Goal: Task Accomplishment & Management: Manage account settings

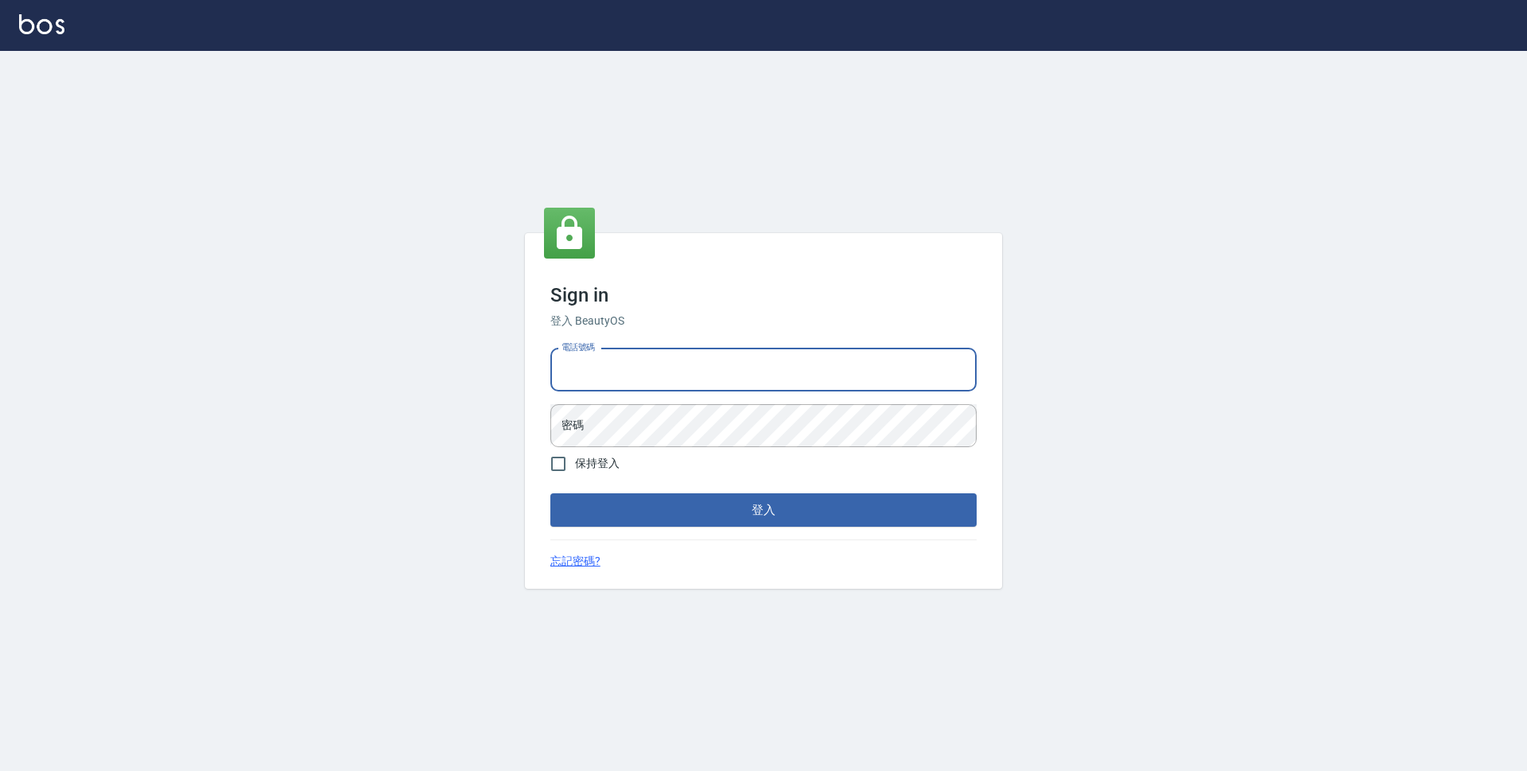
click at [787, 363] on input "電話號碼" at bounding box center [763, 369] width 426 height 43
type input "0423939755"
click at [550, 493] on button "登入" at bounding box center [763, 509] width 426 height 33
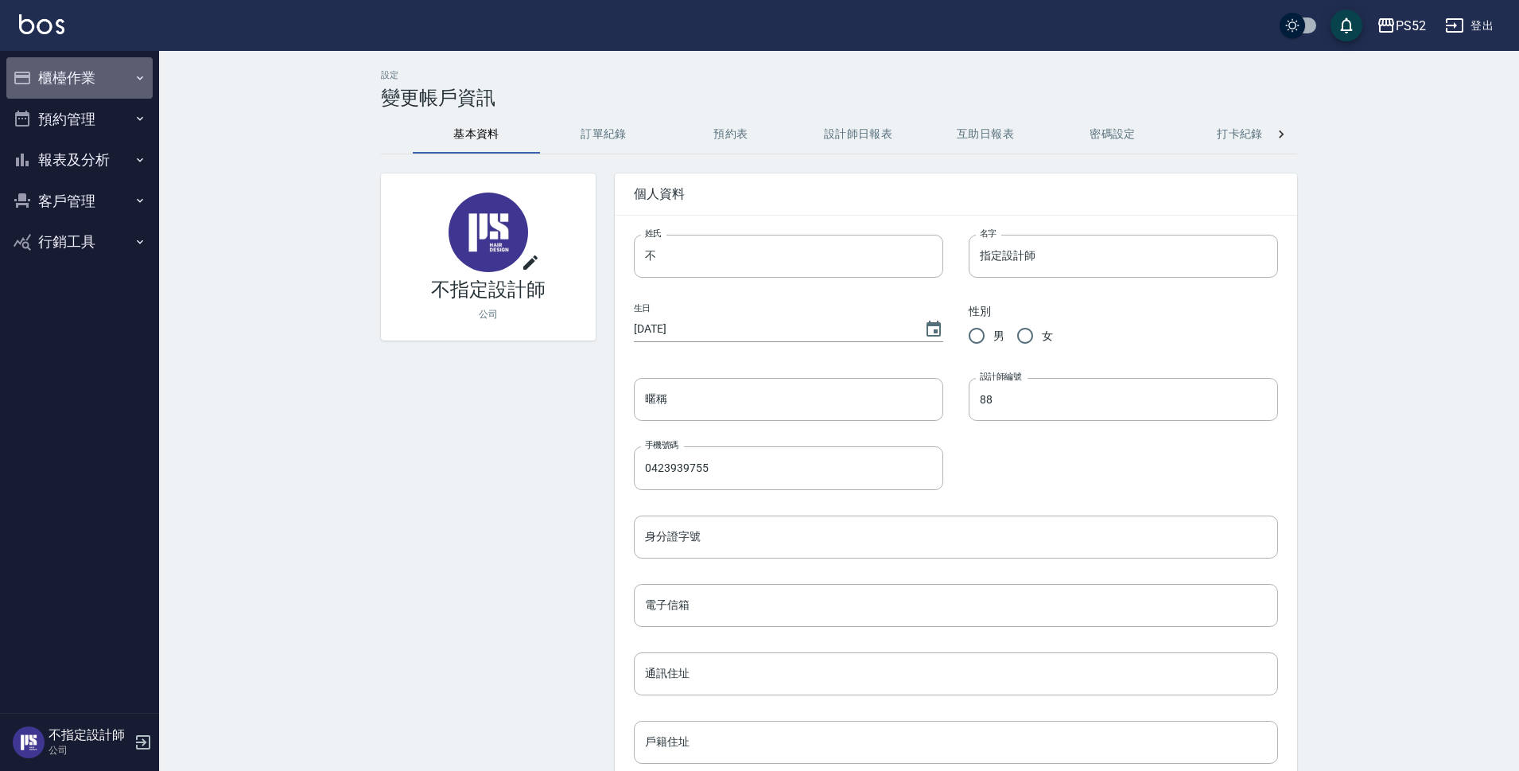
click at [61, 80] on button "櫃檯作業" at bounding box center [79, 77] width 146 height 41
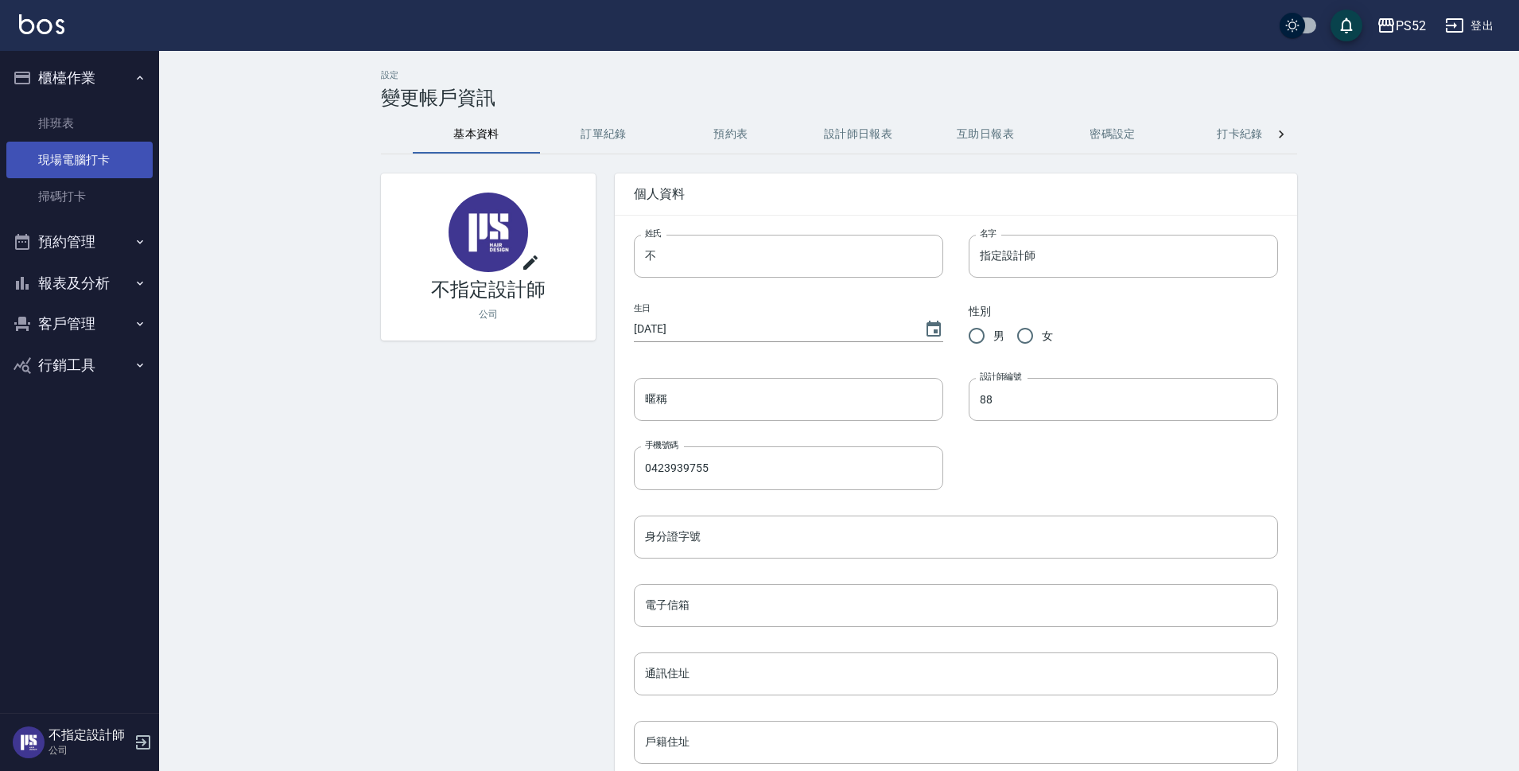
click at [91, 144] on link "現場電腦打卡" at bounding box center [79, 160] width 146 height 37
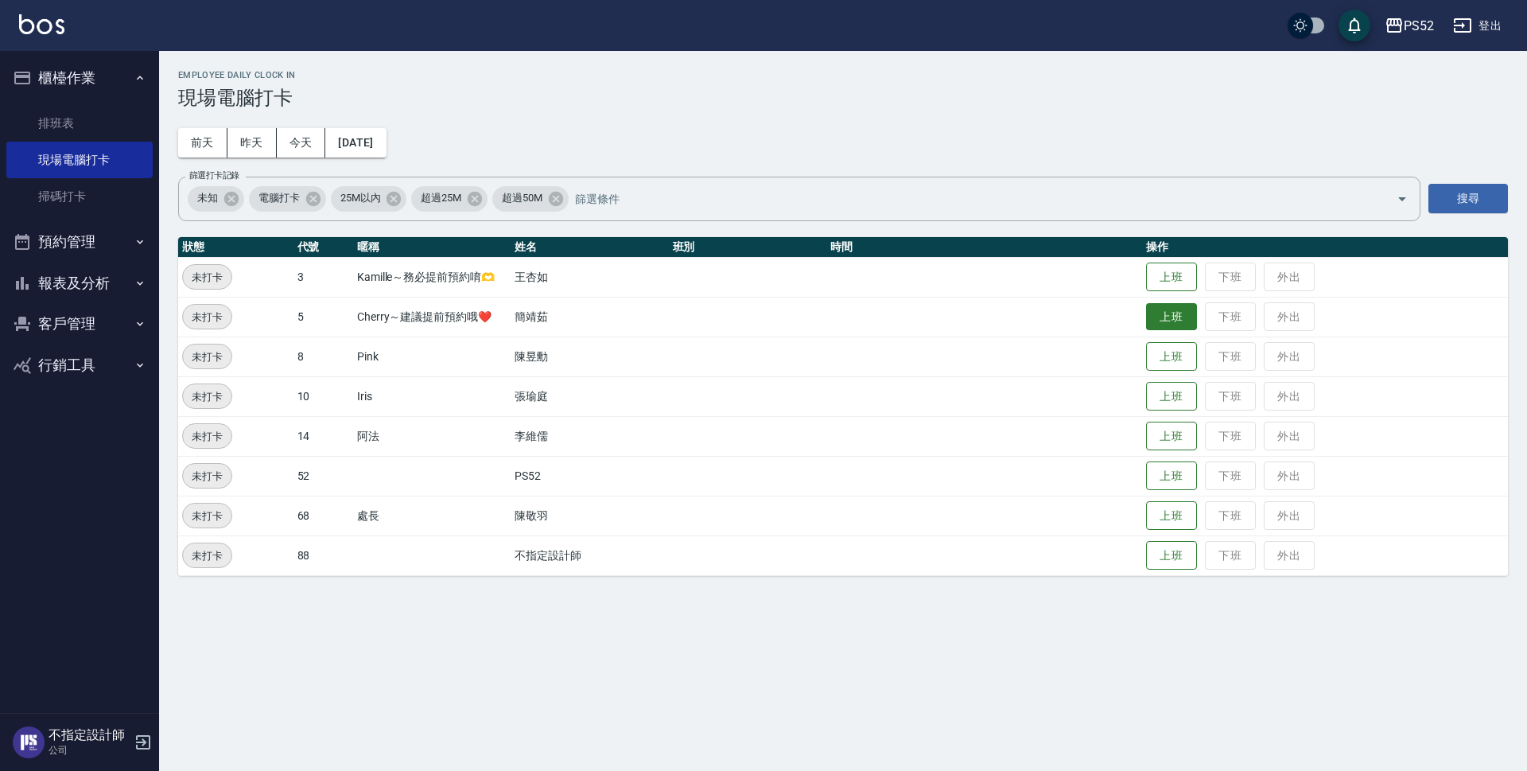
click at [1185, 321] on button "上班" at bounding box center [1171, 317] width 51 height 28
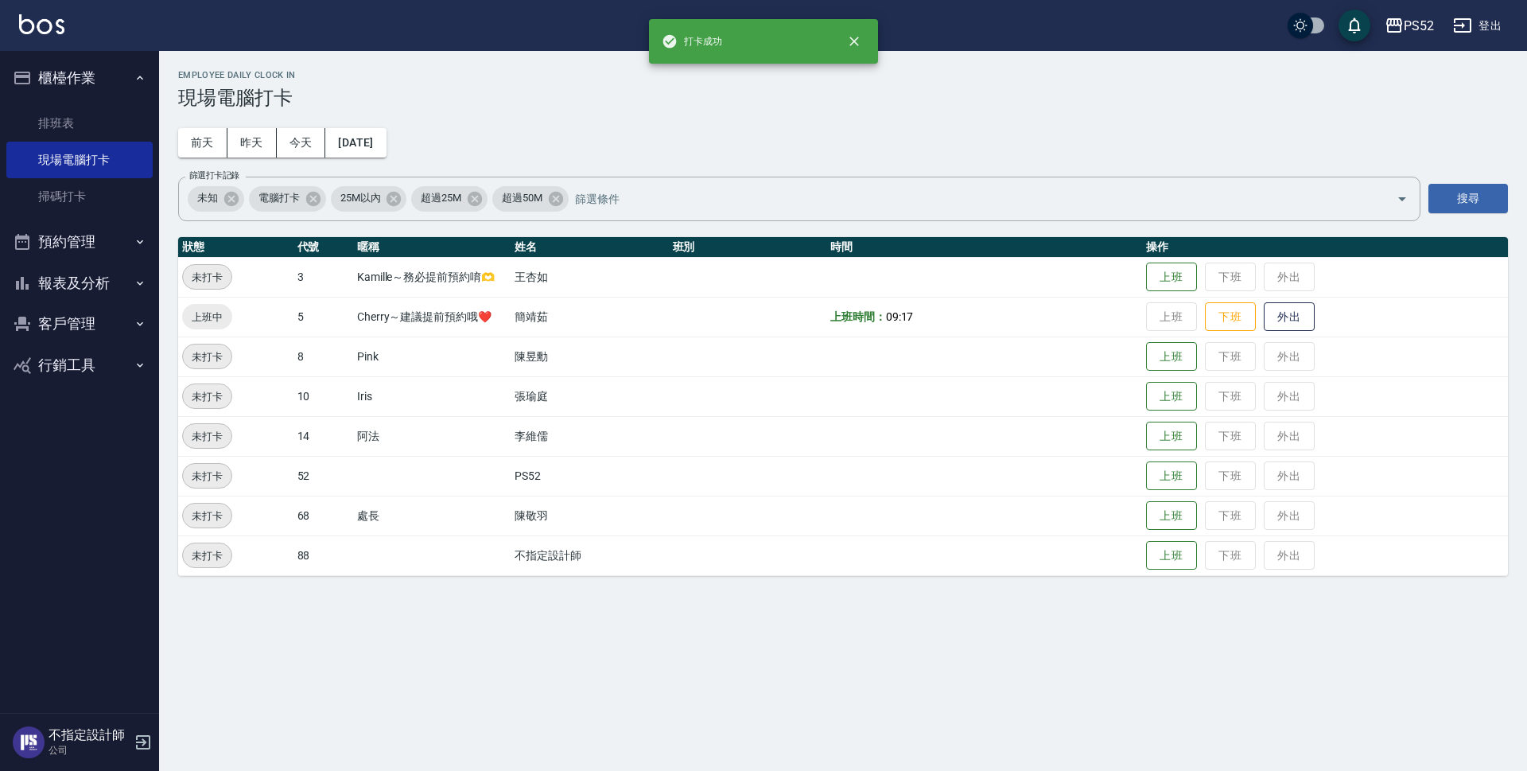
click at [124, 247] on button "預約管理" at bounding box center [79, 241] width 146 height 41
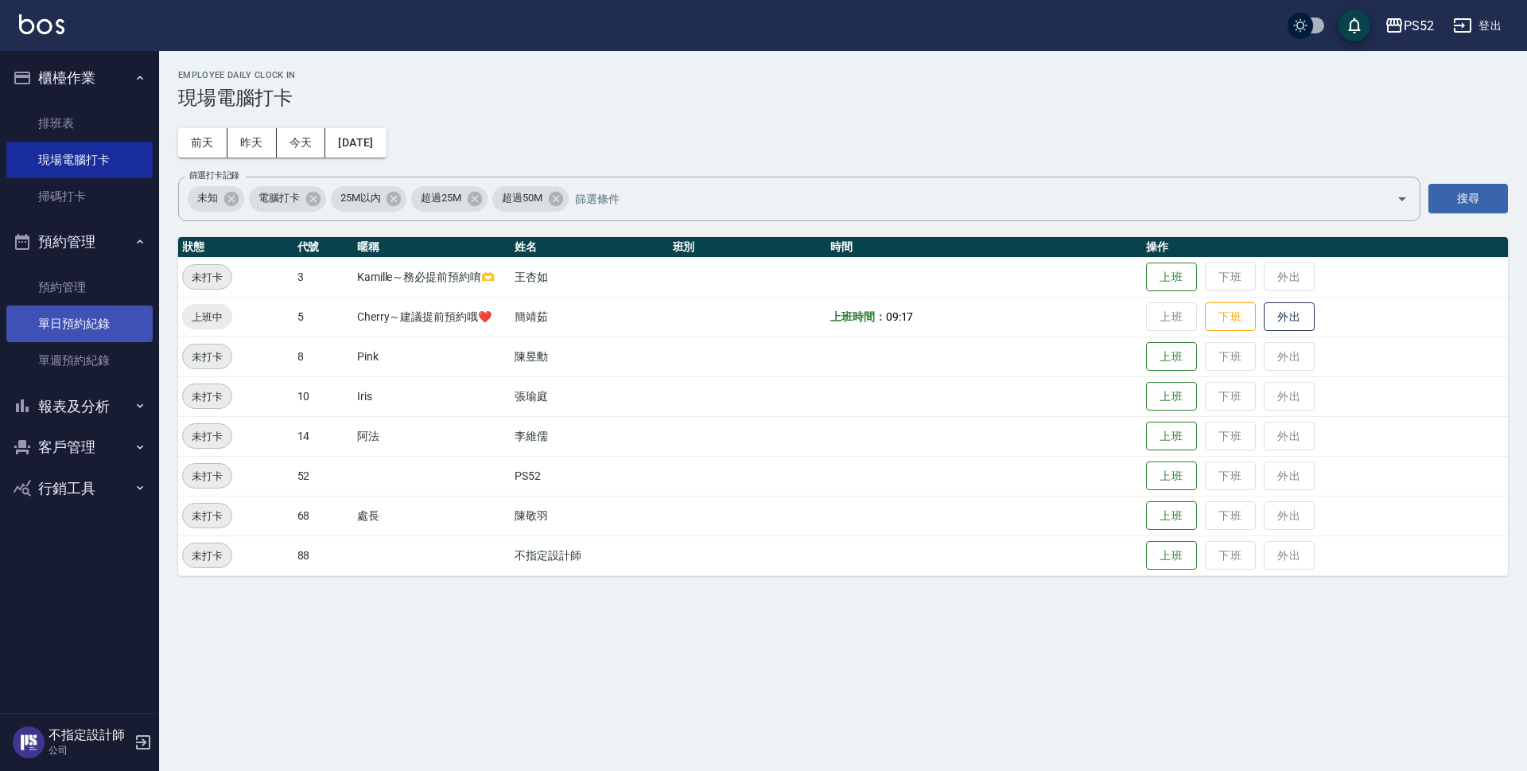
click at [110, 309] on link "單日預約紀錄" at bounding box center [79, 323] width 146 height 37
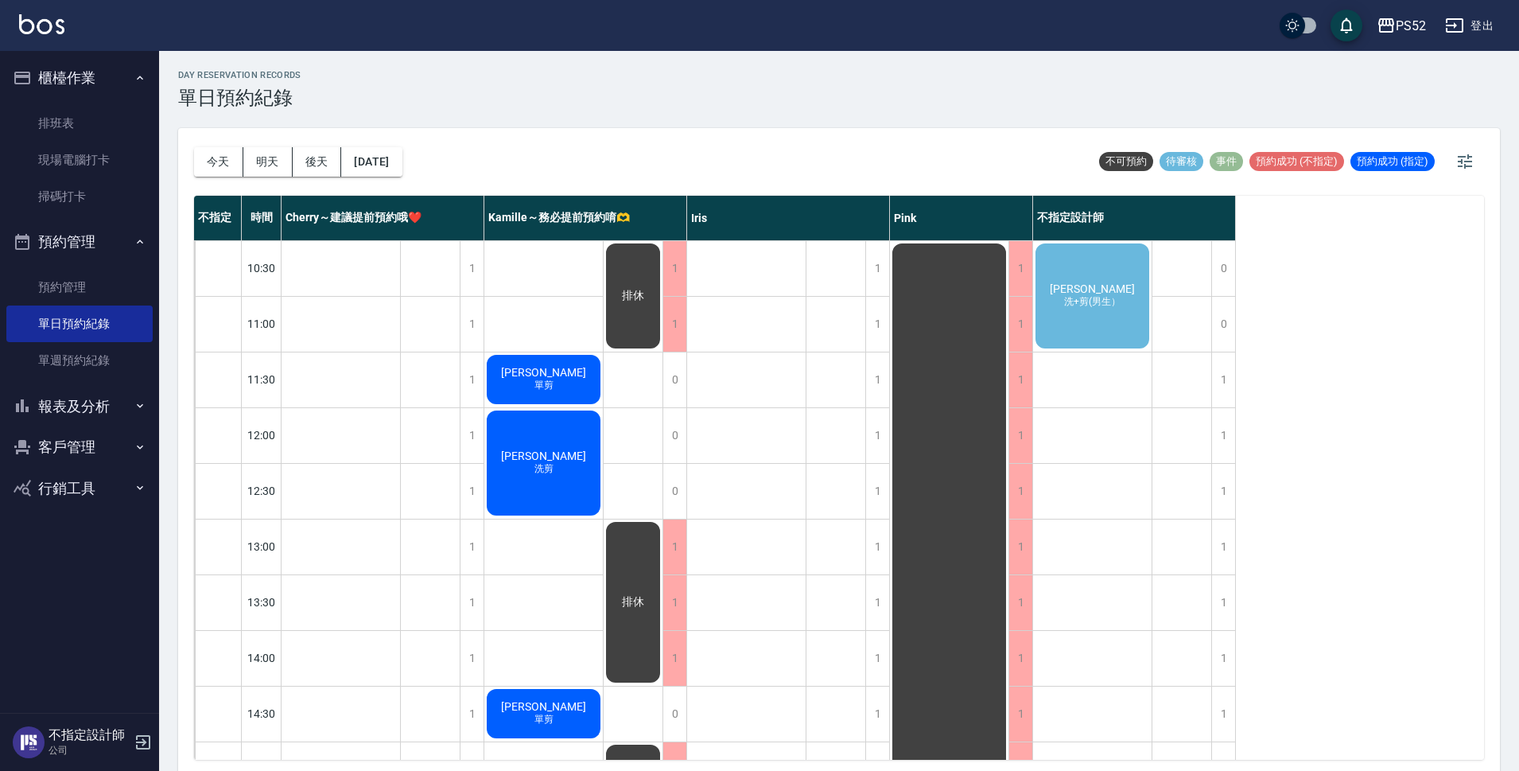
click at [1082, 322] on div "[PERSON_NAME] 洗+剪(男生）" at bounding box center [1092, 296] width 119 height 110
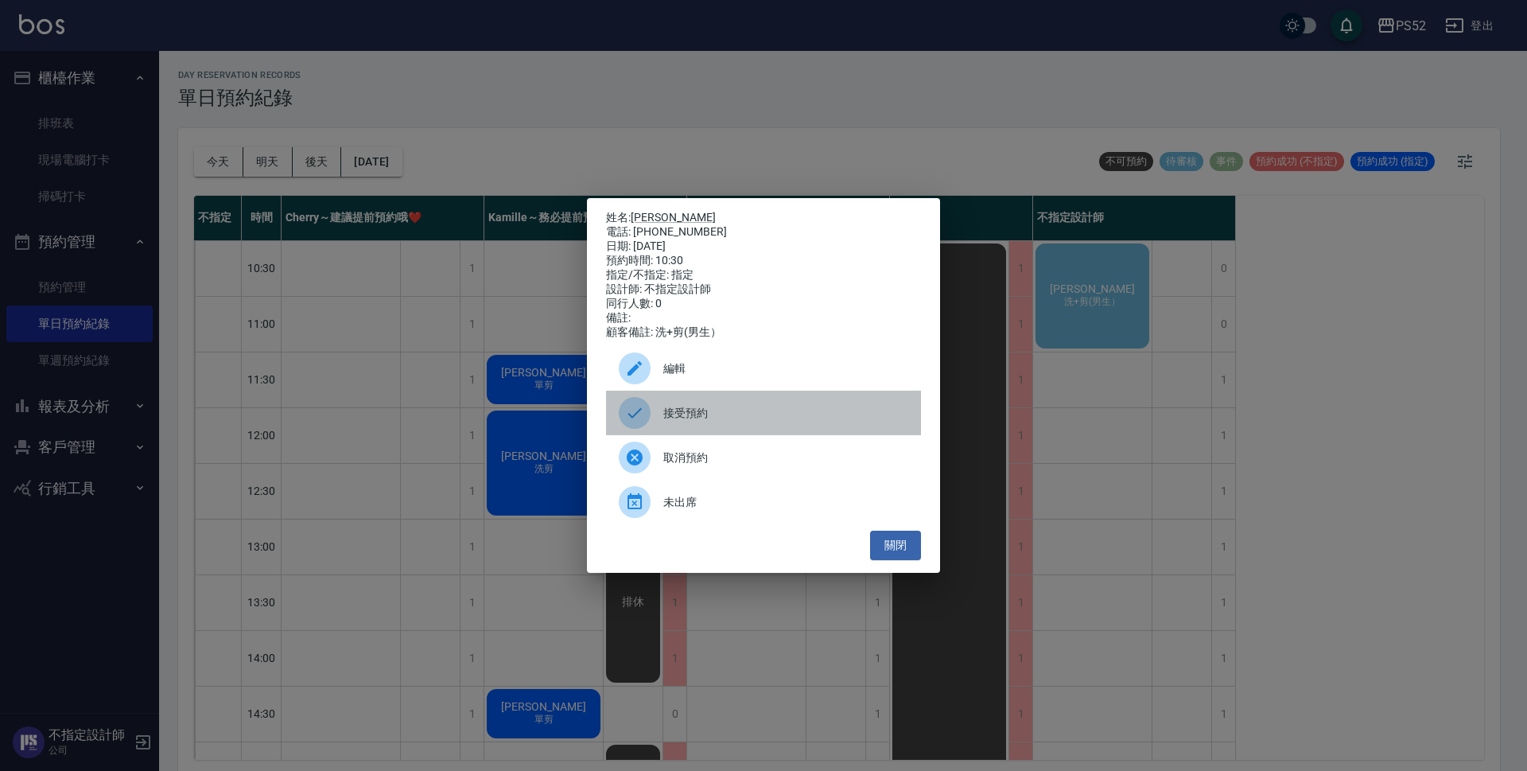
click at [749, 435] on div "接受預約" at bounding box center [763, 413] width 315 height 45
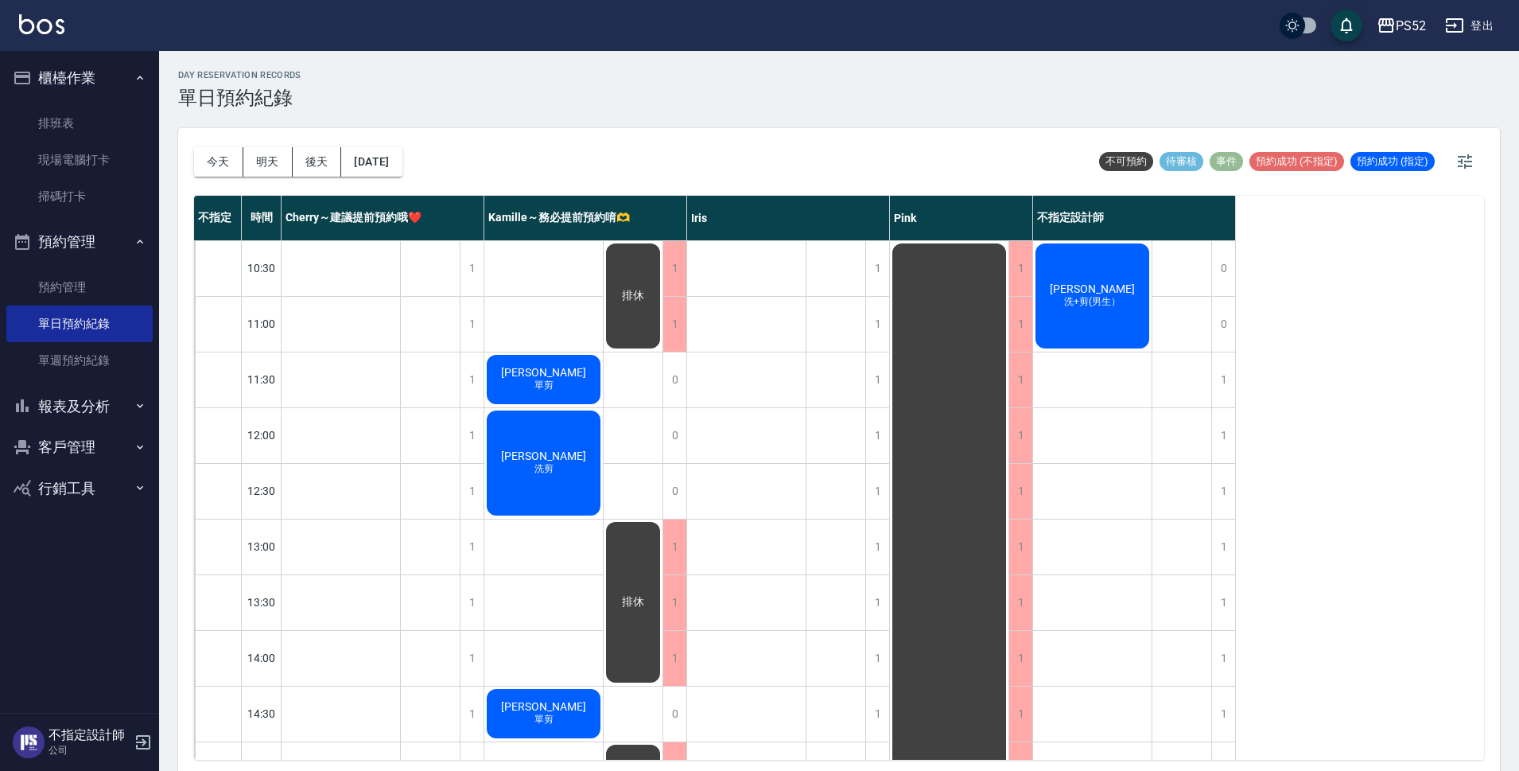
click at [1091, 312] on div "[PERSON_NAME] 洗+剪(男生）" at bounding box center [1092, 296] width 119 height 110
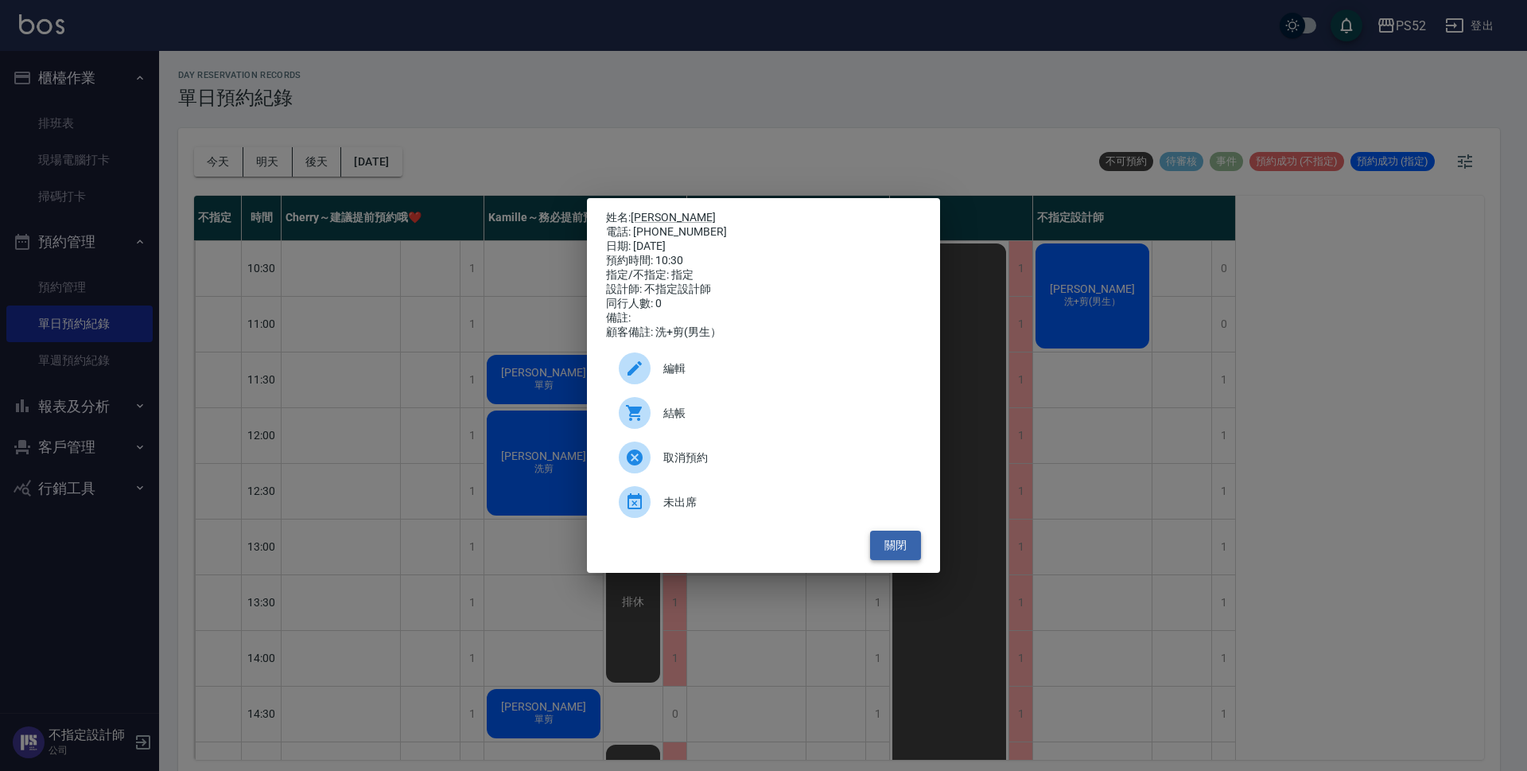
click at [894, 555] on button "關閉" at bounding box center [895, 545] width 51 height 29
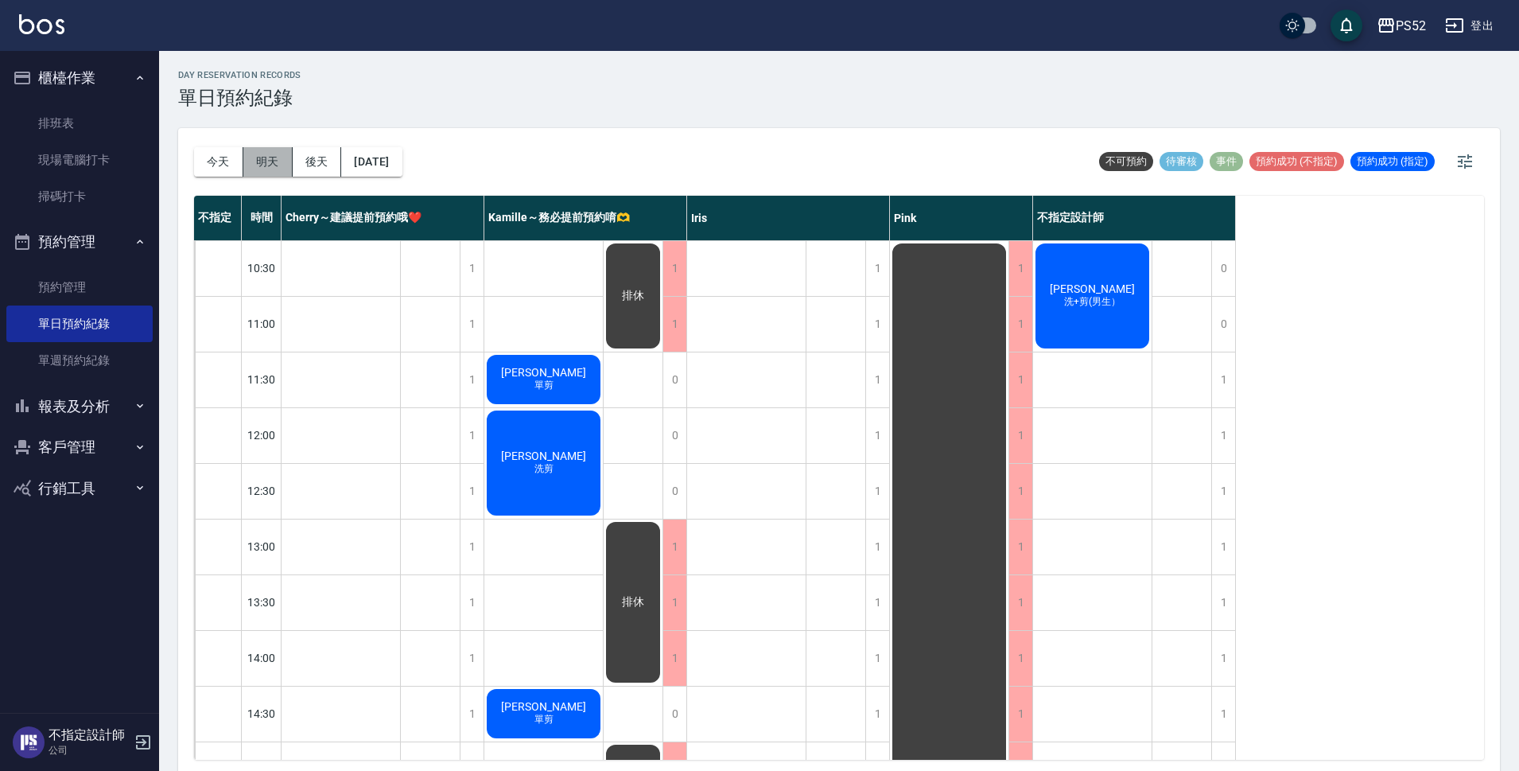
click at [258, 174] on button "明天" at bounding box center [267, 161] width 49 height 29
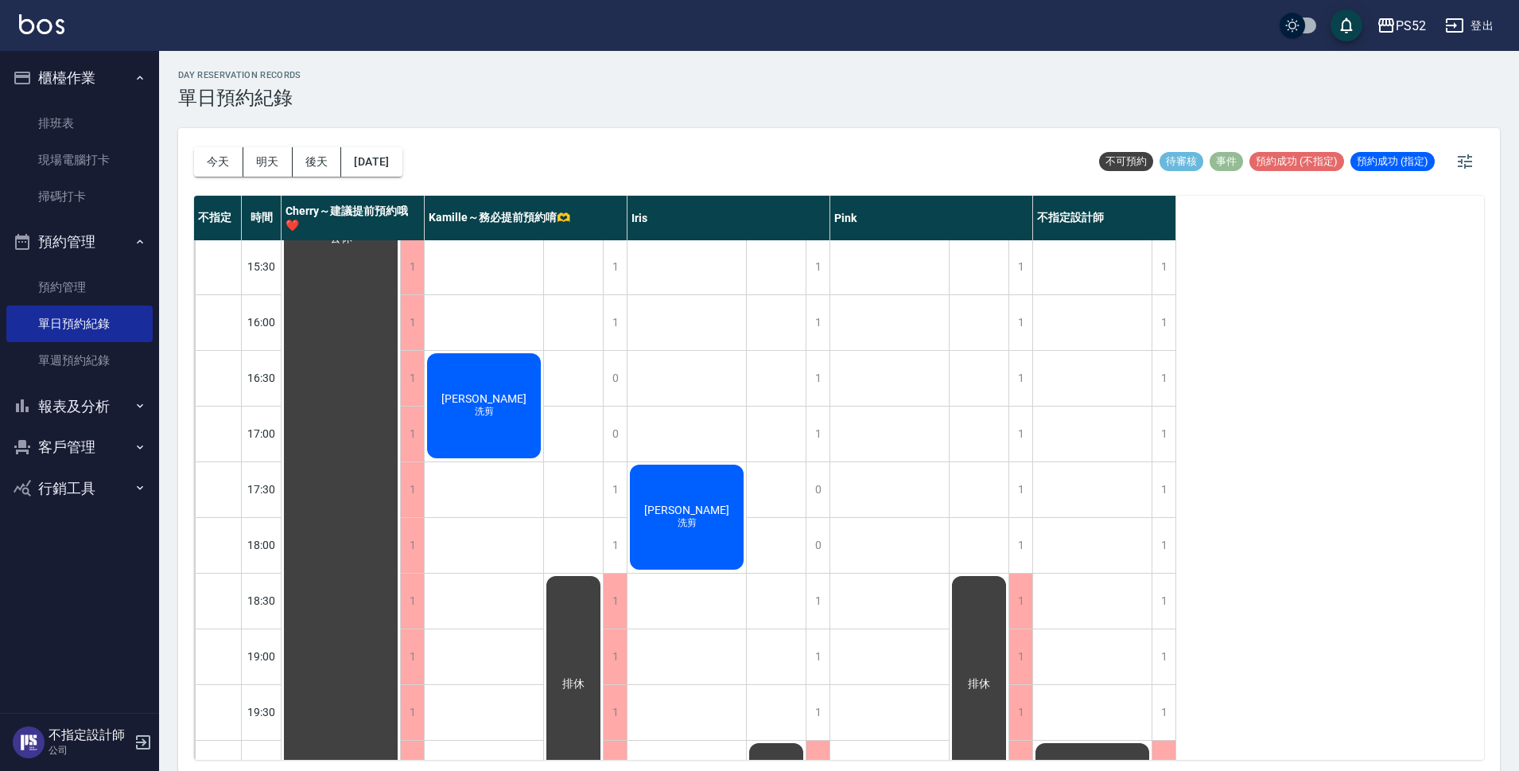
scroll to position [609, 0]
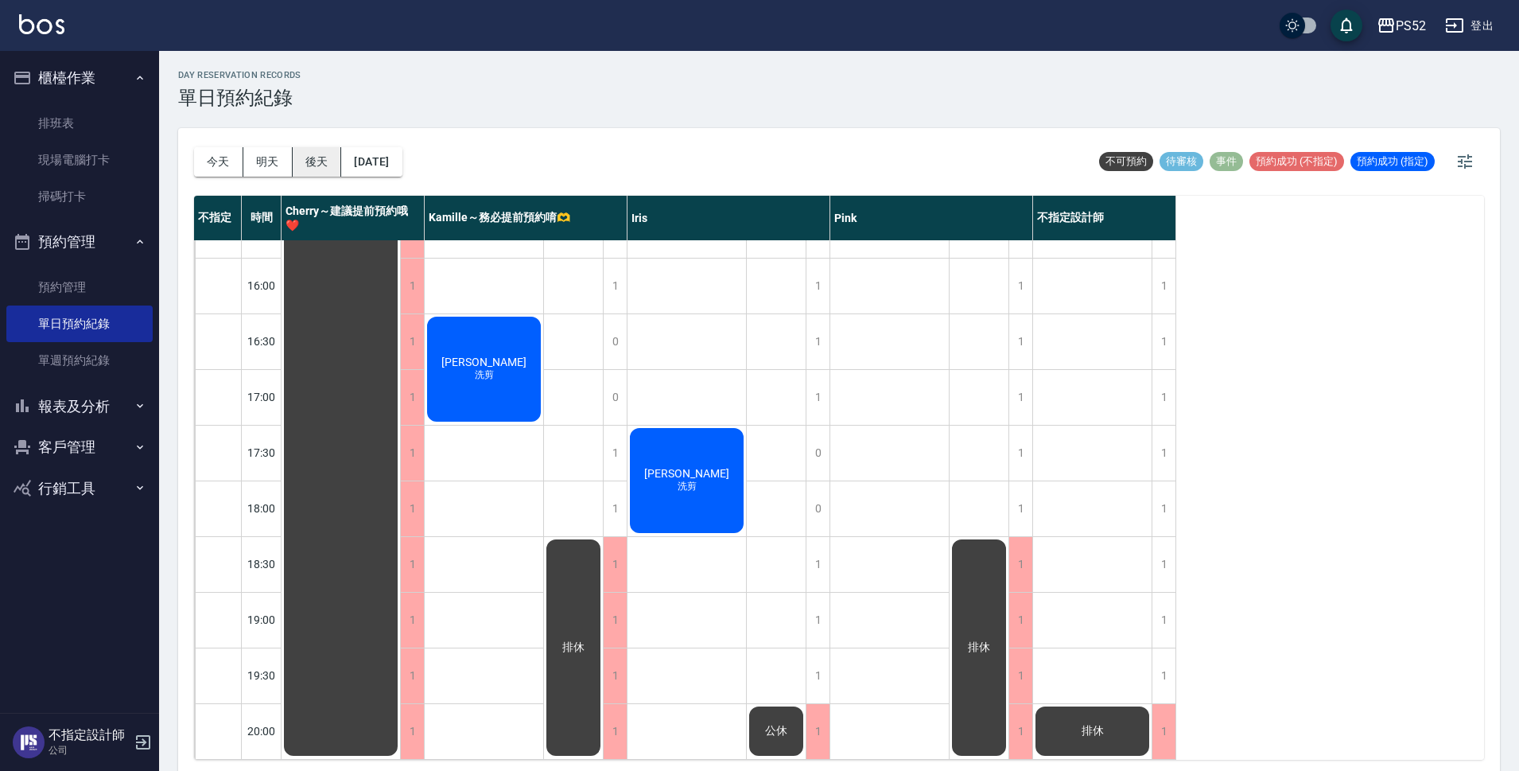
click at [320, 161] on button "後天" at bounding box center [317, 161] width 49 height 29
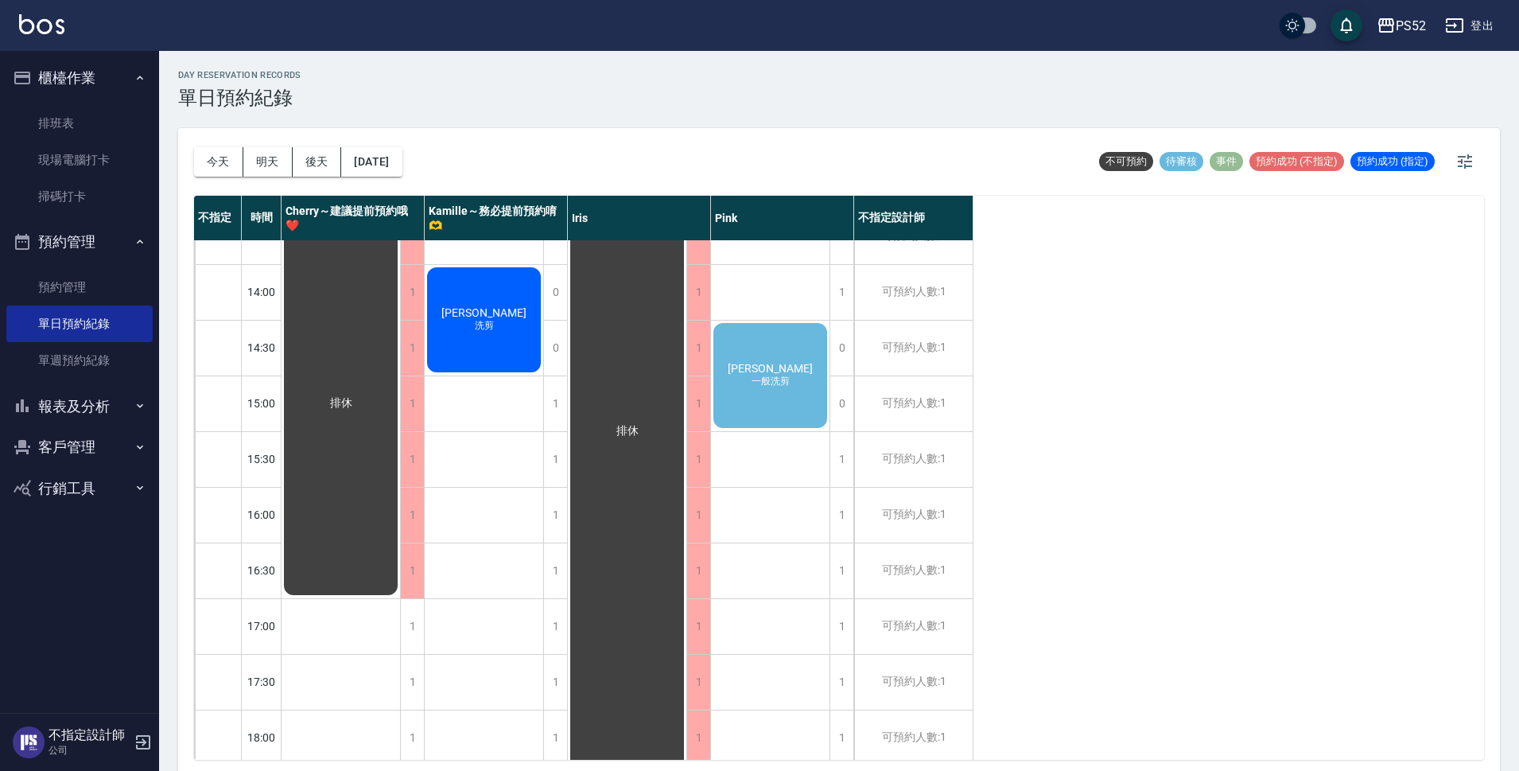
scroll to position [290, 0]
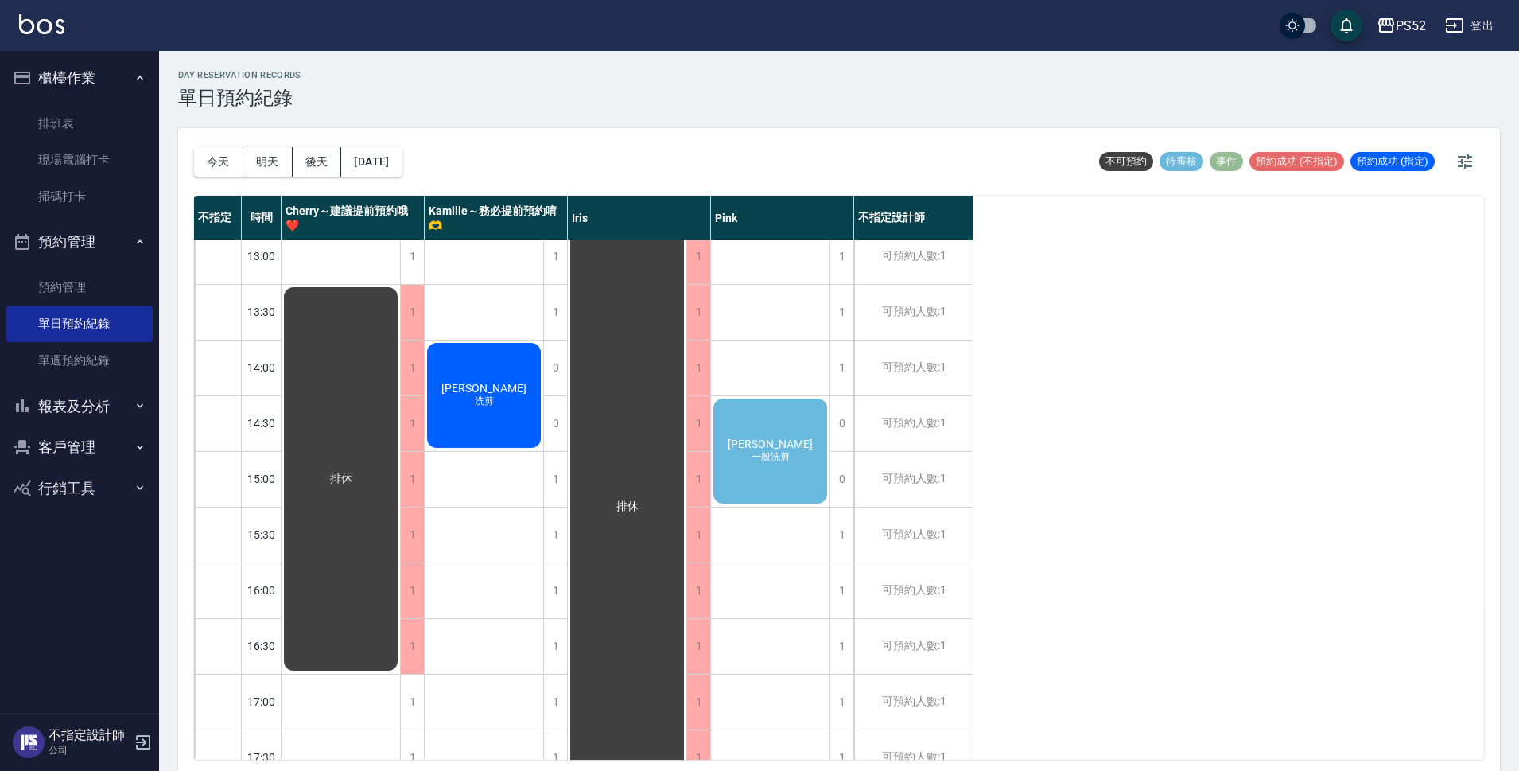
click at [786, 460] on span "一般洗剪" at bounding box center [771, 457] width 45 height 14
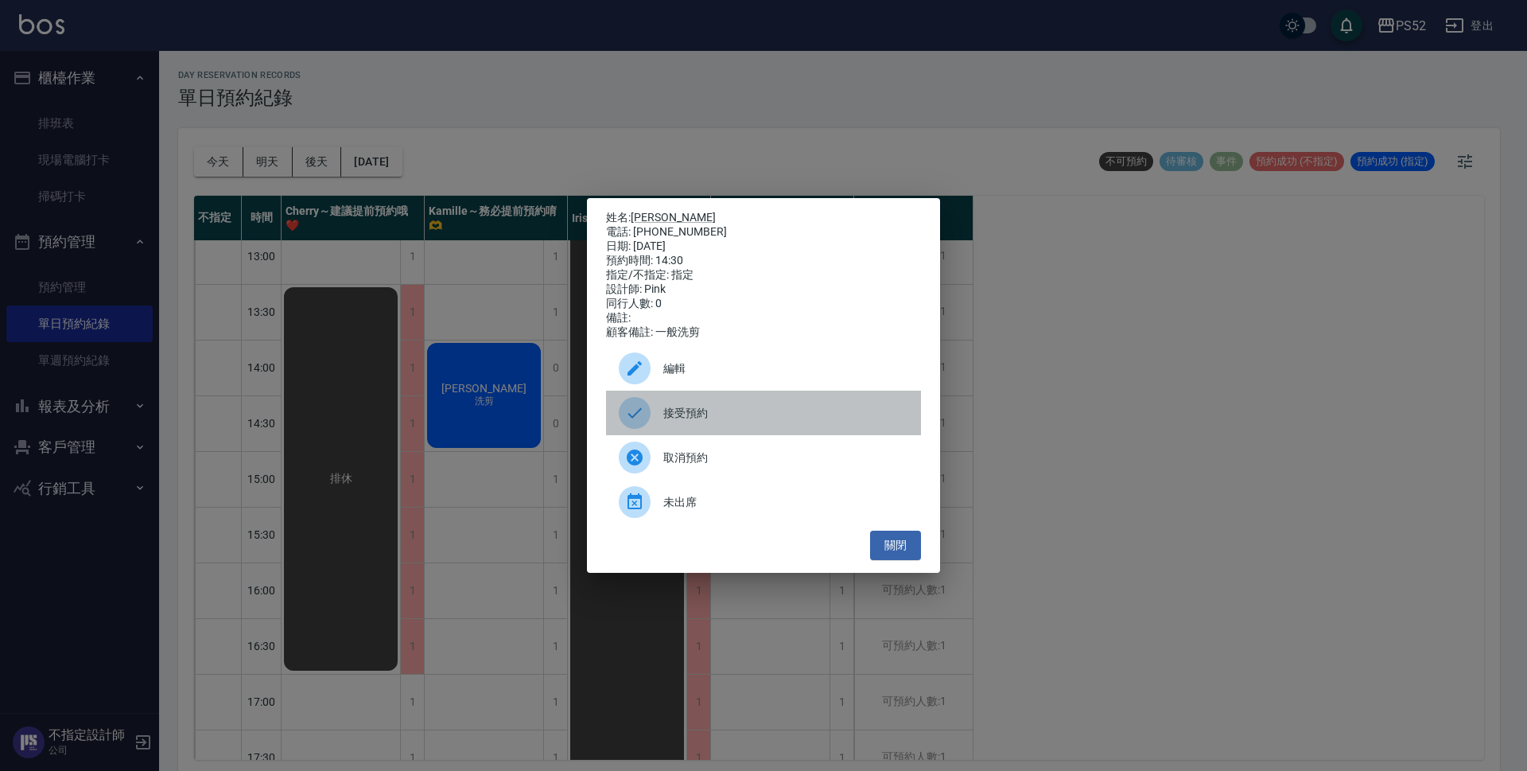
click at [746, 422] on span "接受預約" at bounding box center [785, 413] width 245 height 17
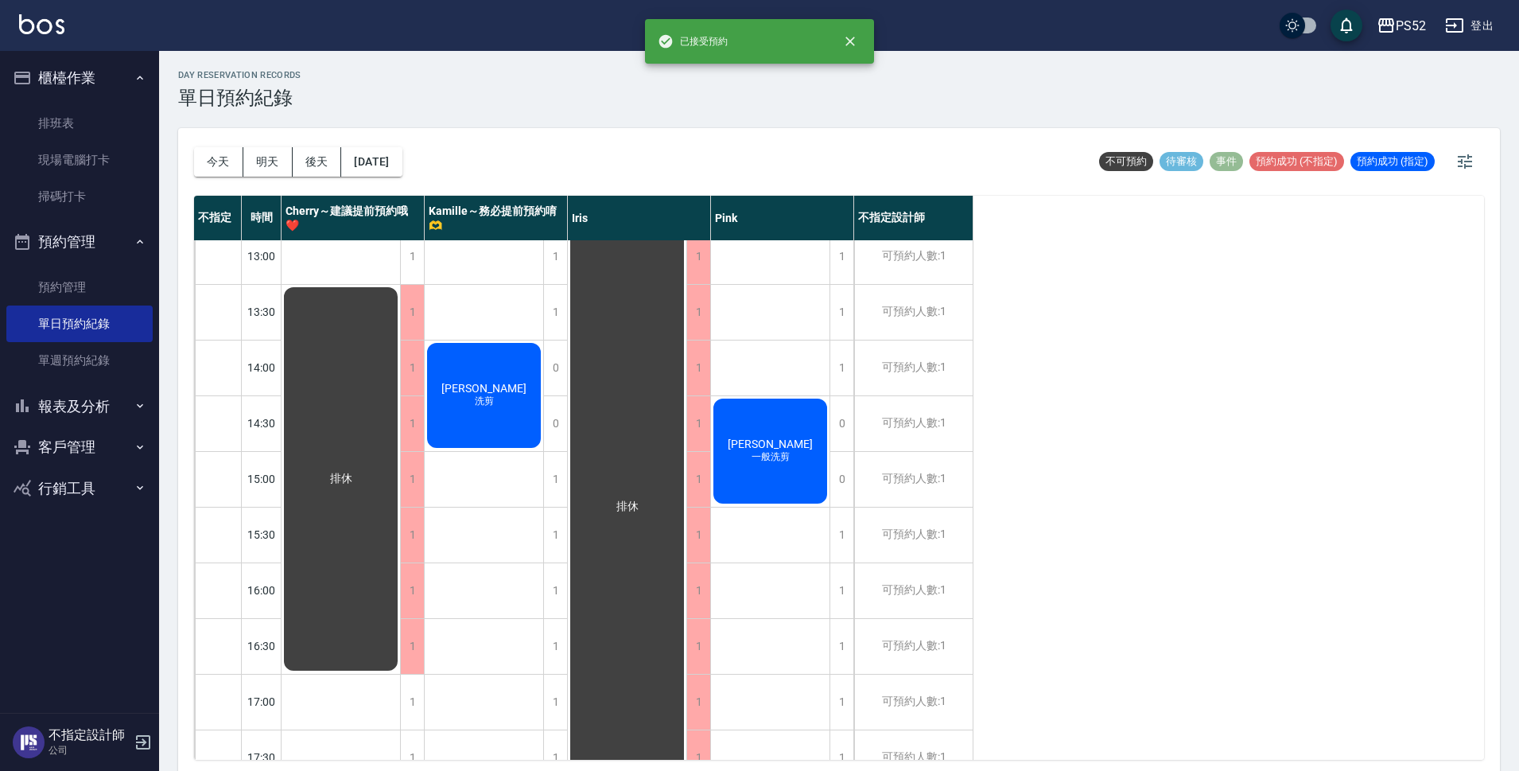
click at [776, 352] on div "[PERSON_NAME]洗剪" at bounding box center [770, 507] width 119 height 1114
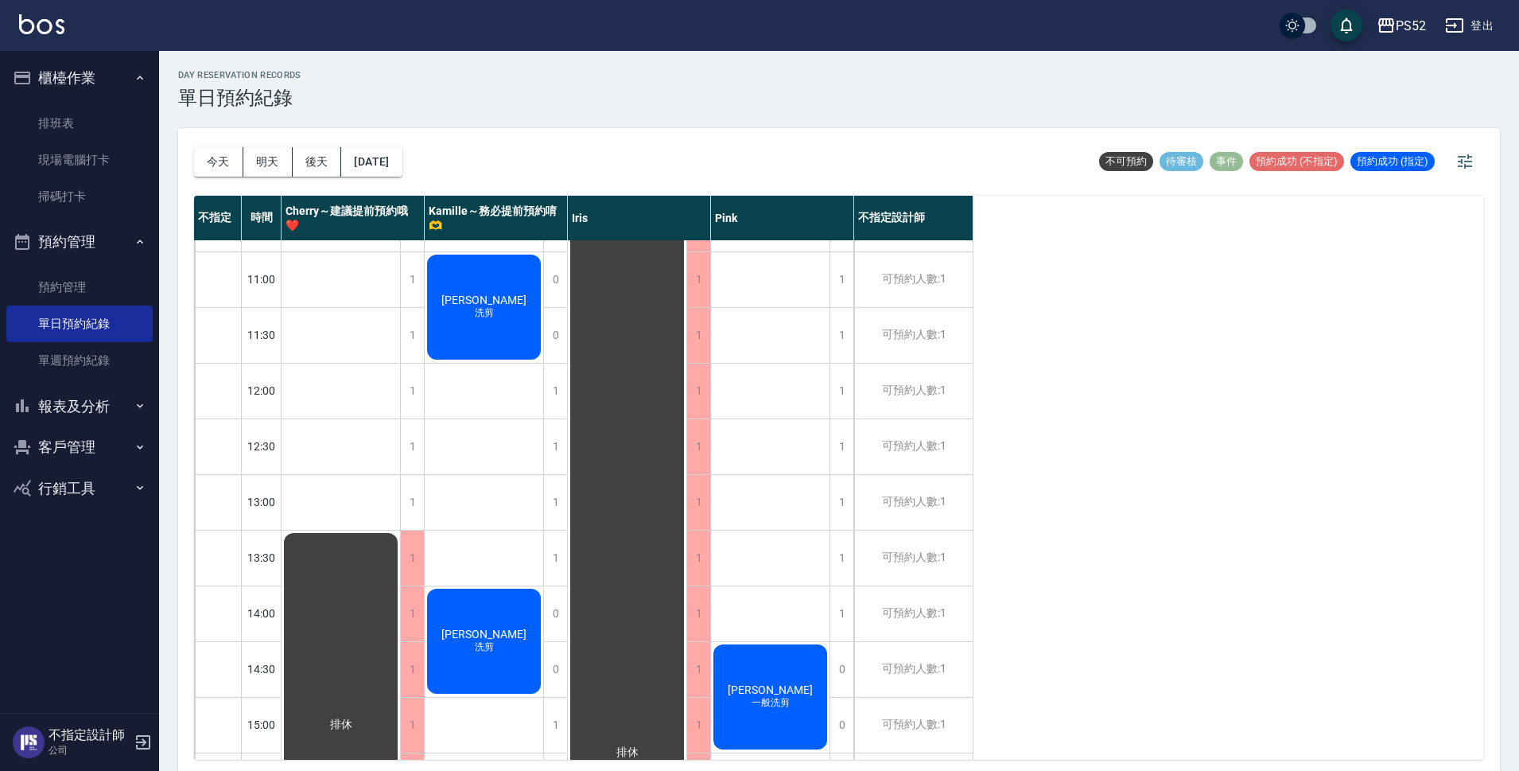
scroll to position [0, 0]
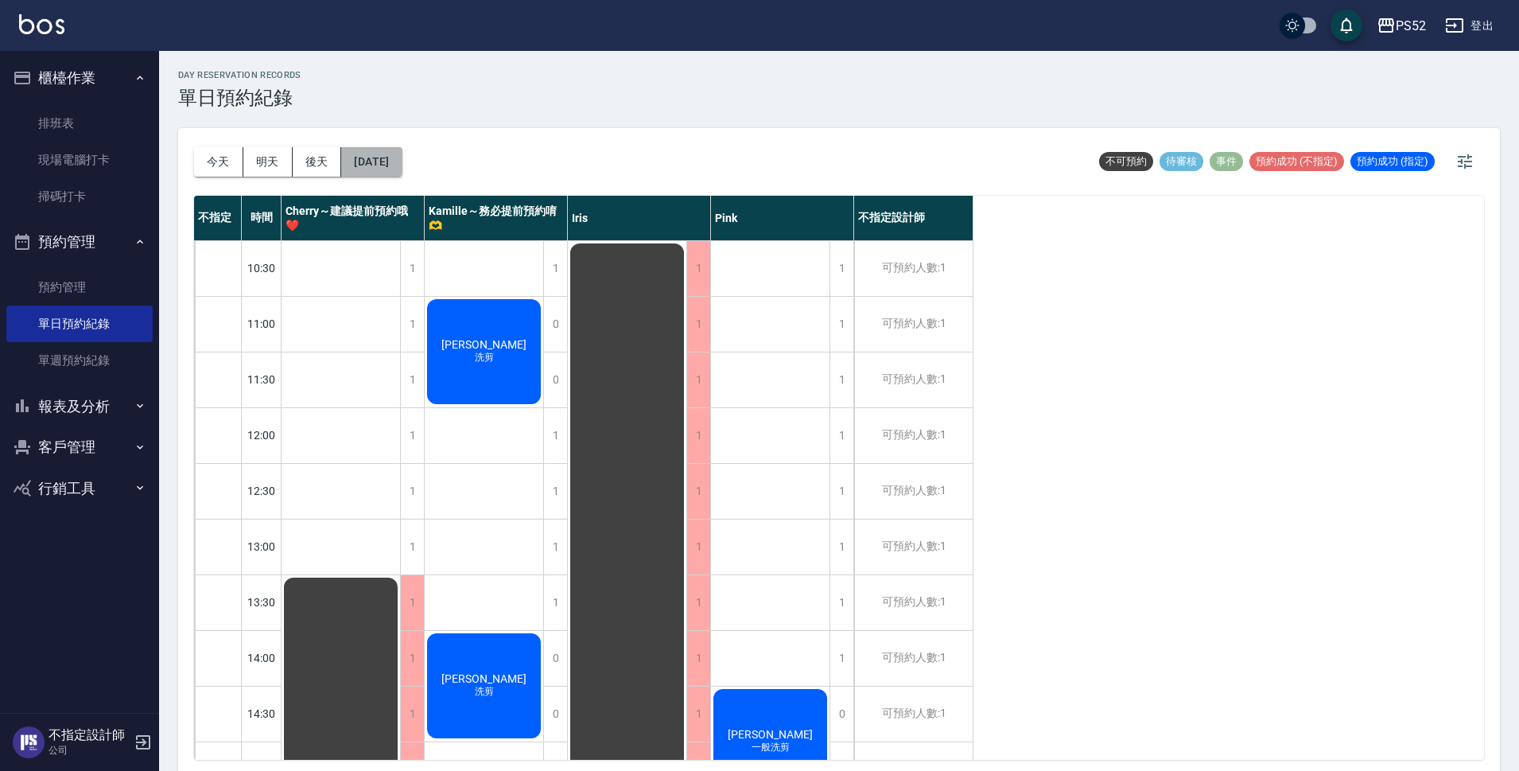
click at [385, 149] on button "[DATE]" at bounding box center [371, 161] width 60 height 29
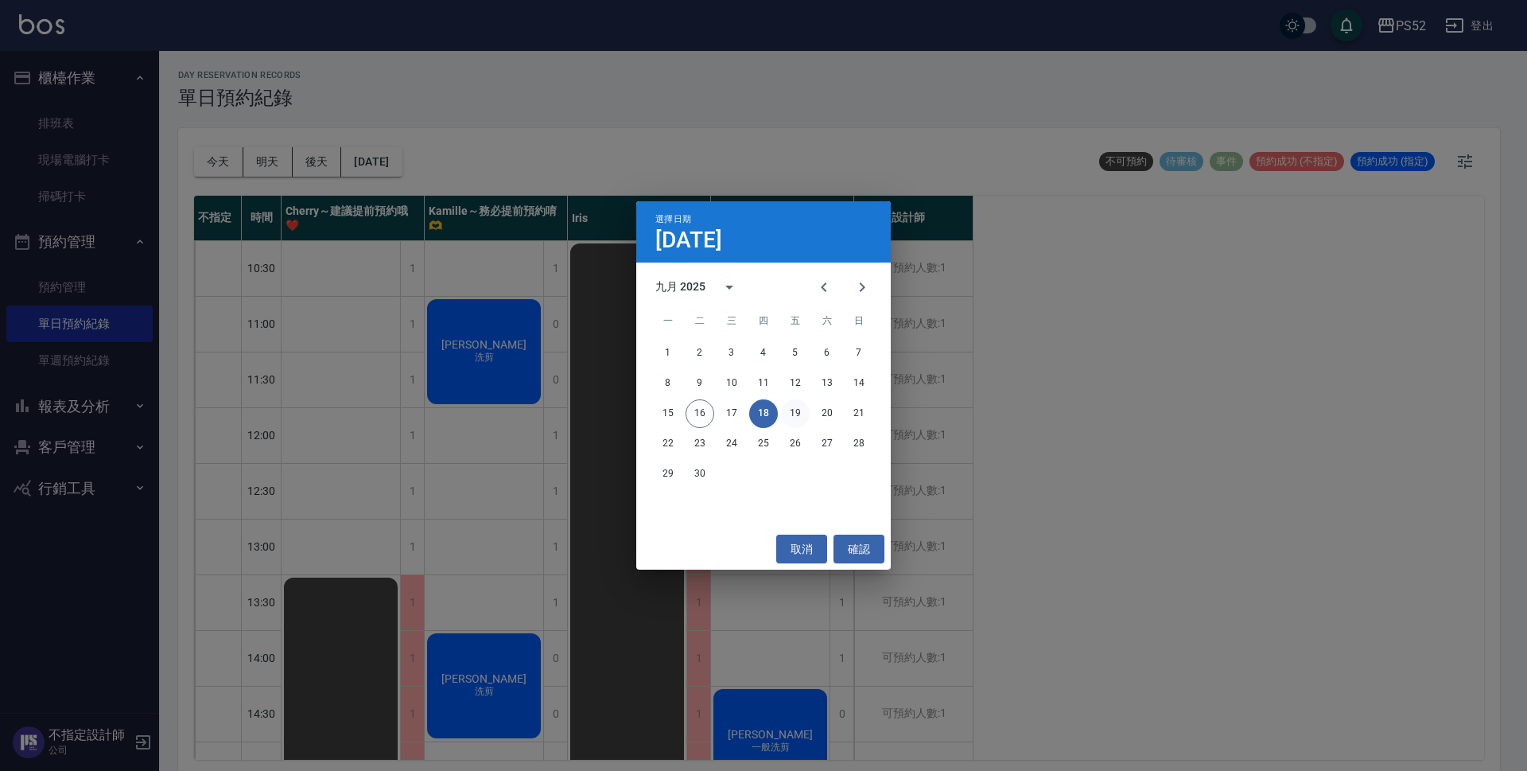
click at [789, 422] on button "19" at bounding box center [795, 413] width 29 height 29
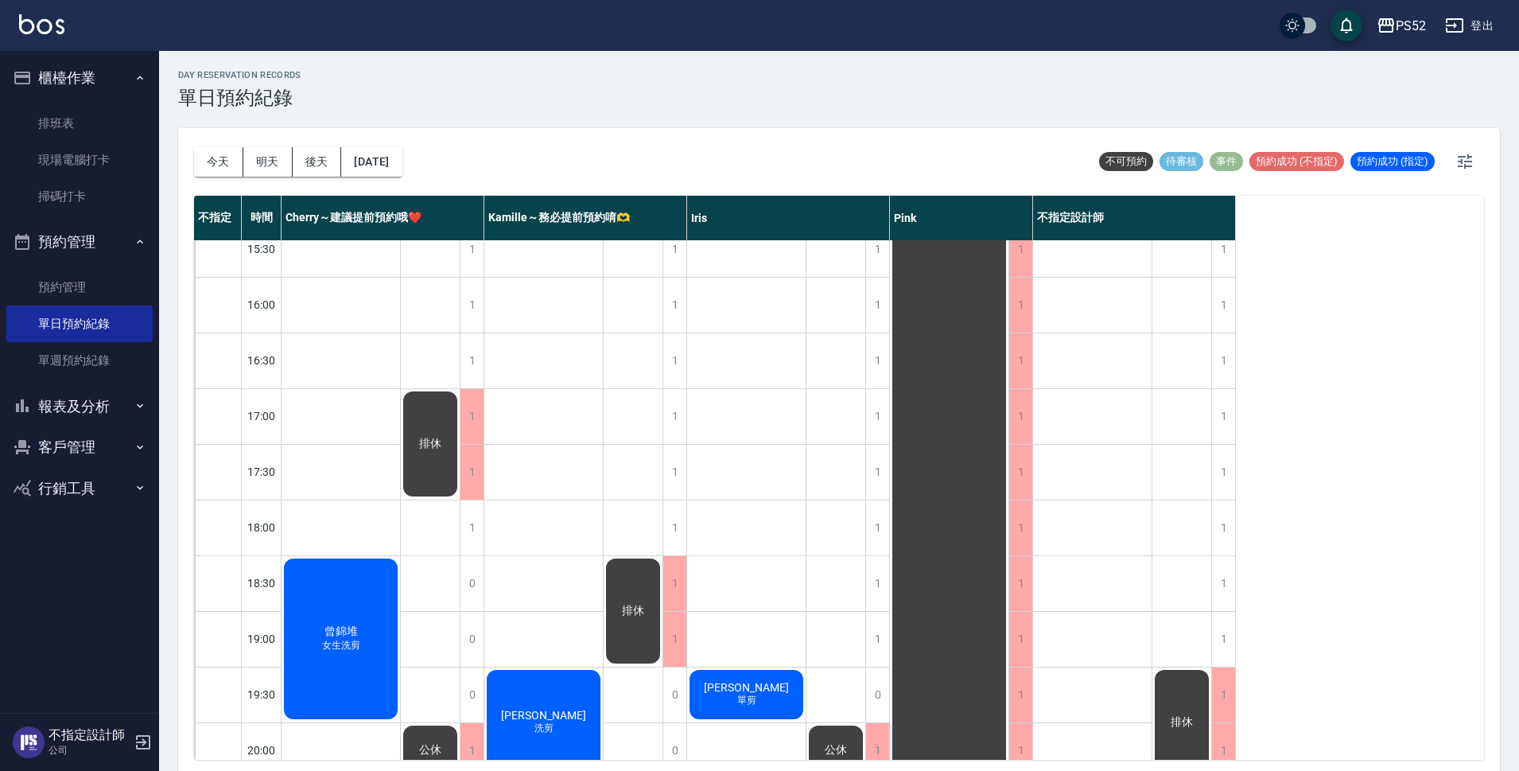
scroll to position [583, 0]
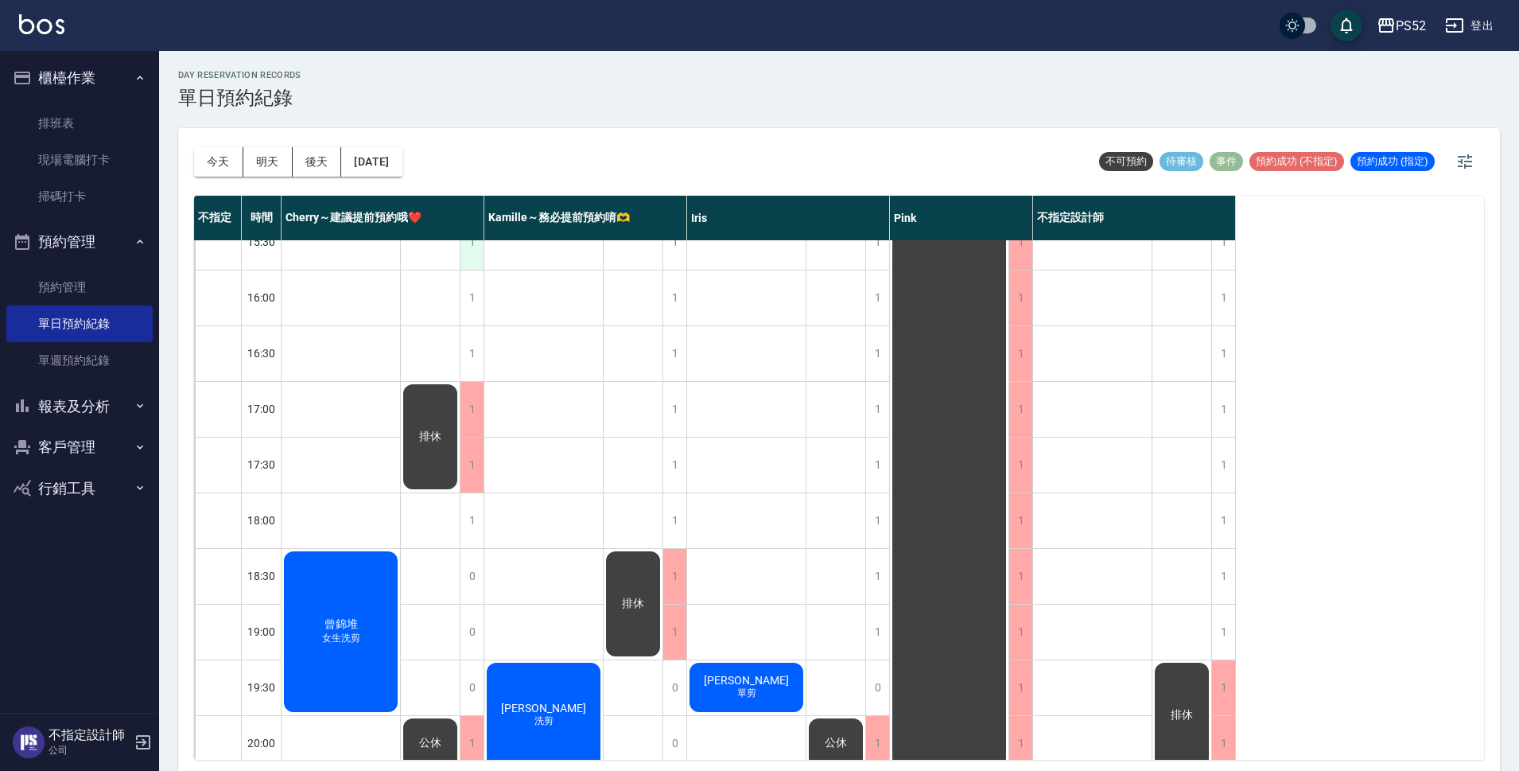
click at [469, 253] on div "1" at bounding box center [472, 242] width 24 height 55
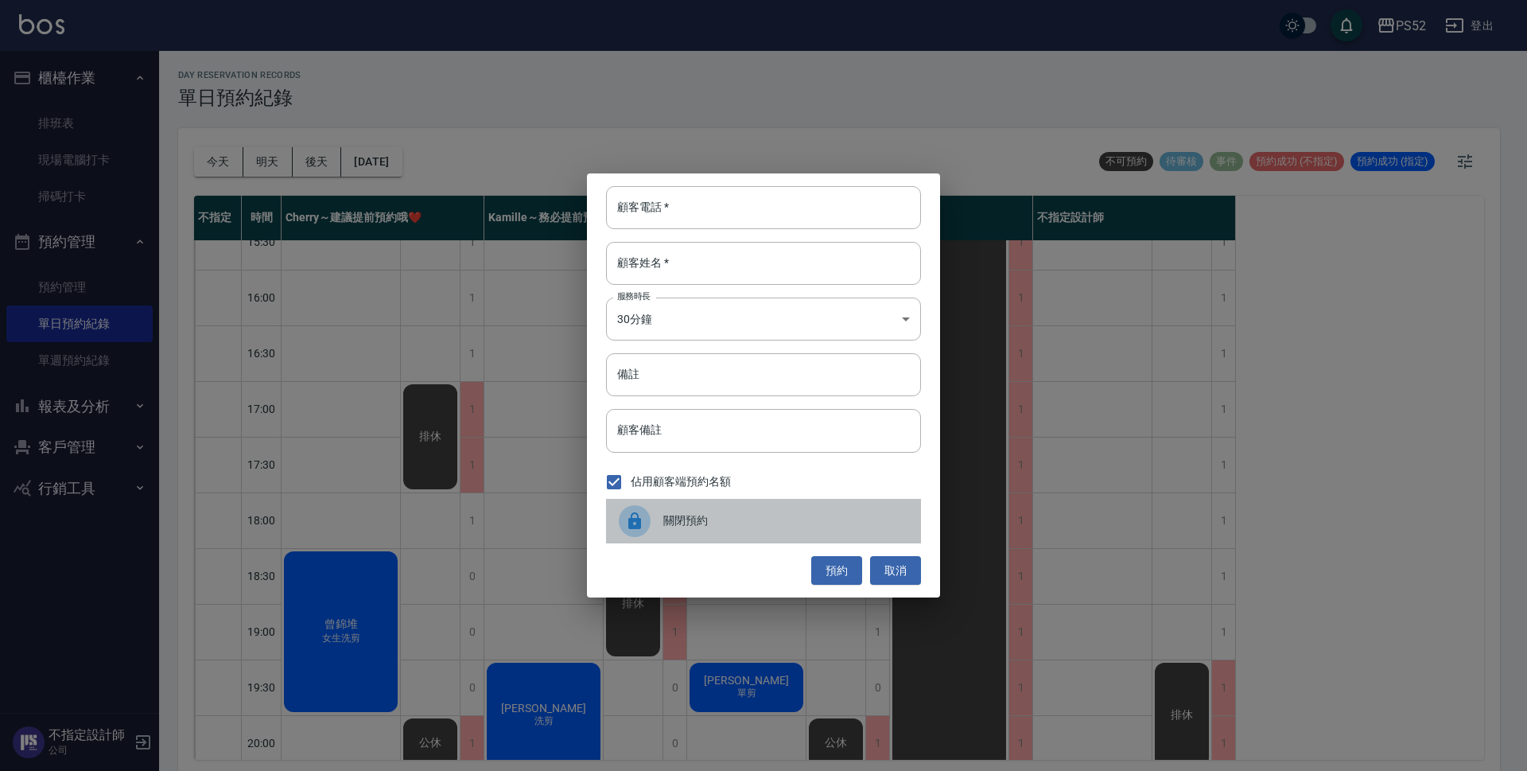
click at [745, 522] on span "關閉預約" at bounding box center [785, 520] width 245 height 17
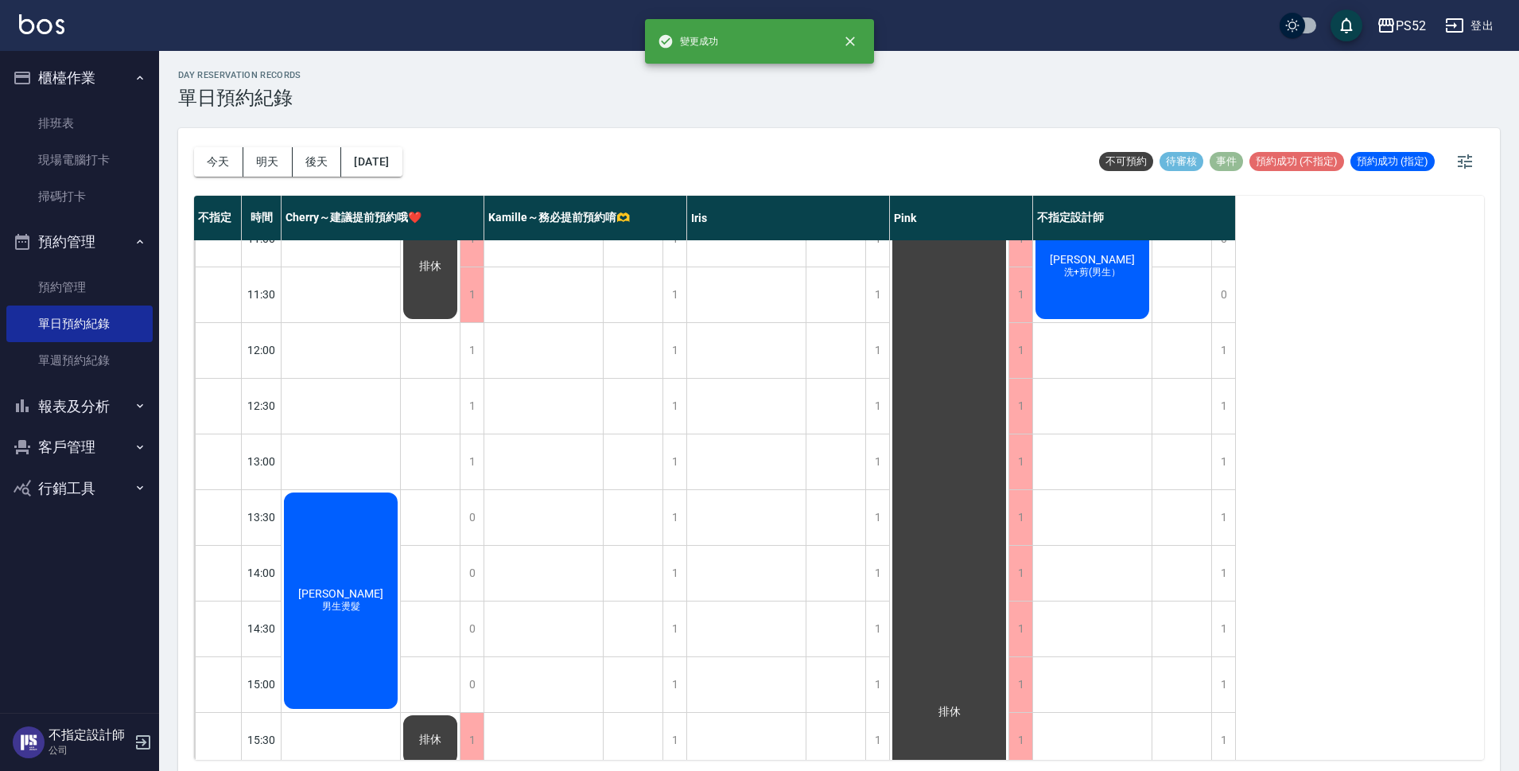
scroll to position [80, 0]
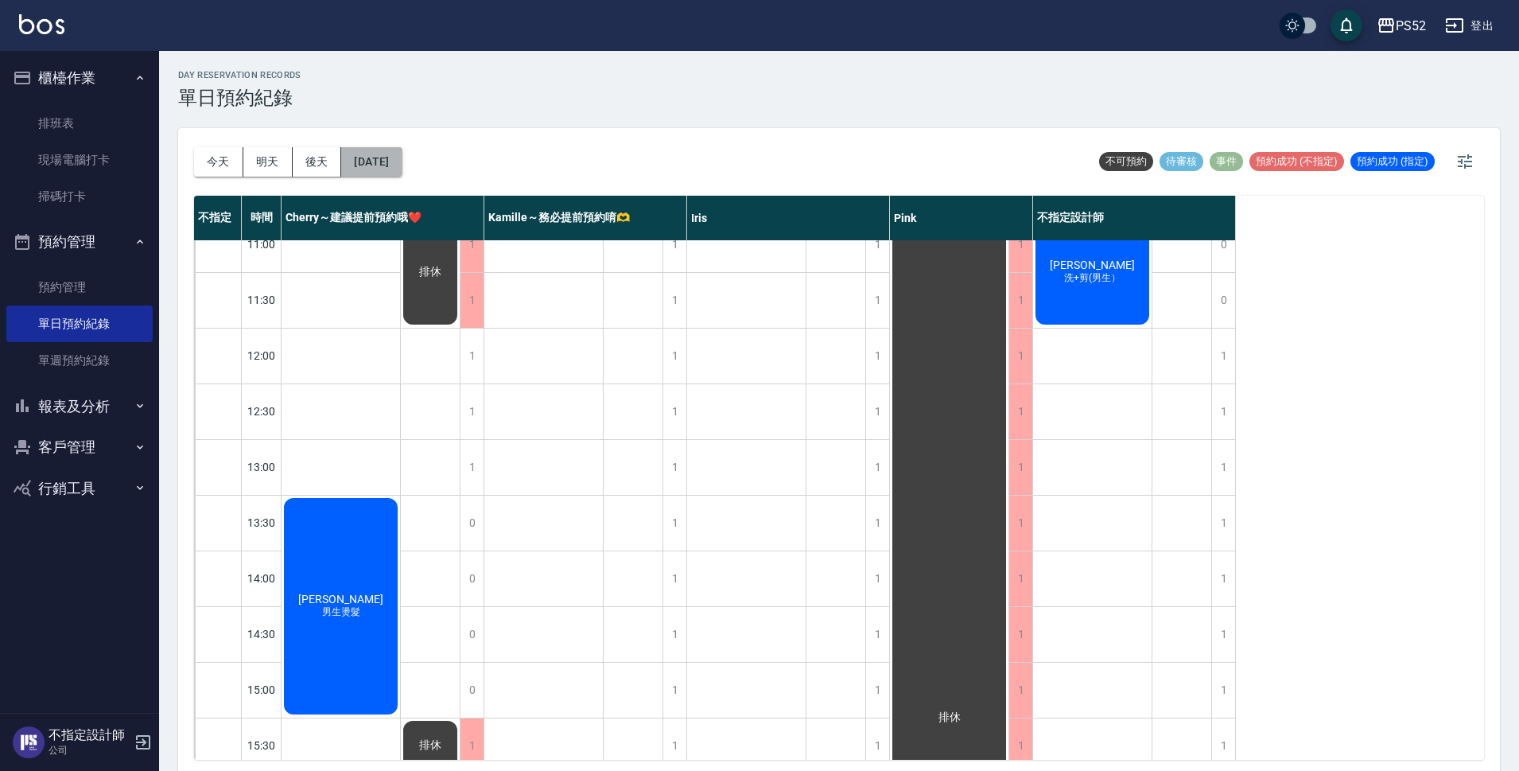
click at [402, 156] on button "[DATE]" at bounding box center [371, 161] width 60 height 29
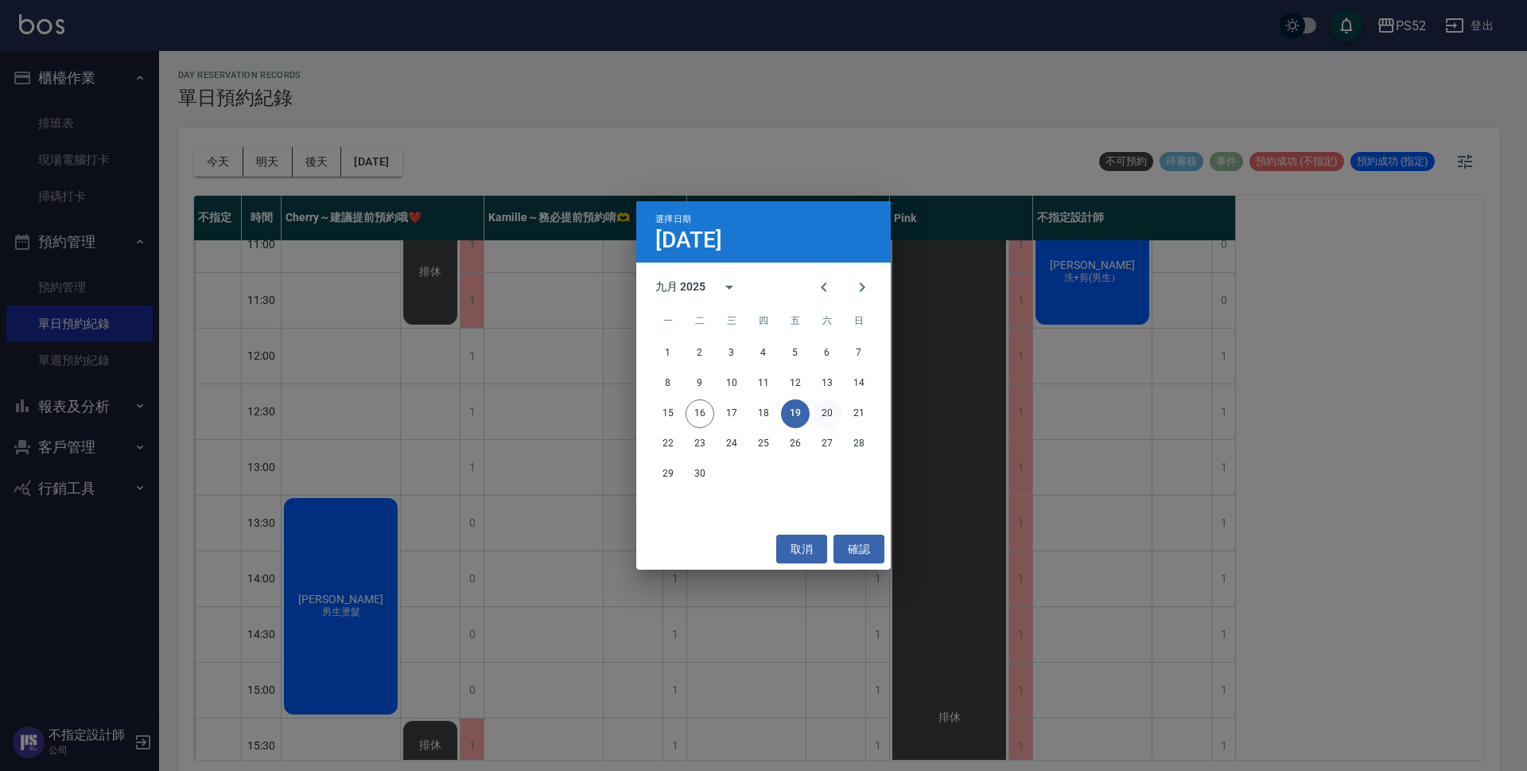
click at [816, 410] on button "20" at bounding box center [827, 413] width 29 height 29
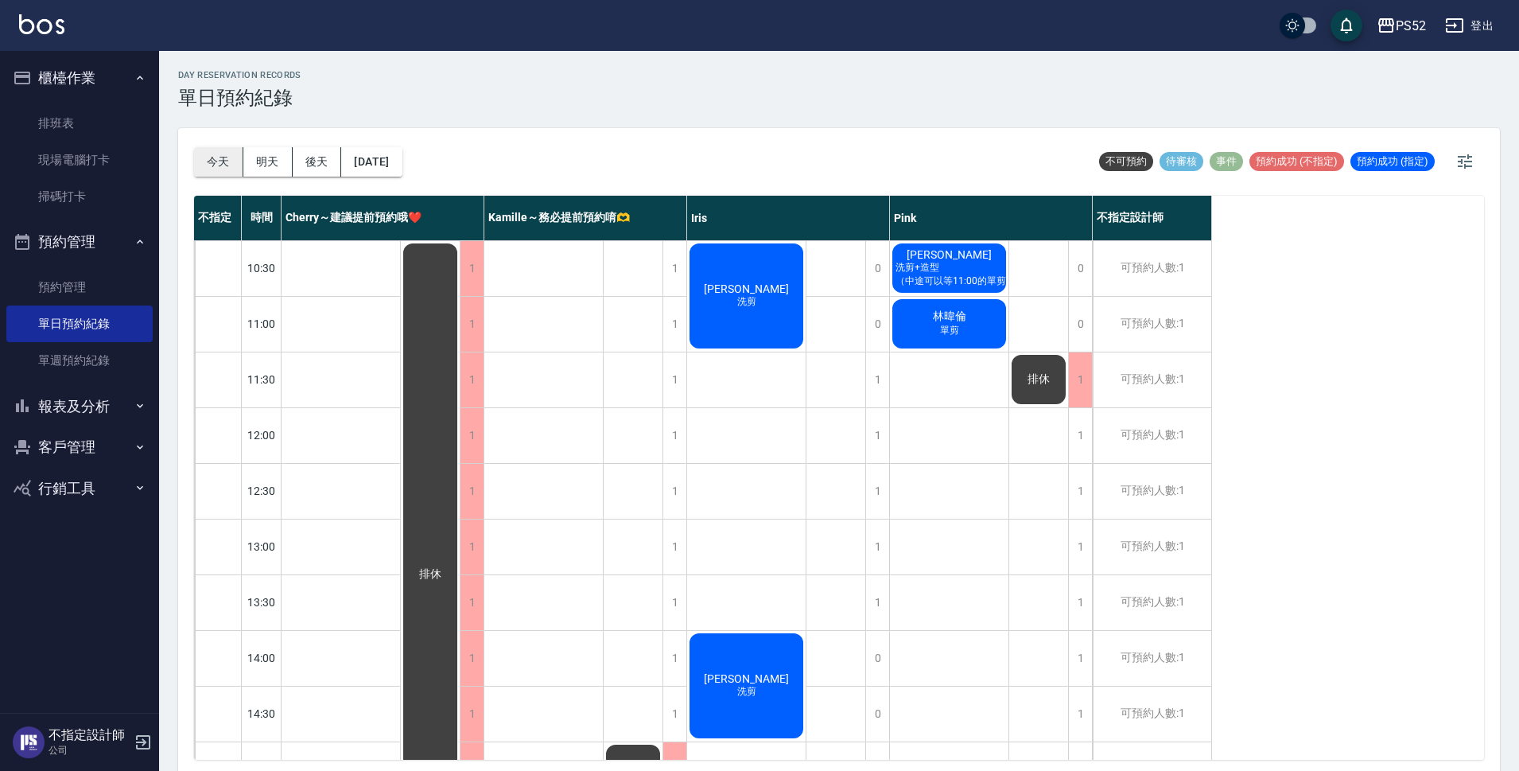
click at [216, 154] on button "今天" at bounding box center [218, 161] width 49 height 29
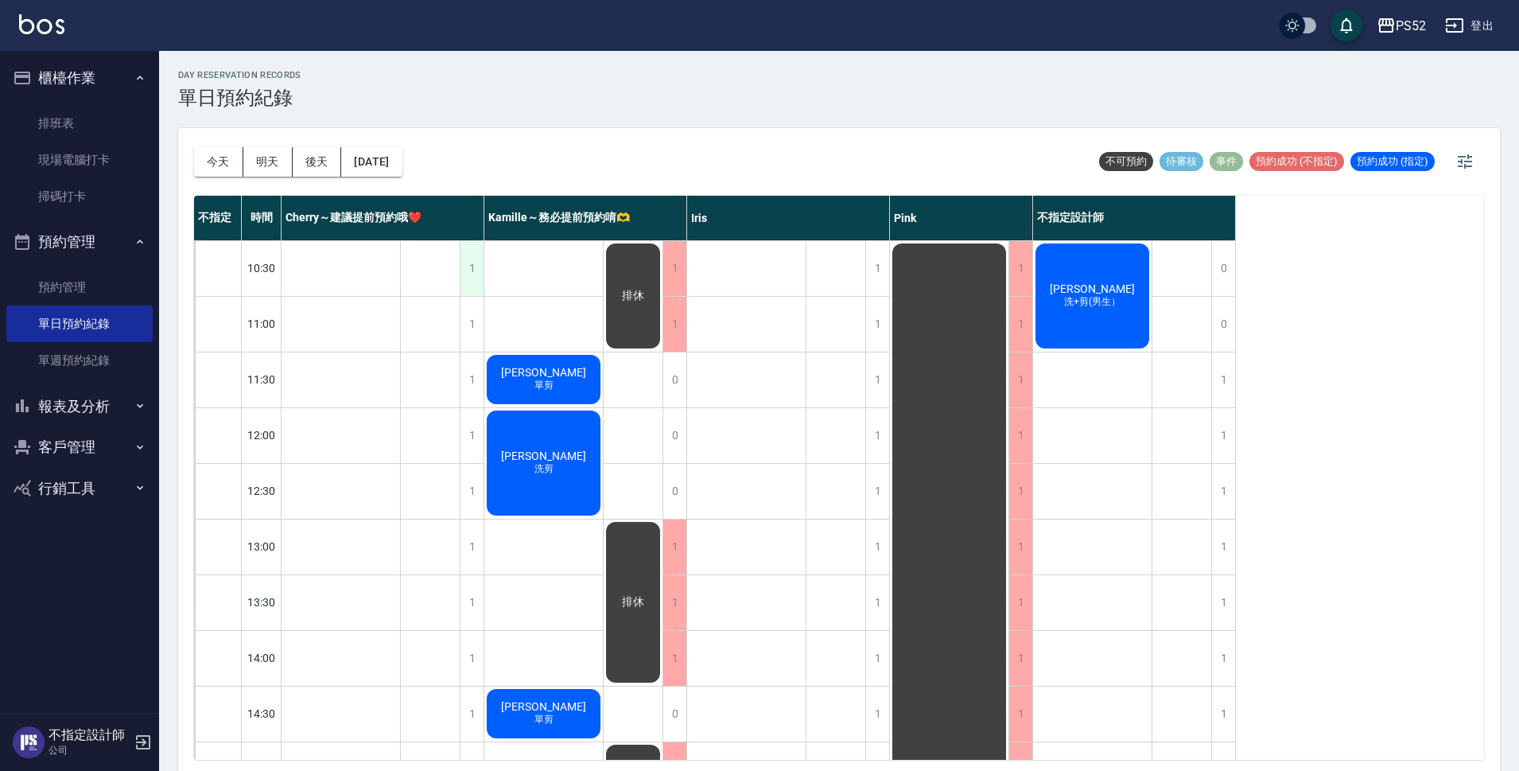
click at [472, 287] on div "1" at bounding box center [472, 268] width 24 height 55
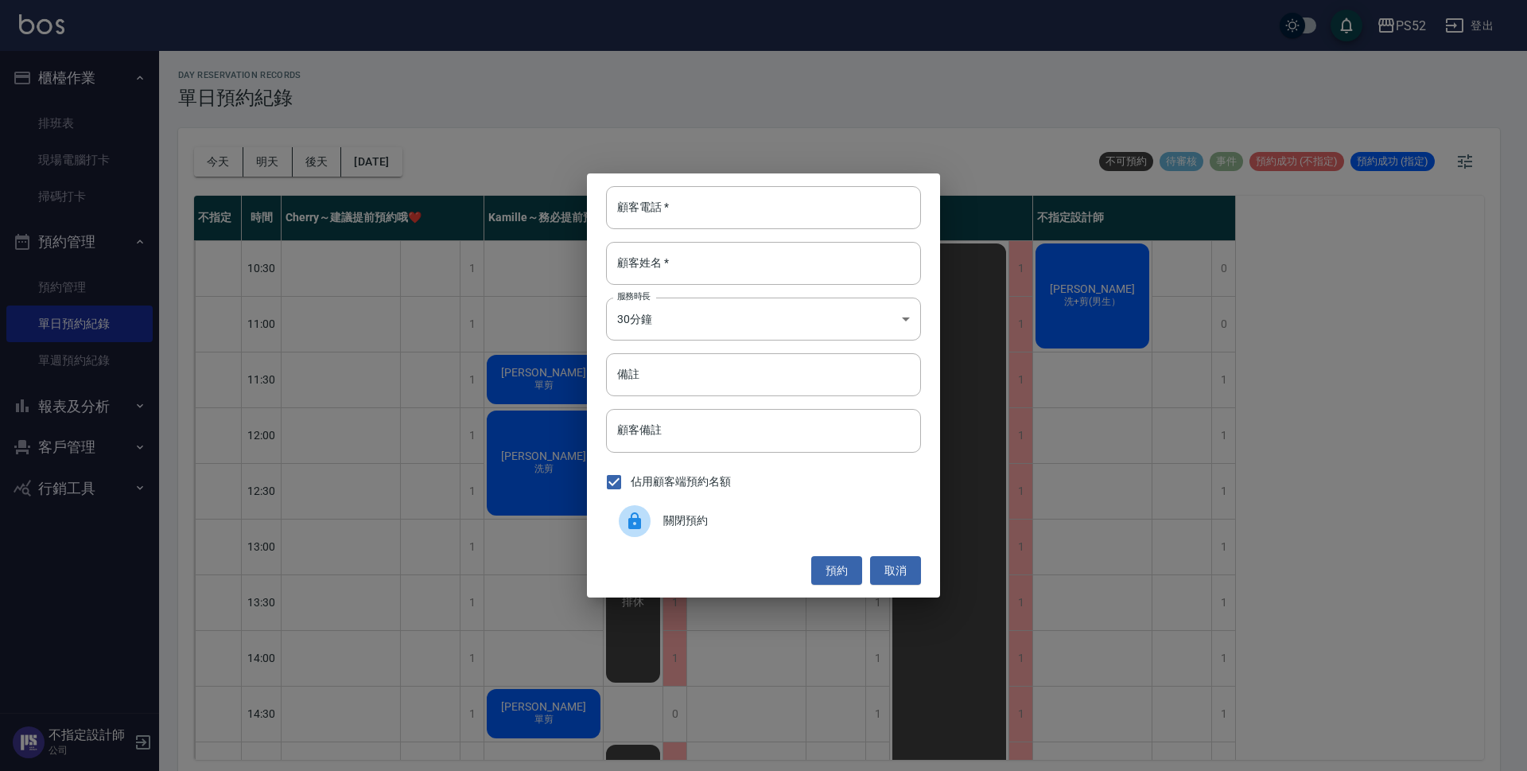
click at [818, 529] on span "關閉預約" at bounding box center [785, 520] width 245 height 17
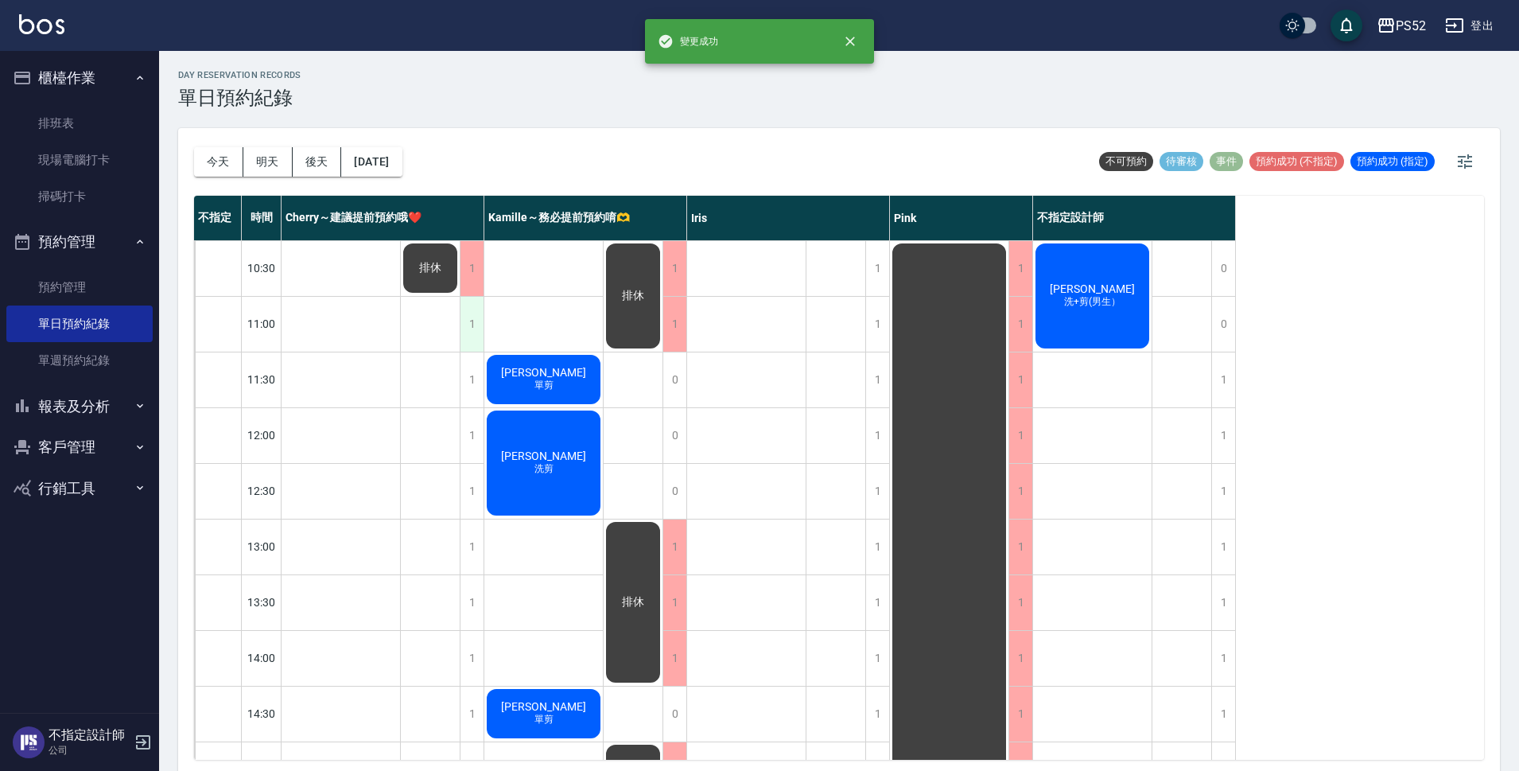
click at [476, 329] on div "1" at bounding box center [472, 324] width 24 height 55
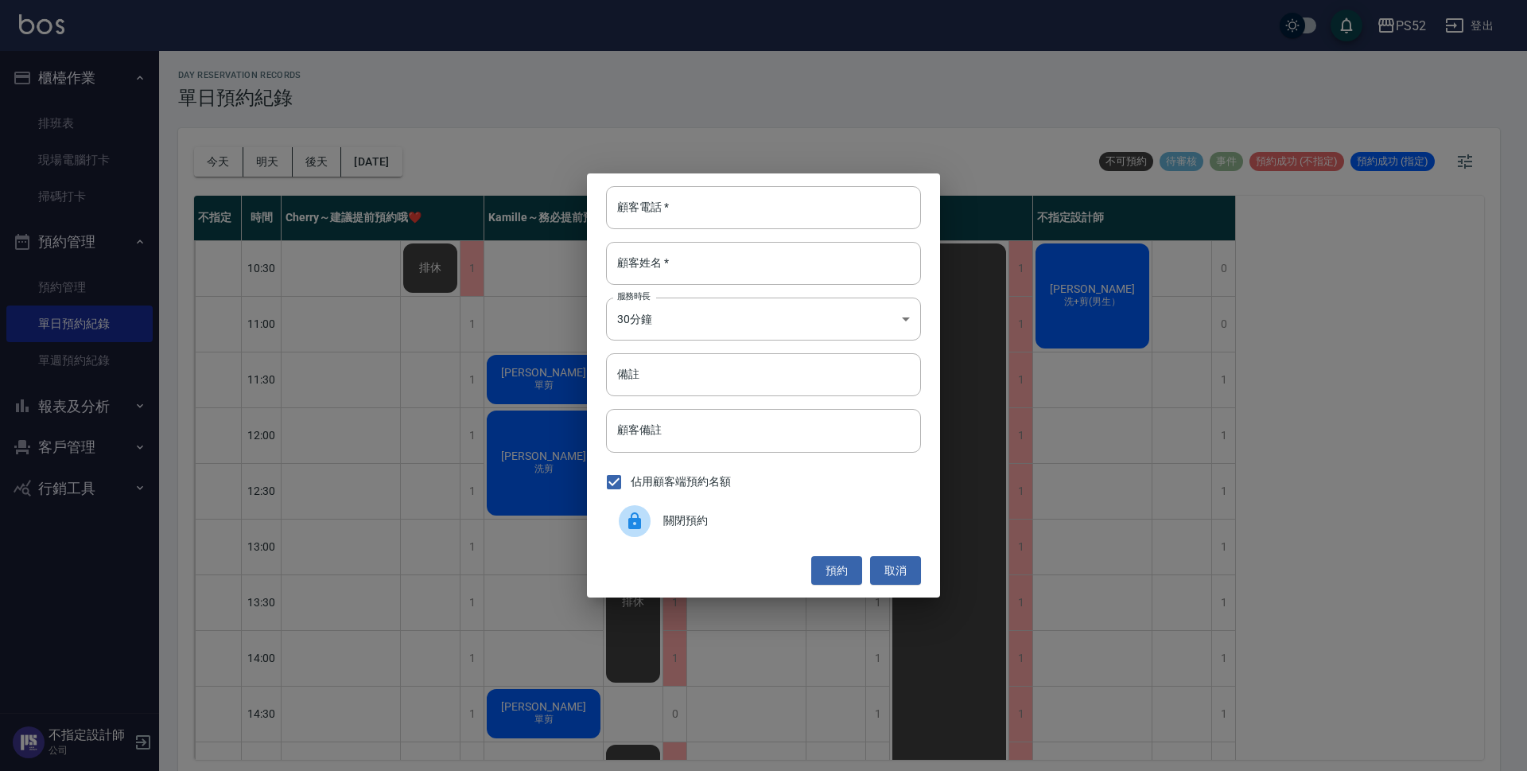
click at [768, 508] on div "關閉預約" at bounding box center [763, 521] width 315 height 45
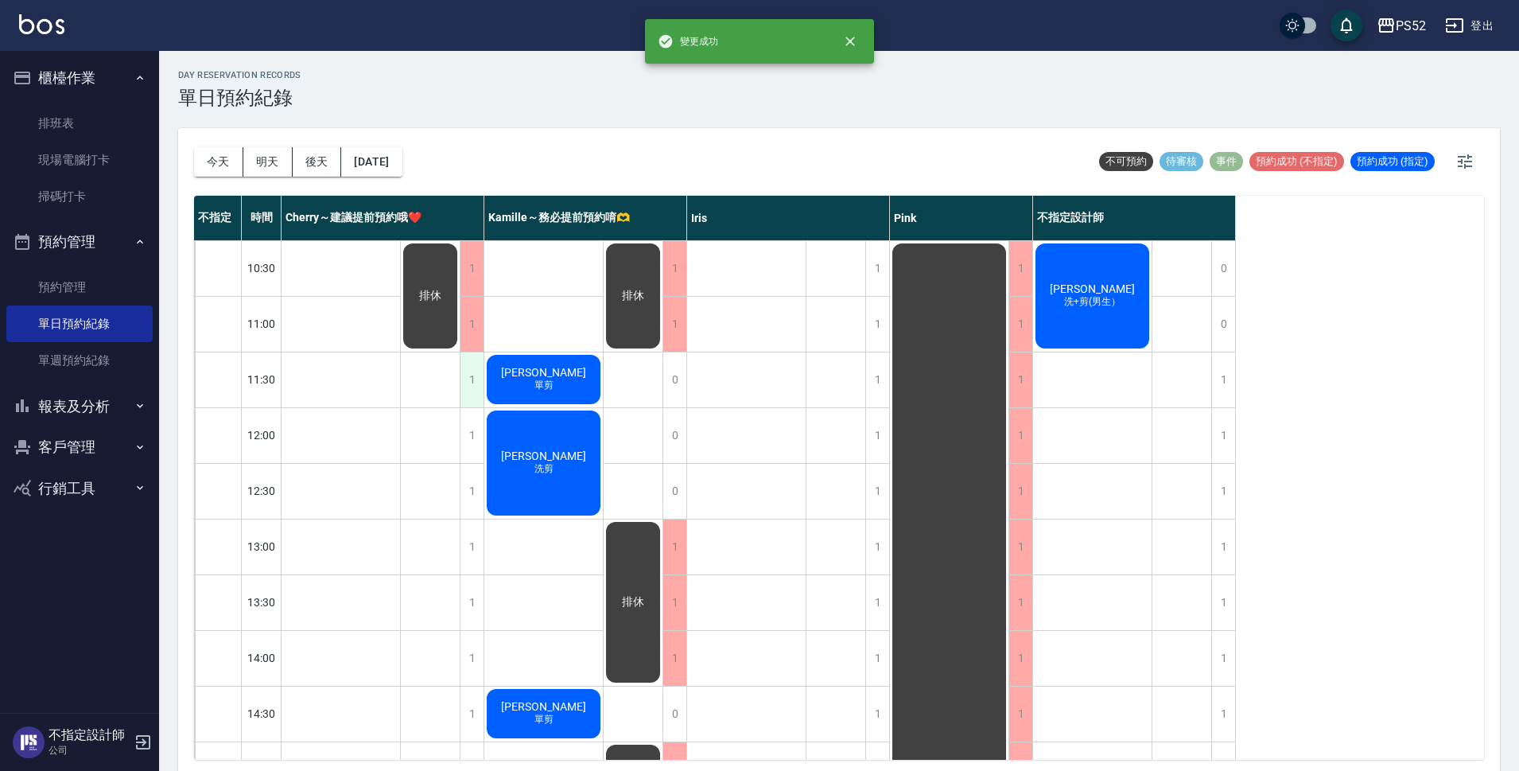
click at [467, 376] on div "1" at bounding box center [472, 379] width 24 height 55
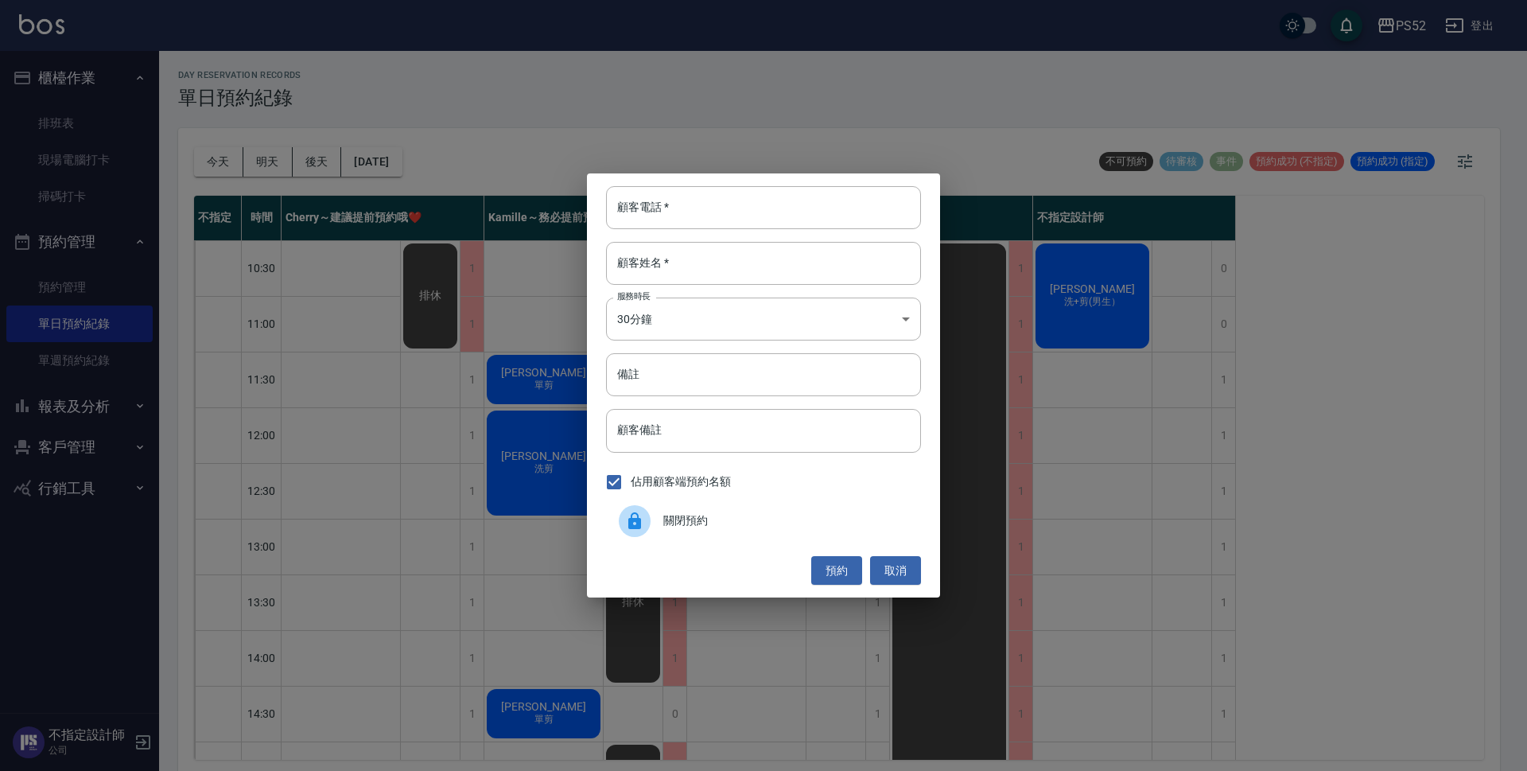
click at [771, 520] on span "關閉預約" at bounding box center [785, 520] width 245 height 17
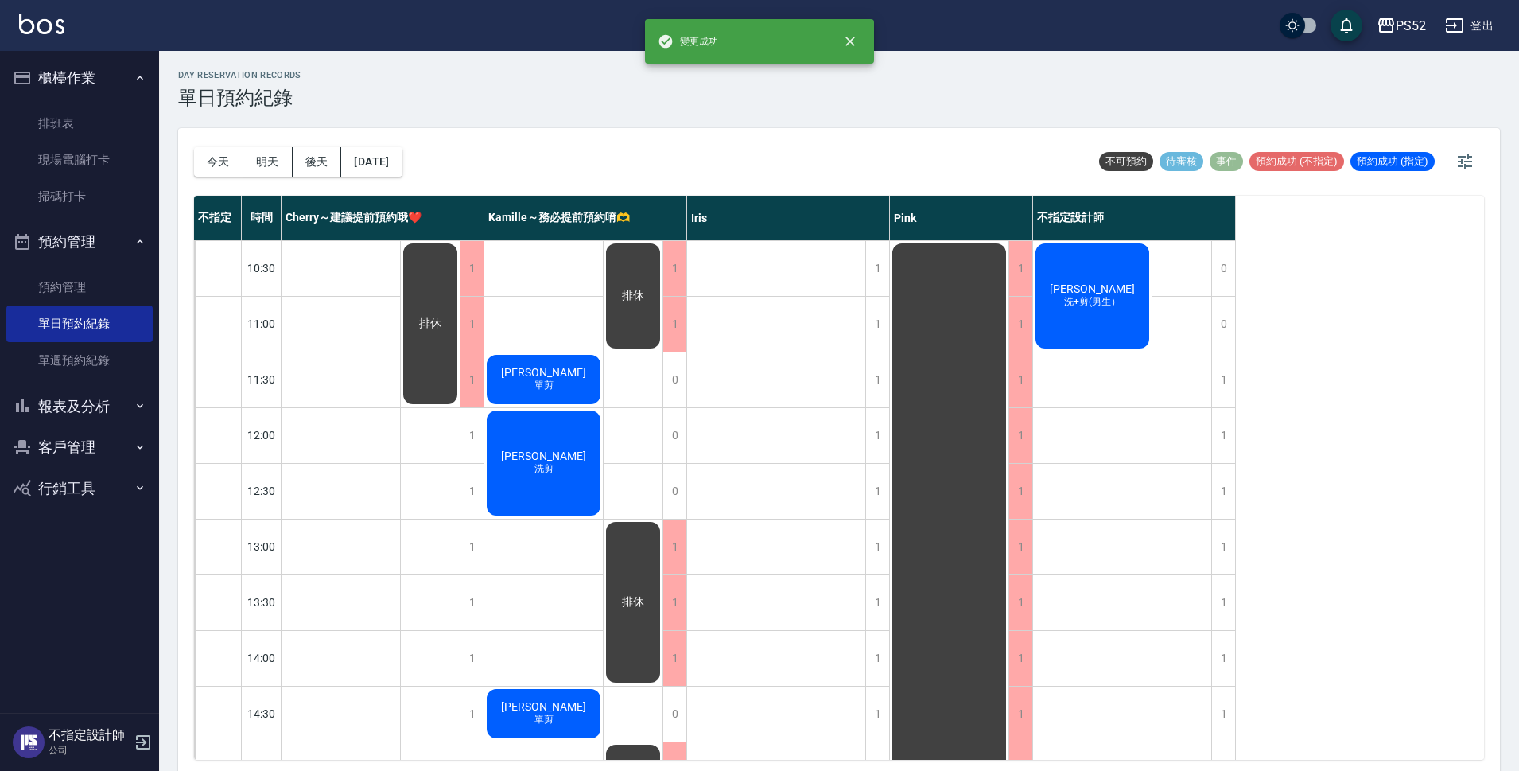
click at [469, 450] on div "1" at bounding box center [472, 435] width 24 height 55
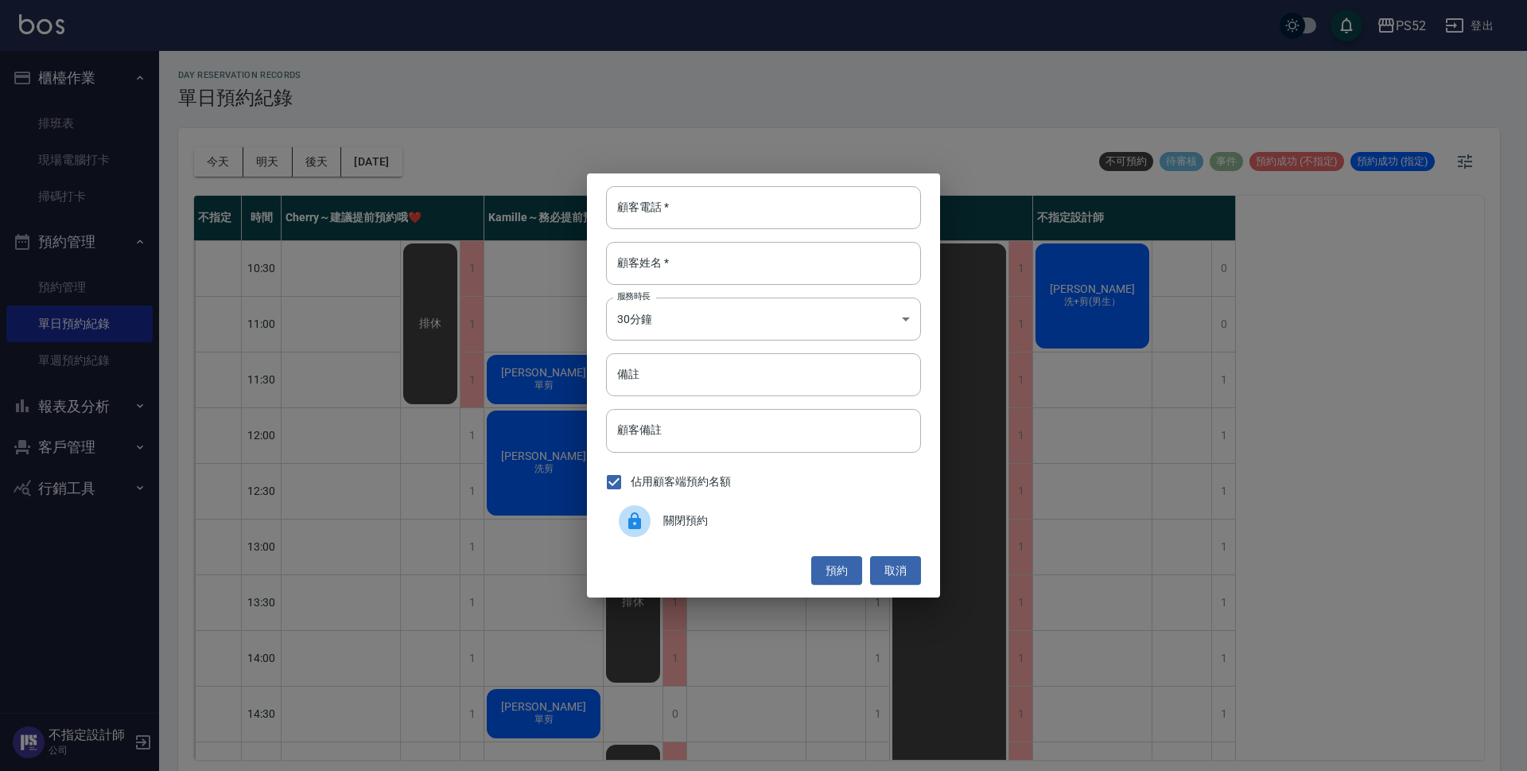
click at [706, 503] on div "關閉預約" at bounding box center [763, 521] width 315 height 45
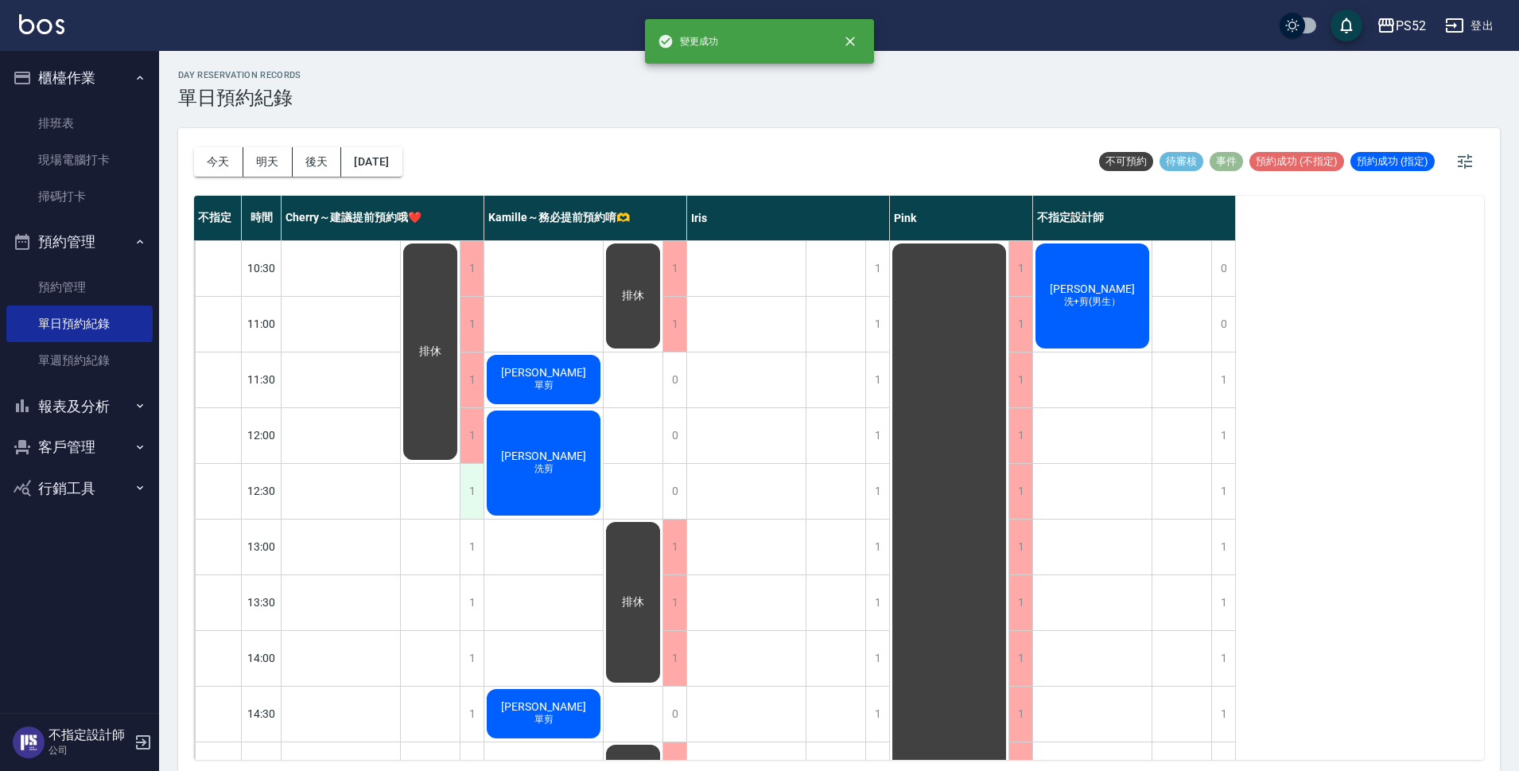
click at [464, 504] on div "1" at bounding box center [472, 491] width 24 height 55
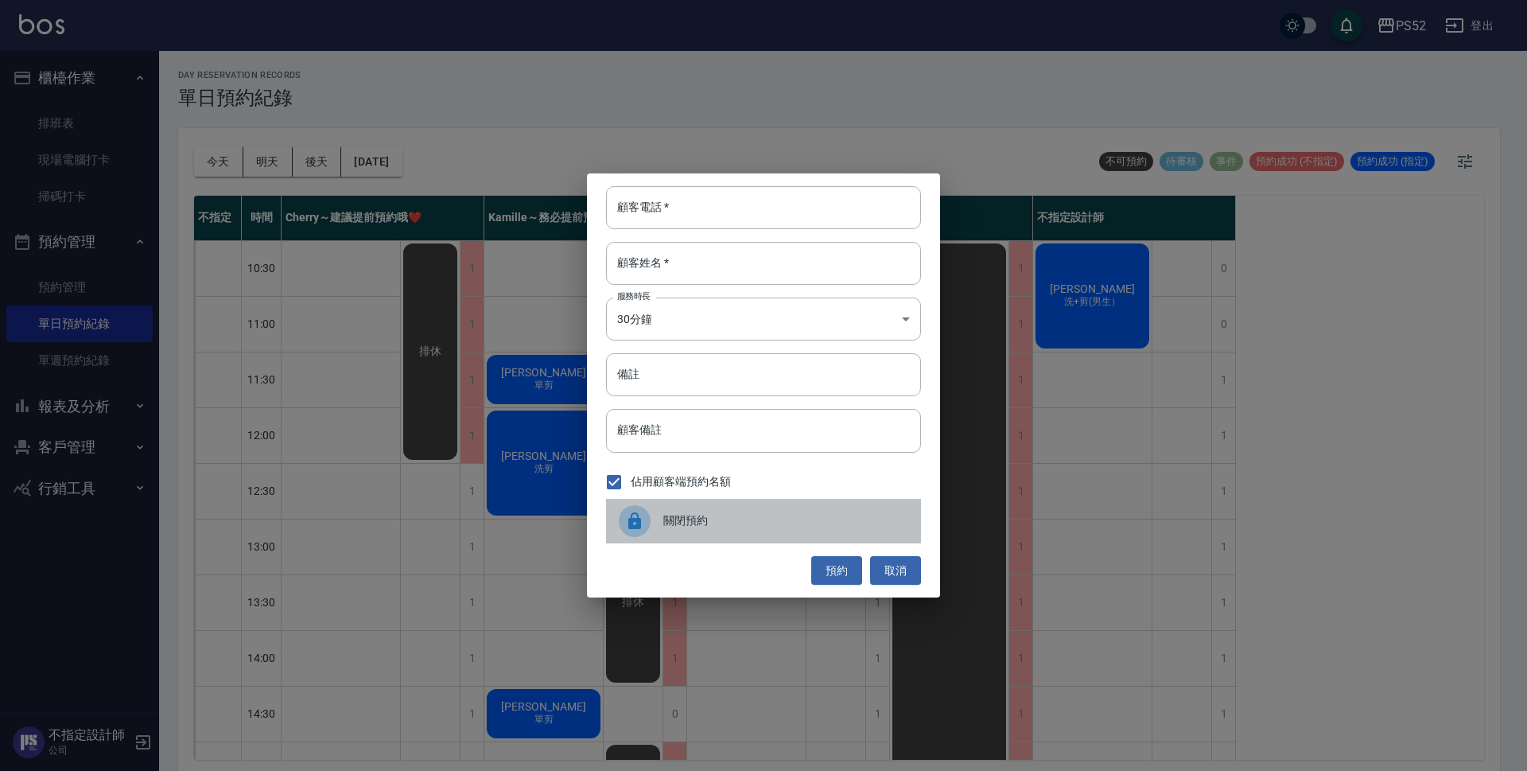
click at [691, 539] on div "關閉預約" at bounding box center [763, 521] width 315 height 45
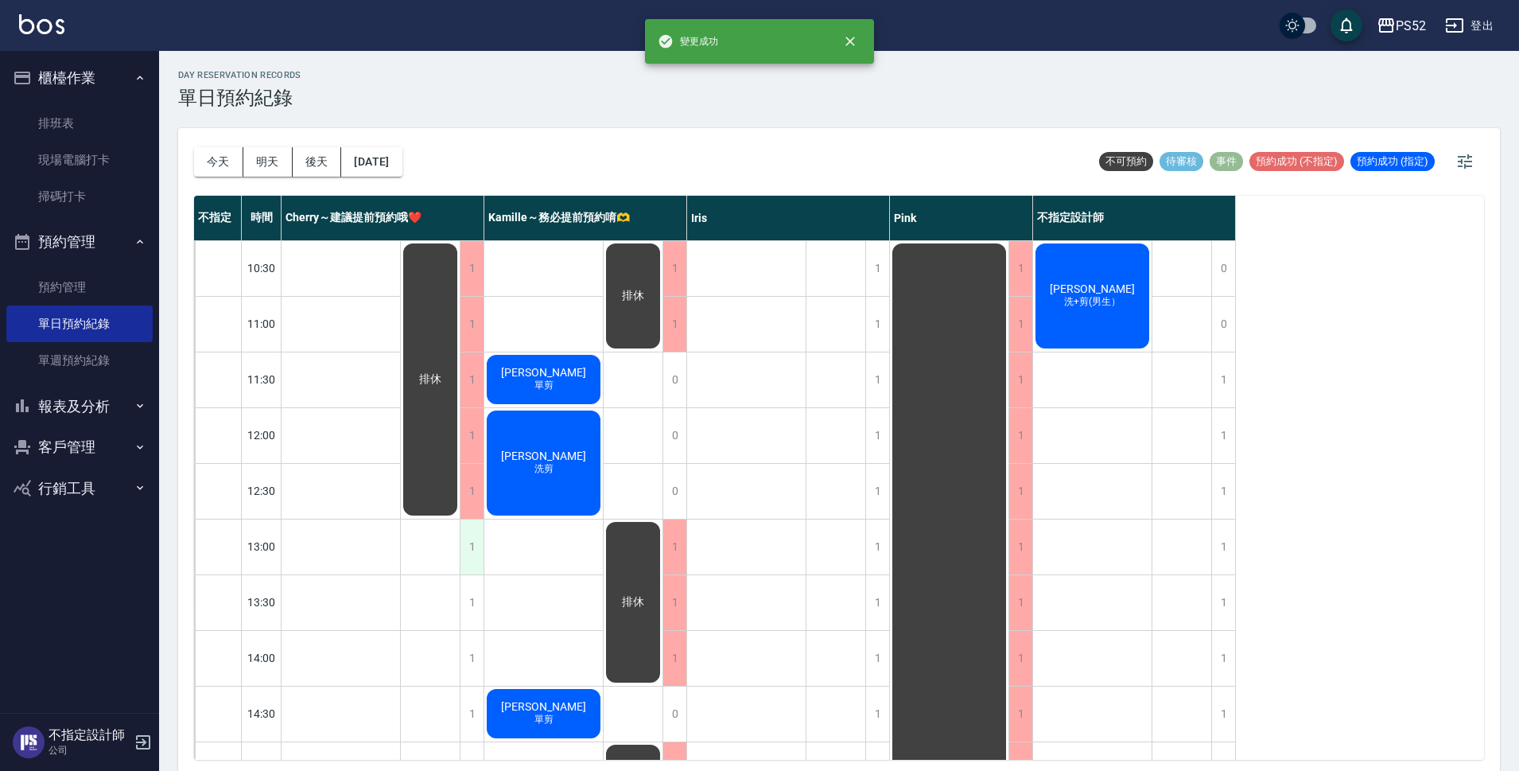
click at [477, 554] on div "1" at bounding box center [472, 546] width 24 height 55
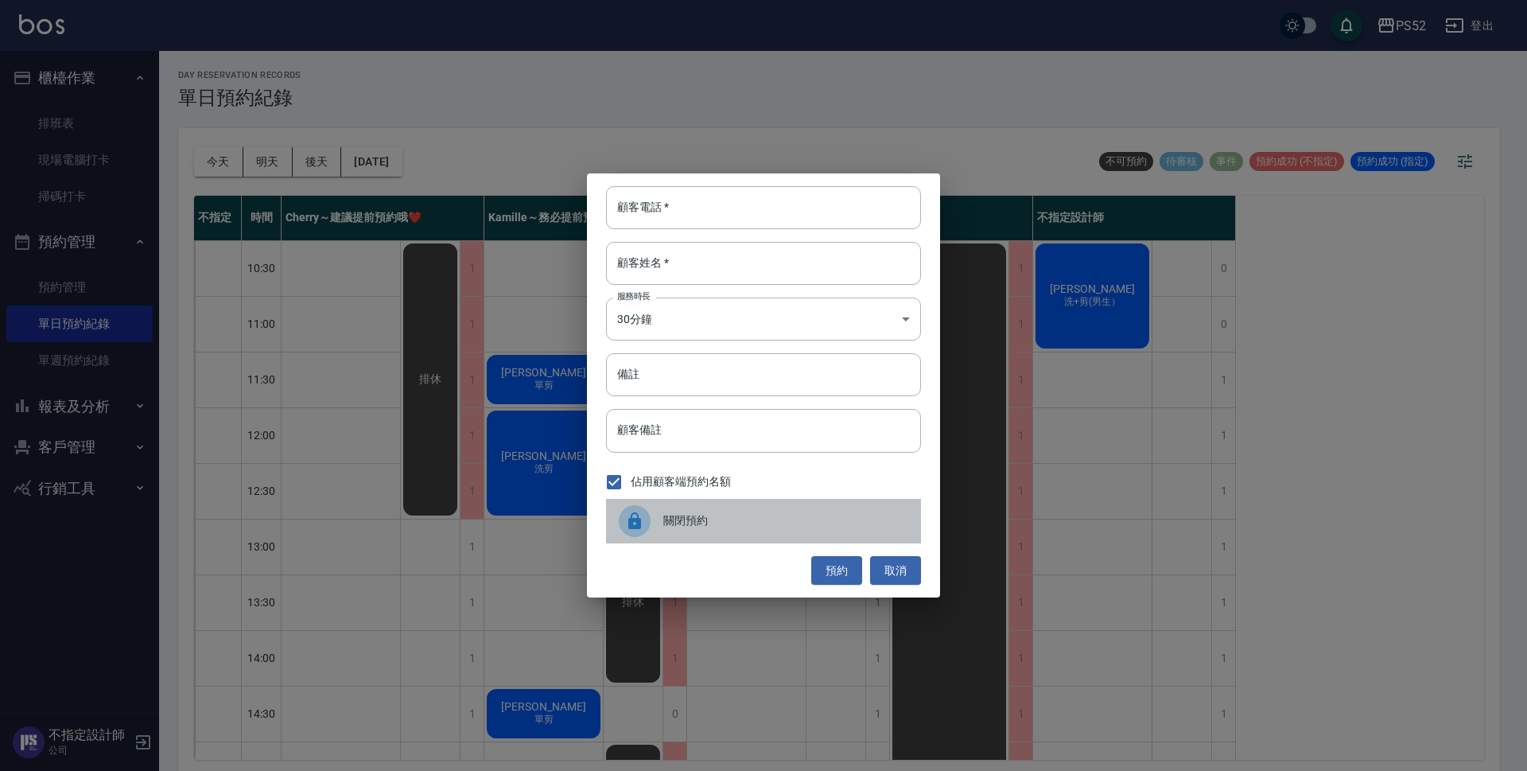
click at [698, 530] on div "關閉預約" at bounding box center [763, 521] width 315 height 45
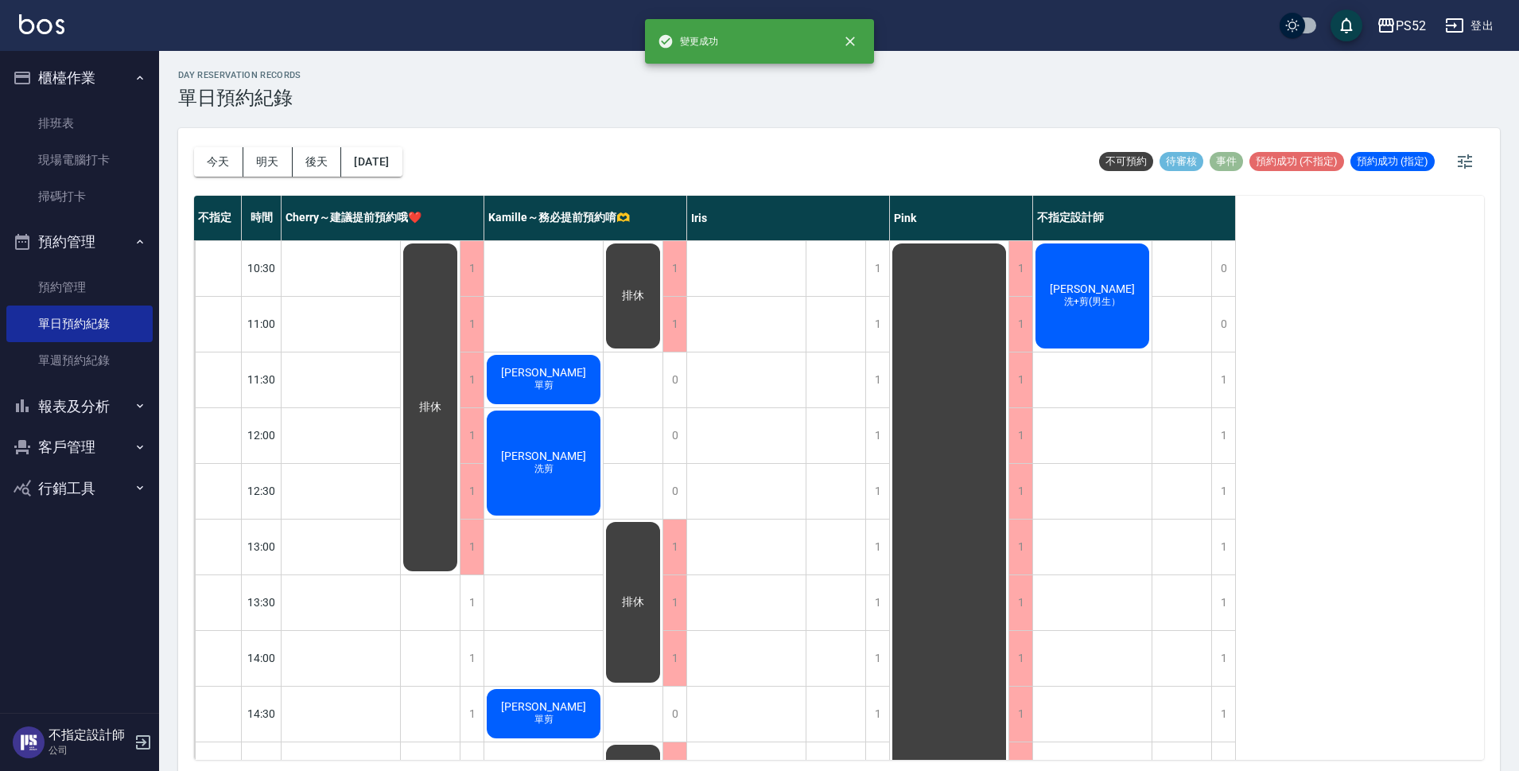
click at [470, 608] on div "1" at bounding box center [472, 602] width 24 height 55
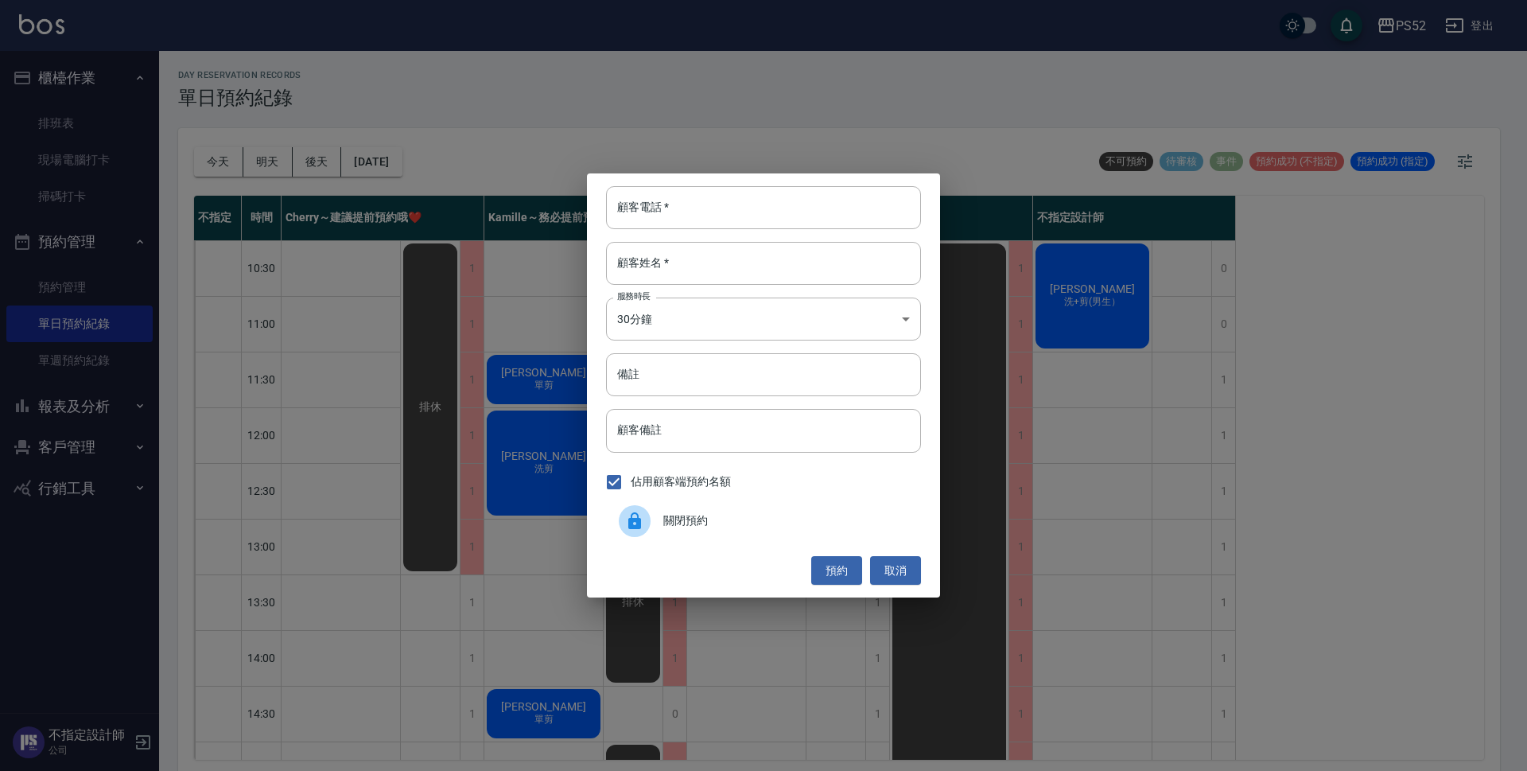
click at [688, 537] on div "關閉預約" at bounding box center [763, 521] width 315 height 45
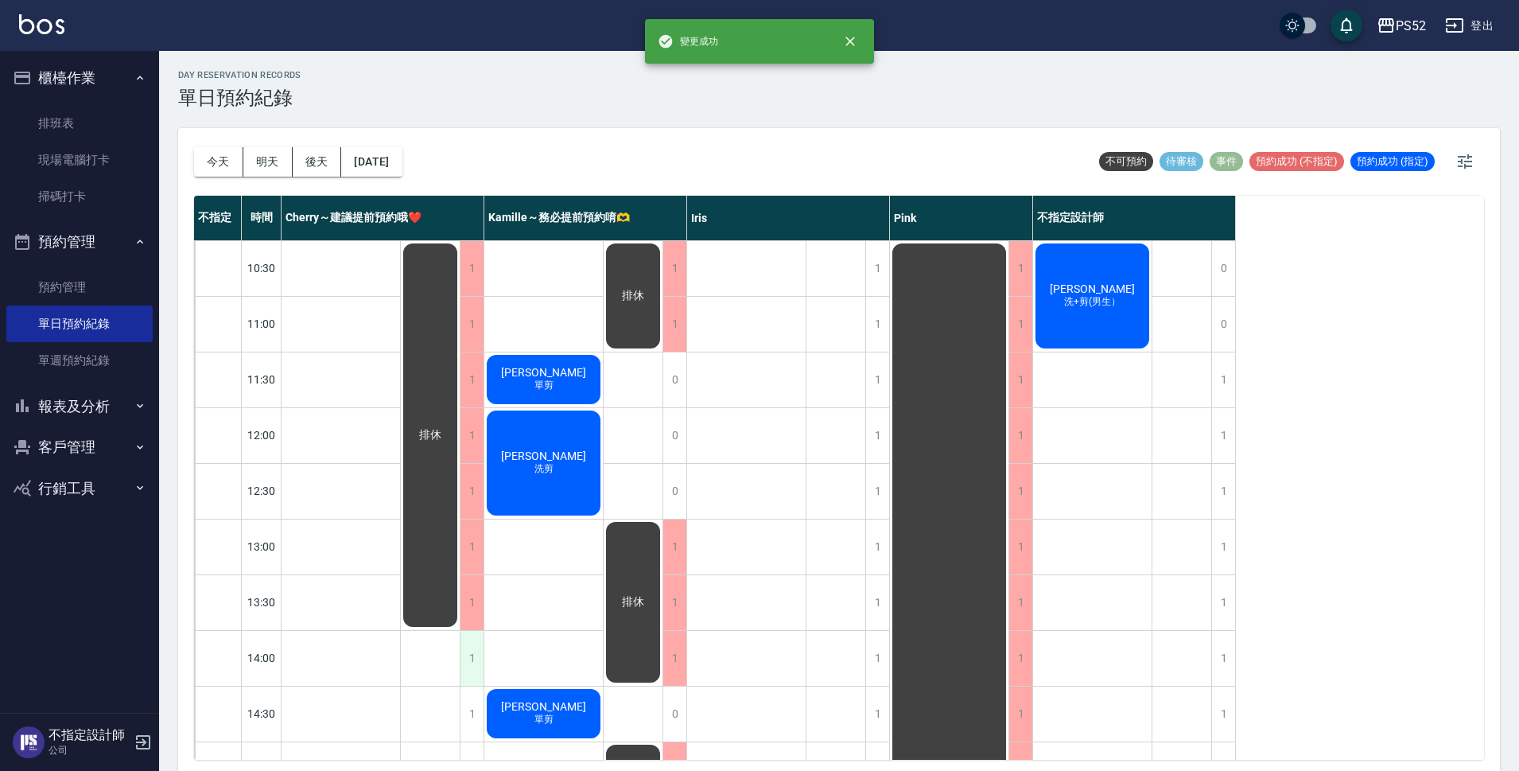
click at [465, 663] on div "1" at bounding box center [472, 658] width 24 height 55
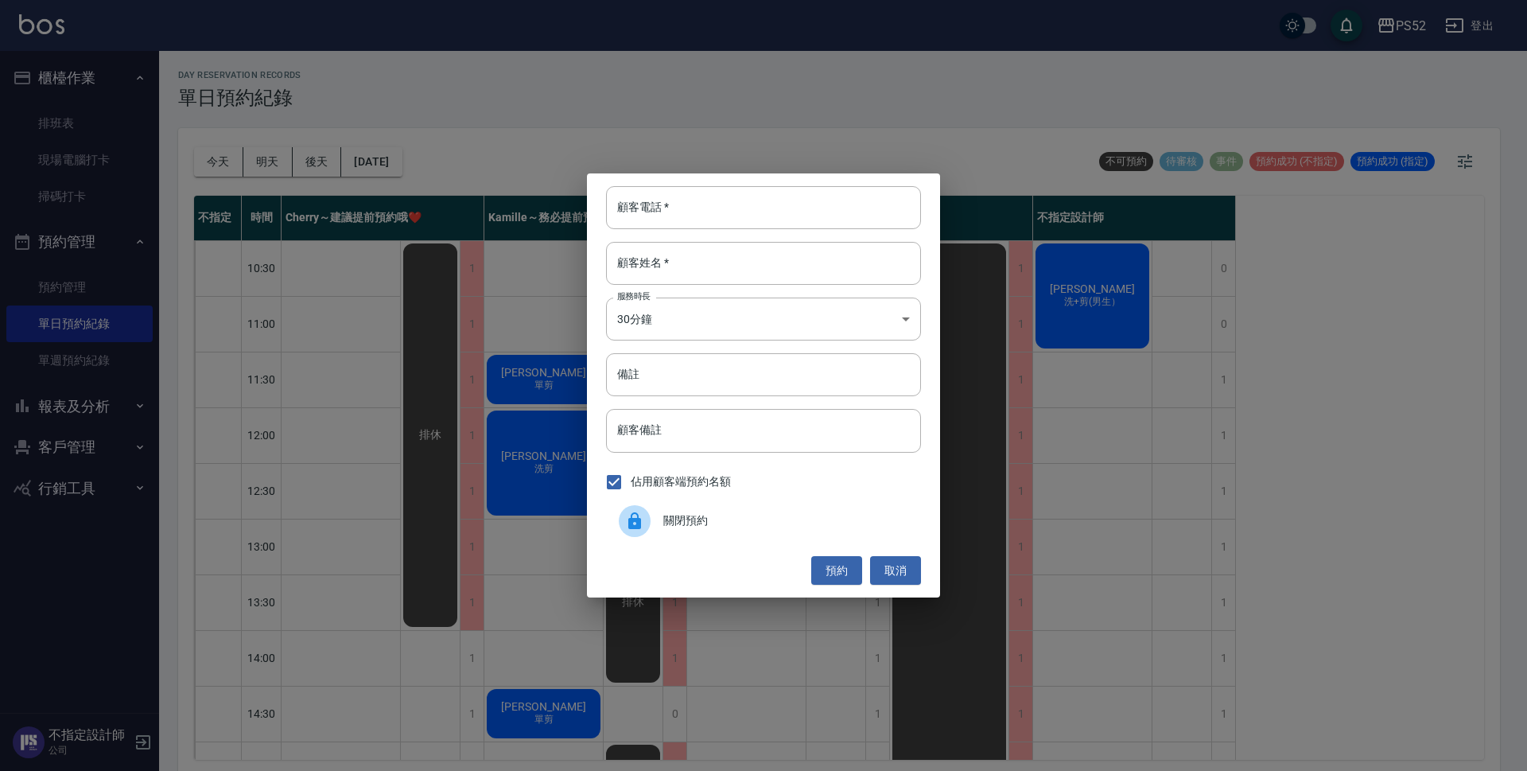
click at [760, 526] on span "關閉預約" at bounding box center [785, 520] width 245 height 17
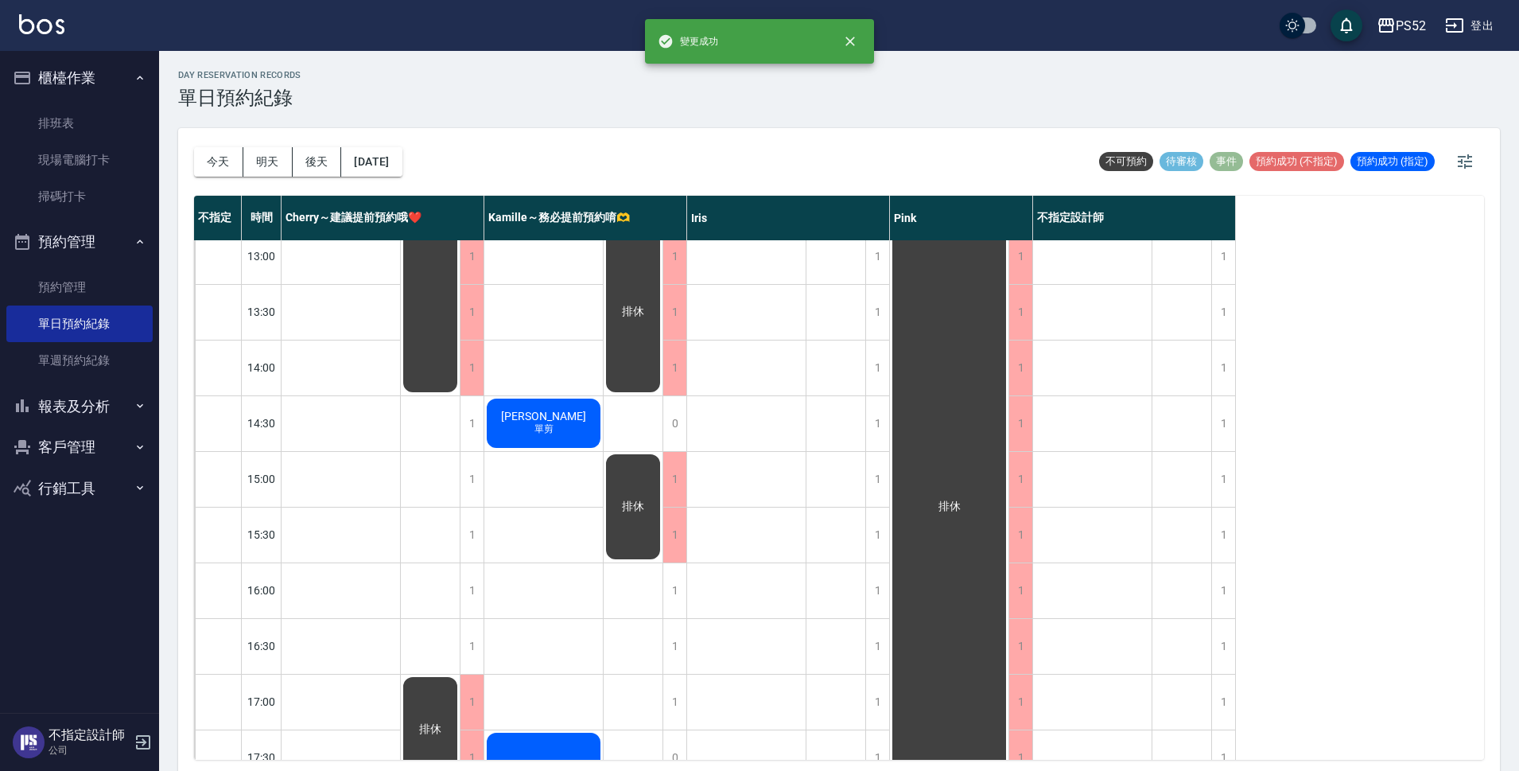
scroll to position [292, 0]
click at [480, 434] on div "1" at bounding box center [472, 422] width 24 height 55
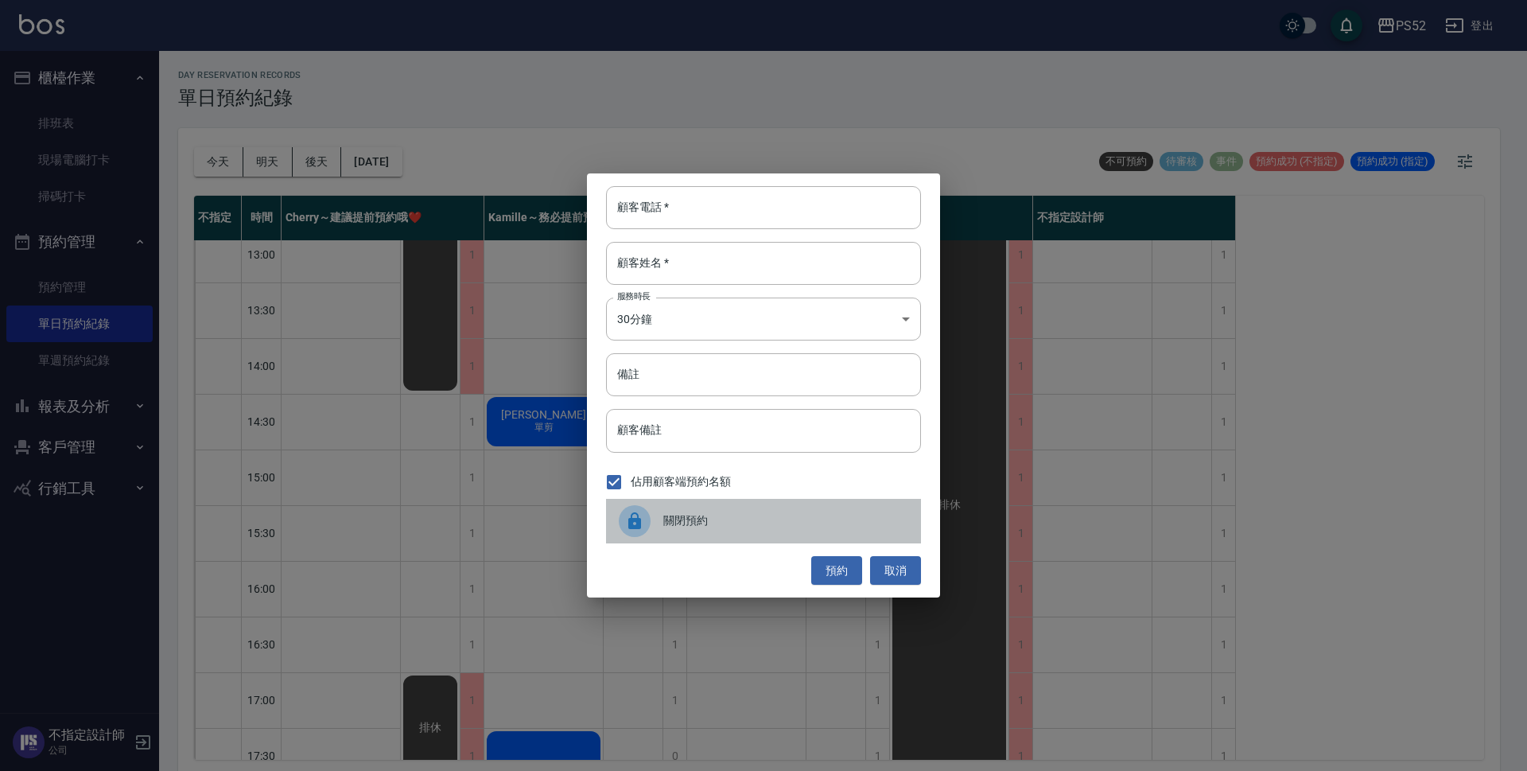
click at [725, 515] on span "關閉預約" at bounding box center [785, 520] width 245 height 17
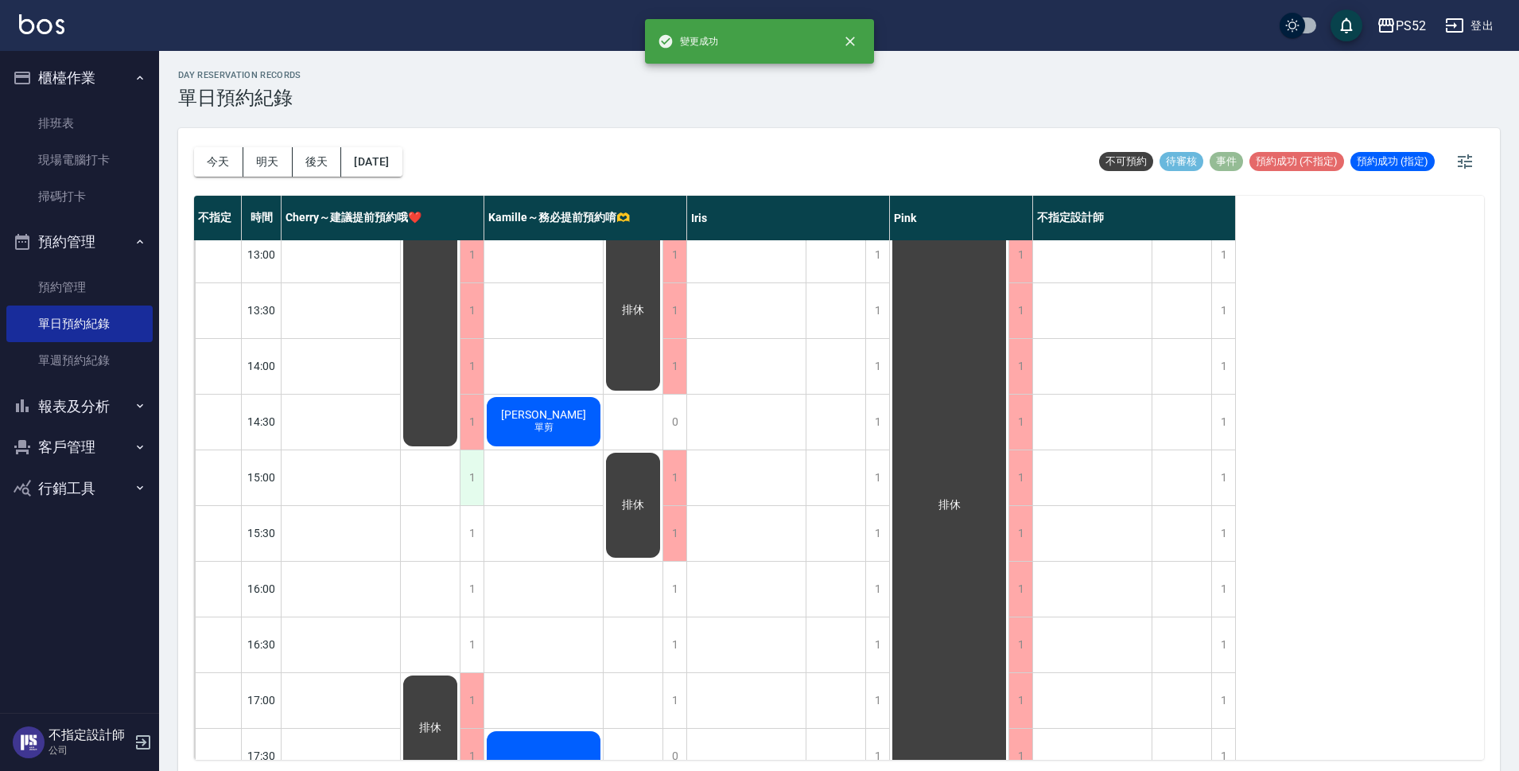
click at [461, 492] on div "1" at bounding box center [472, 477] width 24 height 55
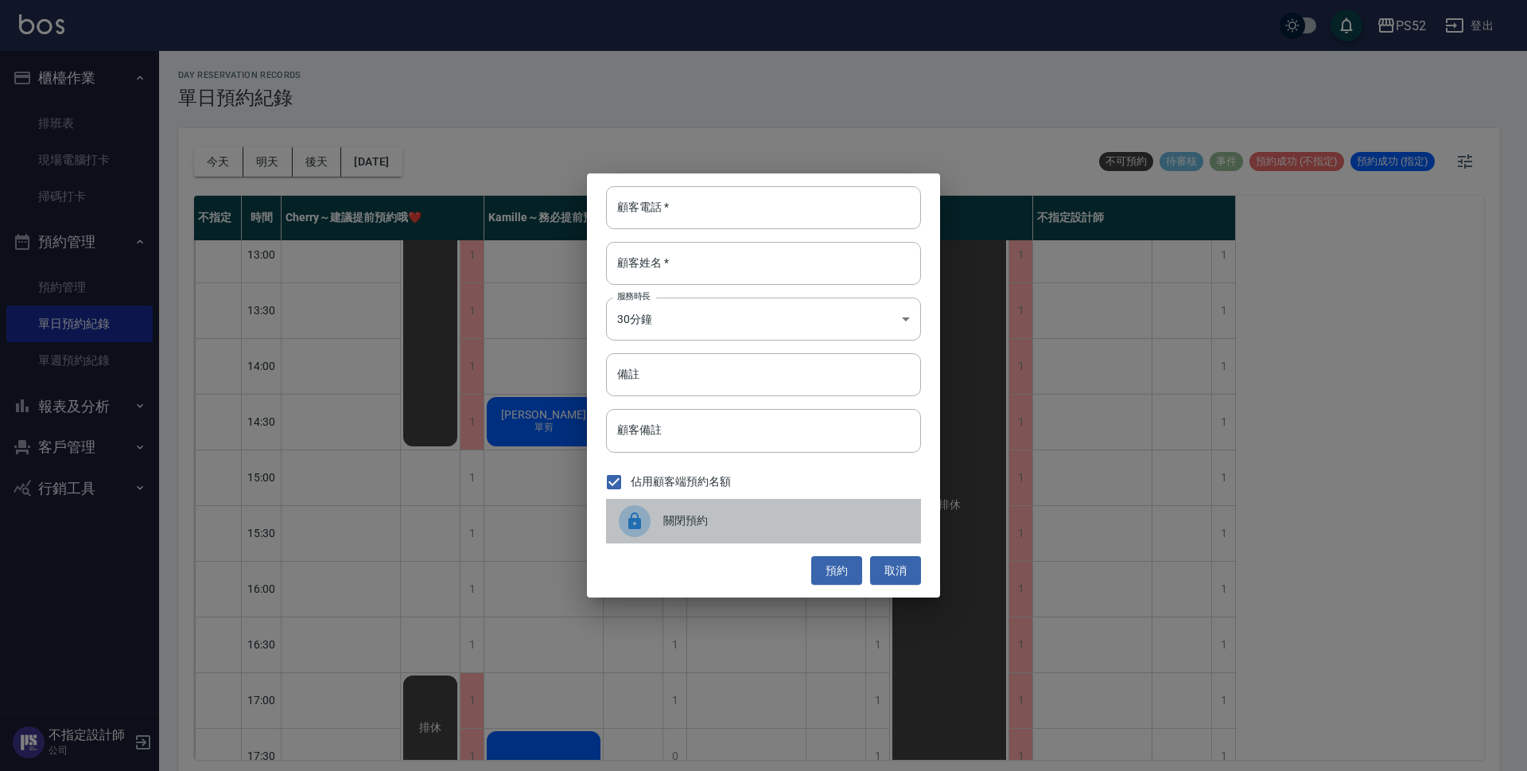
click at [671, 510] on div "關閉預約" at bounding box center [763, 521] width 315 height 45
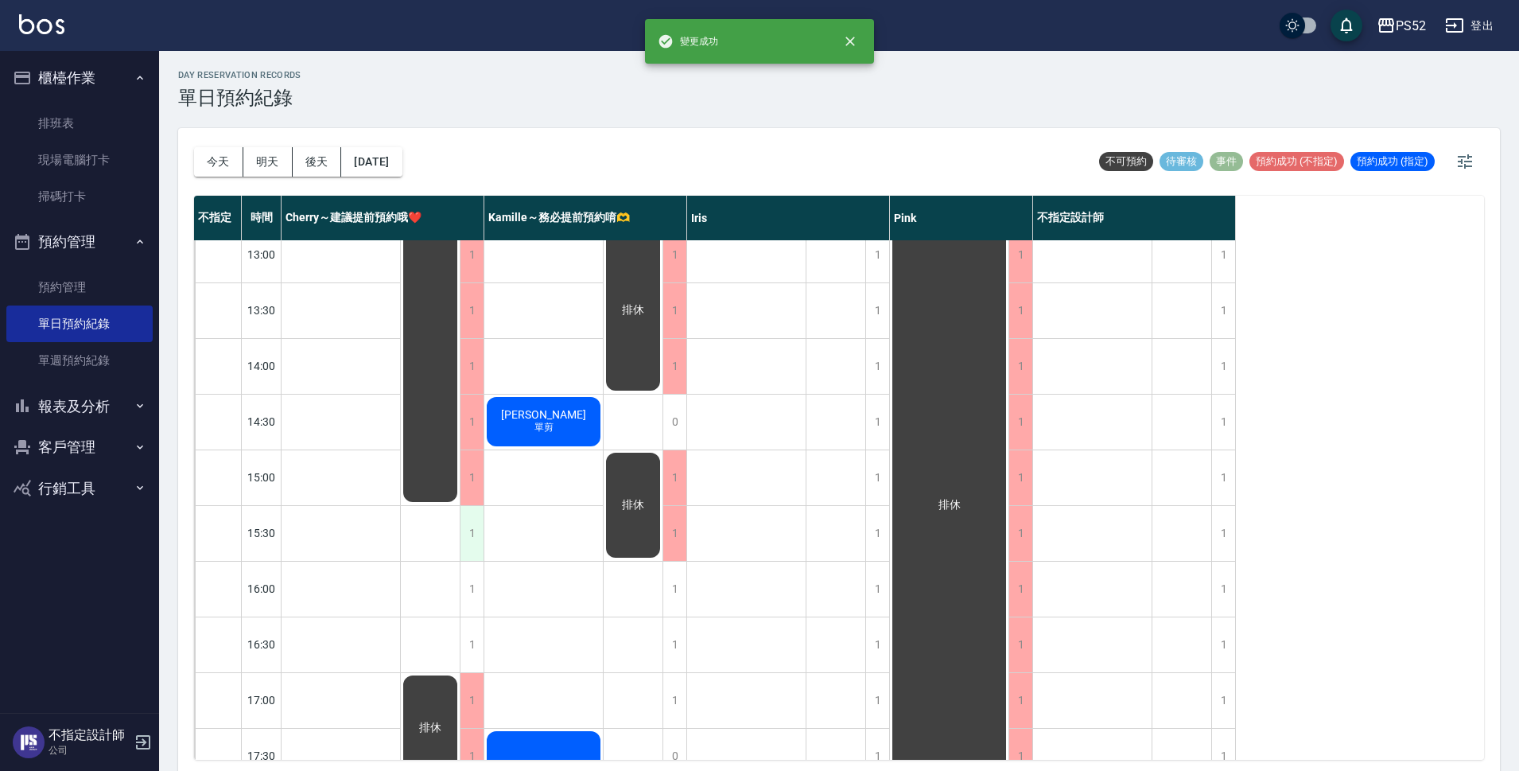
click at [477, 537] on div "1" at bounding box center [472, 533] width 24 height 55
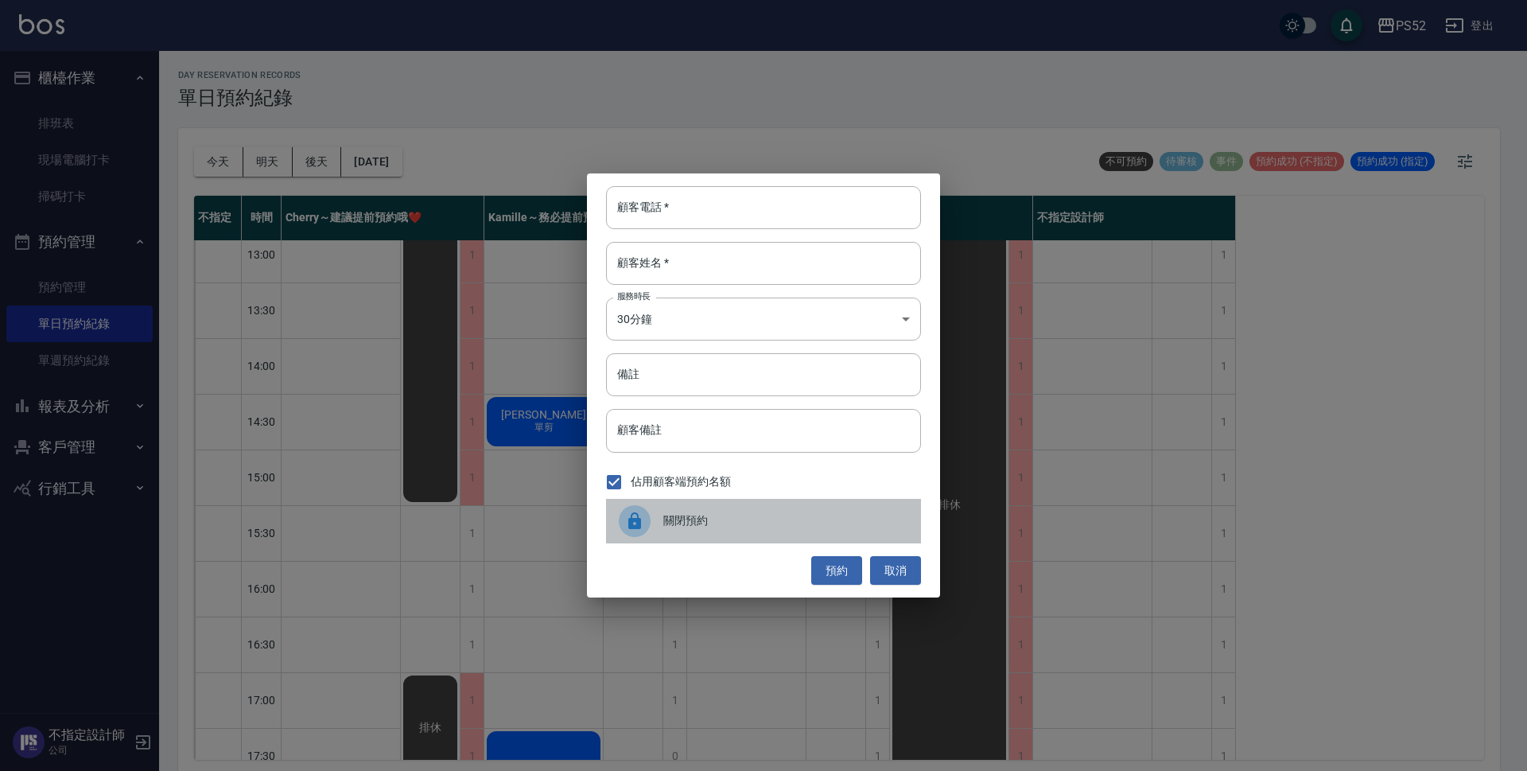
click at [673, 535] on div "關閉預約" at bounding box center [763, 521] width 315 height 45
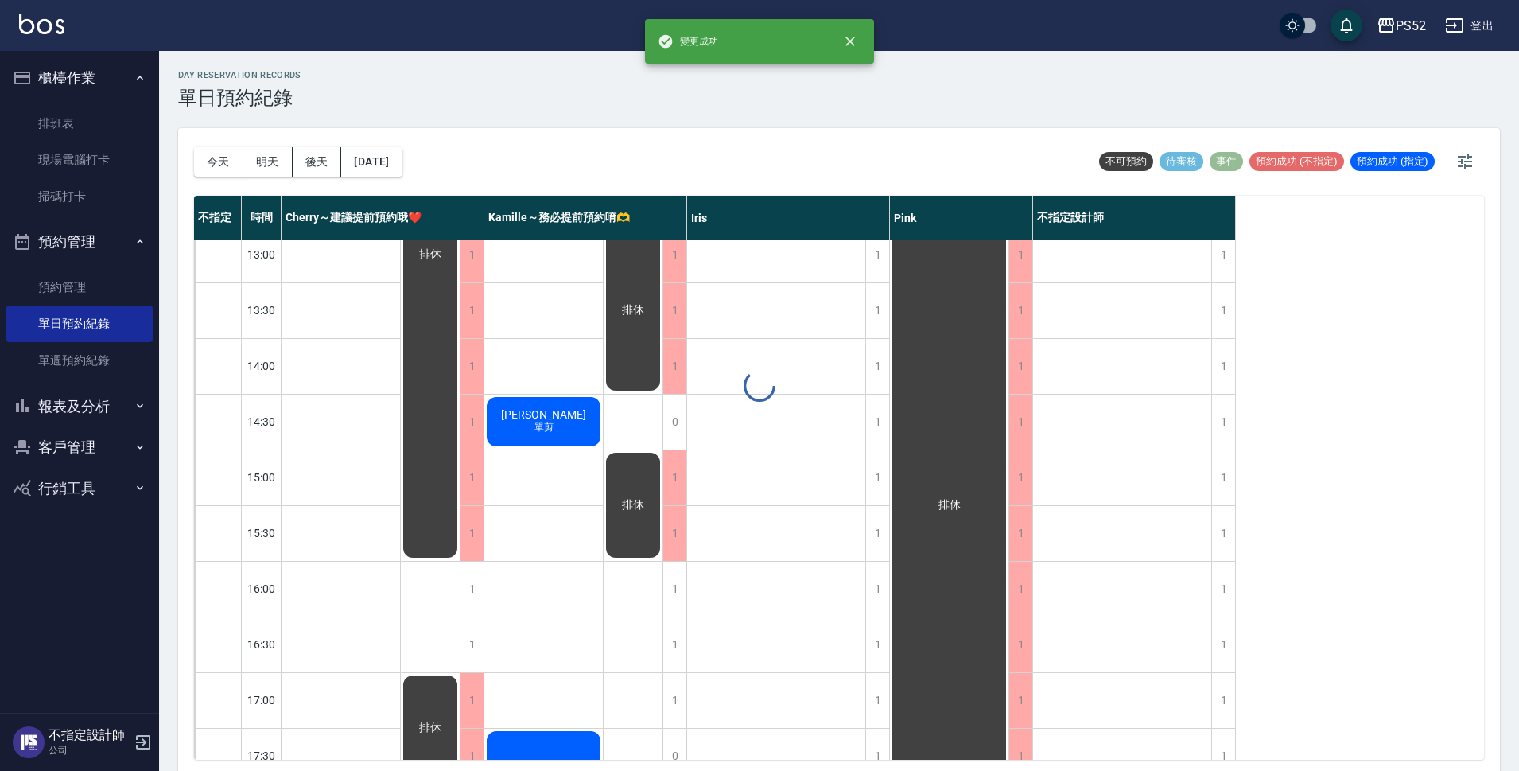
click at [473, 598] on div "1" at bounding box center [472, 589] width 24 height 55
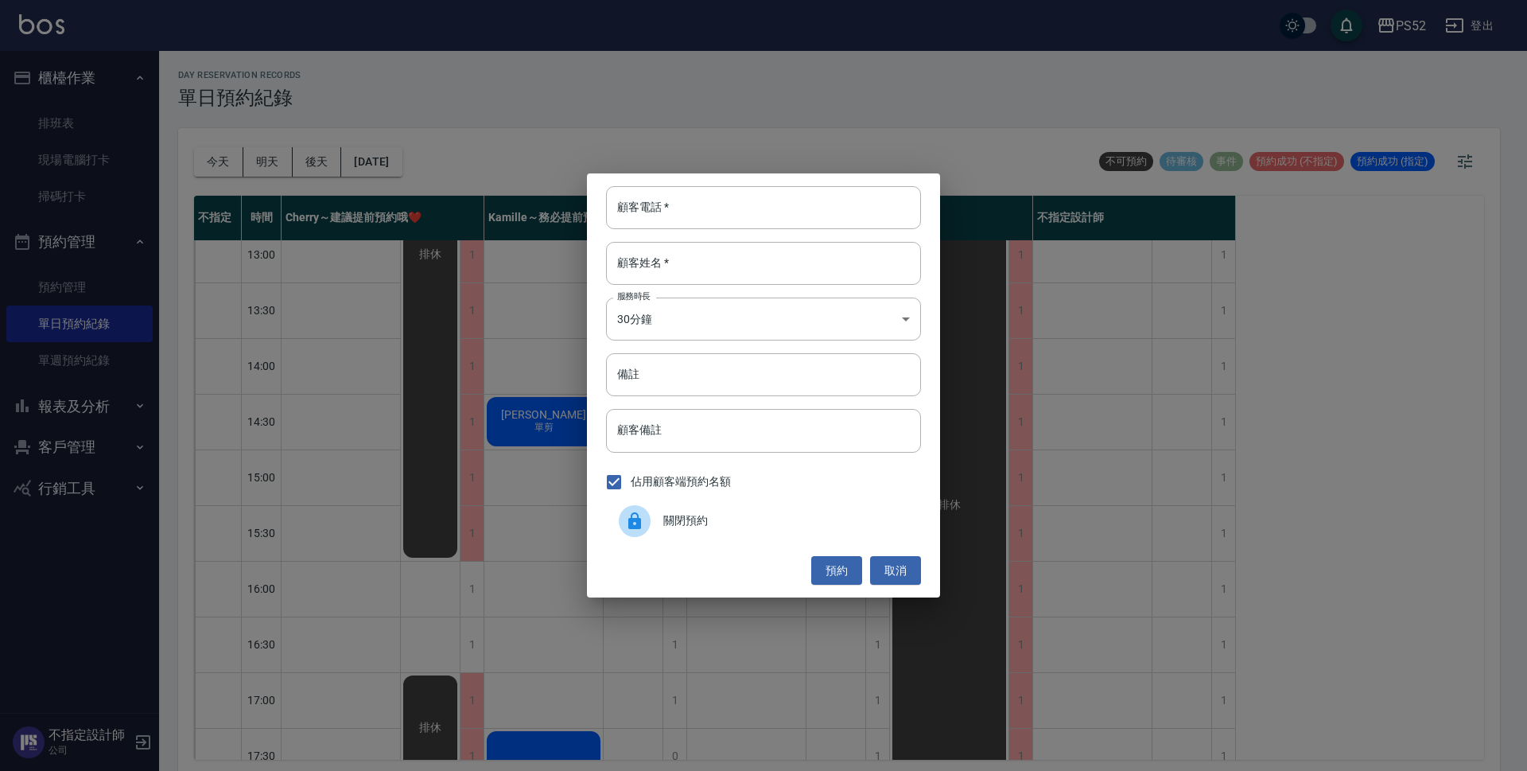
click at [764, 528] on span "關閉預約" at bounding box center [785, 520] width 245 height 17
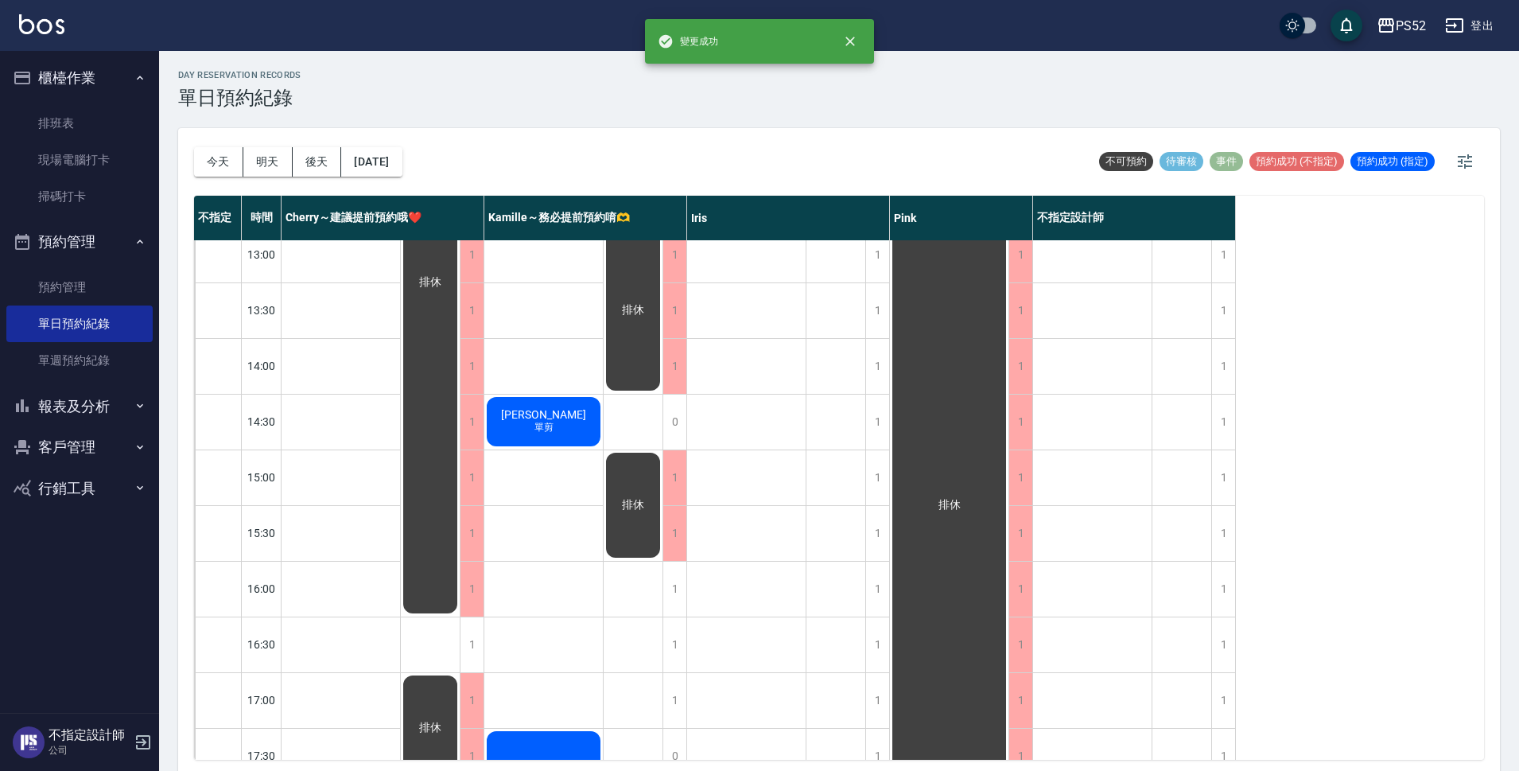
click at [476, 646] on div "1" at bounding box center [472, 644] width 24 height 55
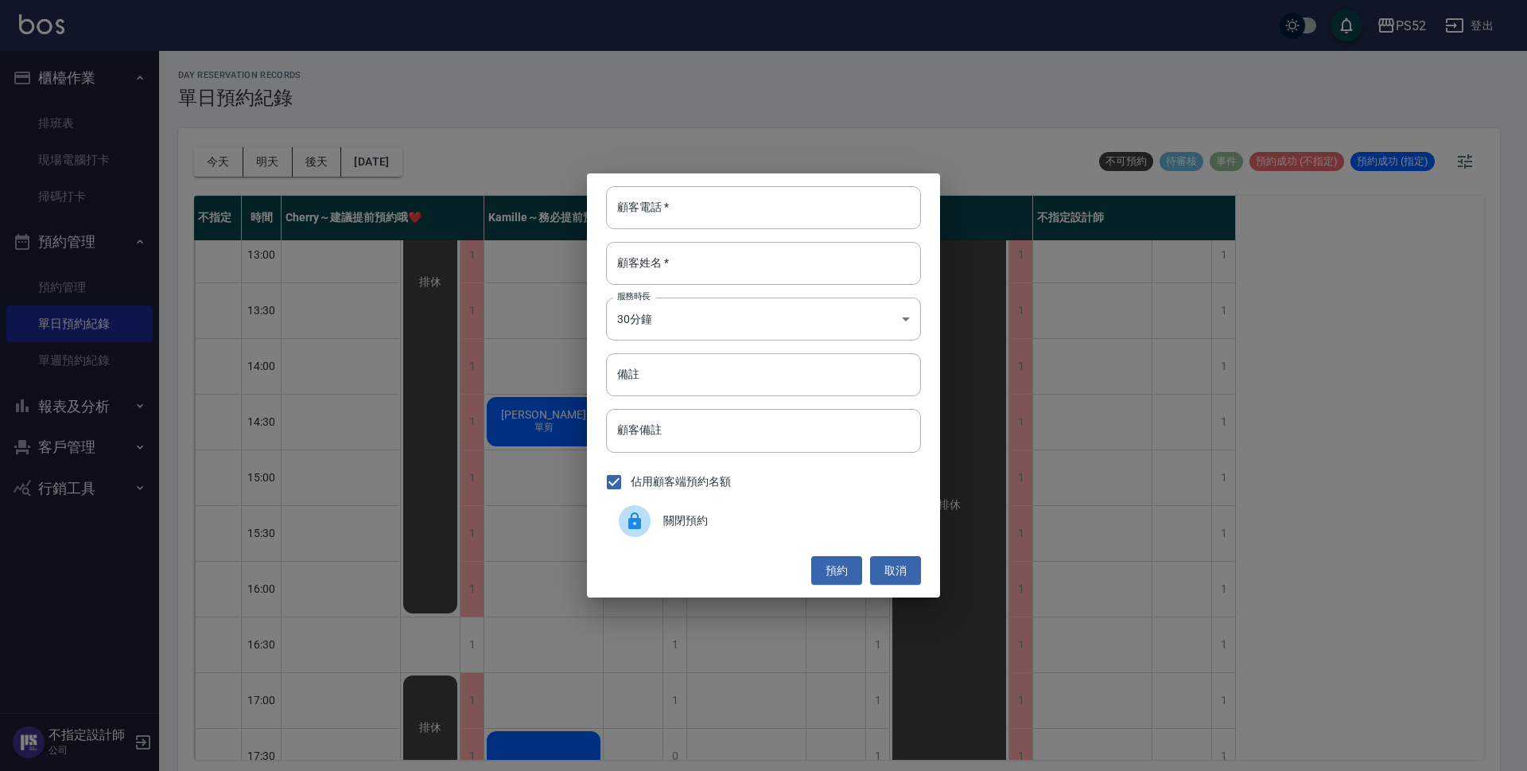
click at [736, 511] on div "關閉預約" at bounding box center [763, 521] width 315 height 45
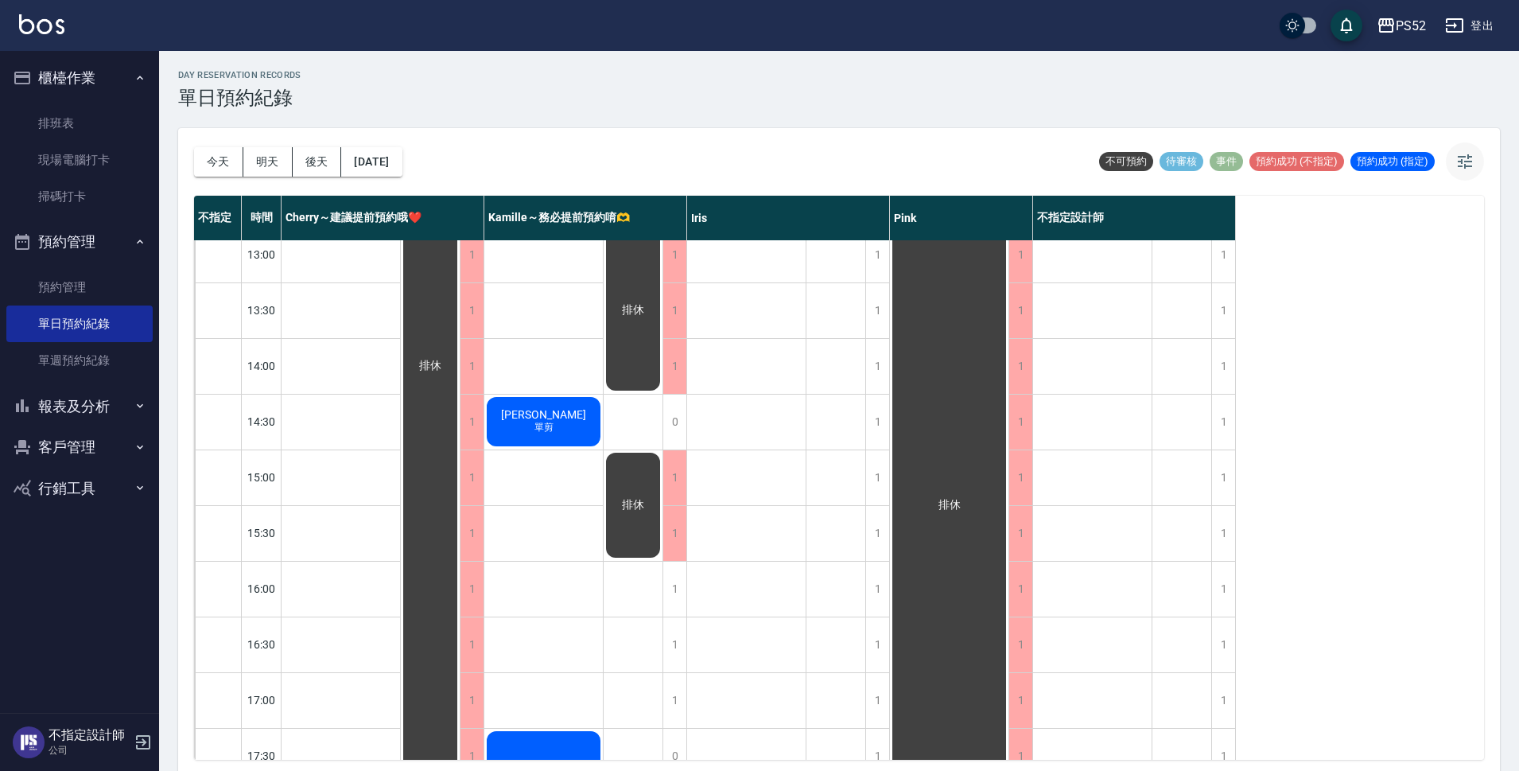
click at [1464, 166] on icon "button" at bounding box center [1465, 161] width 19 height 19
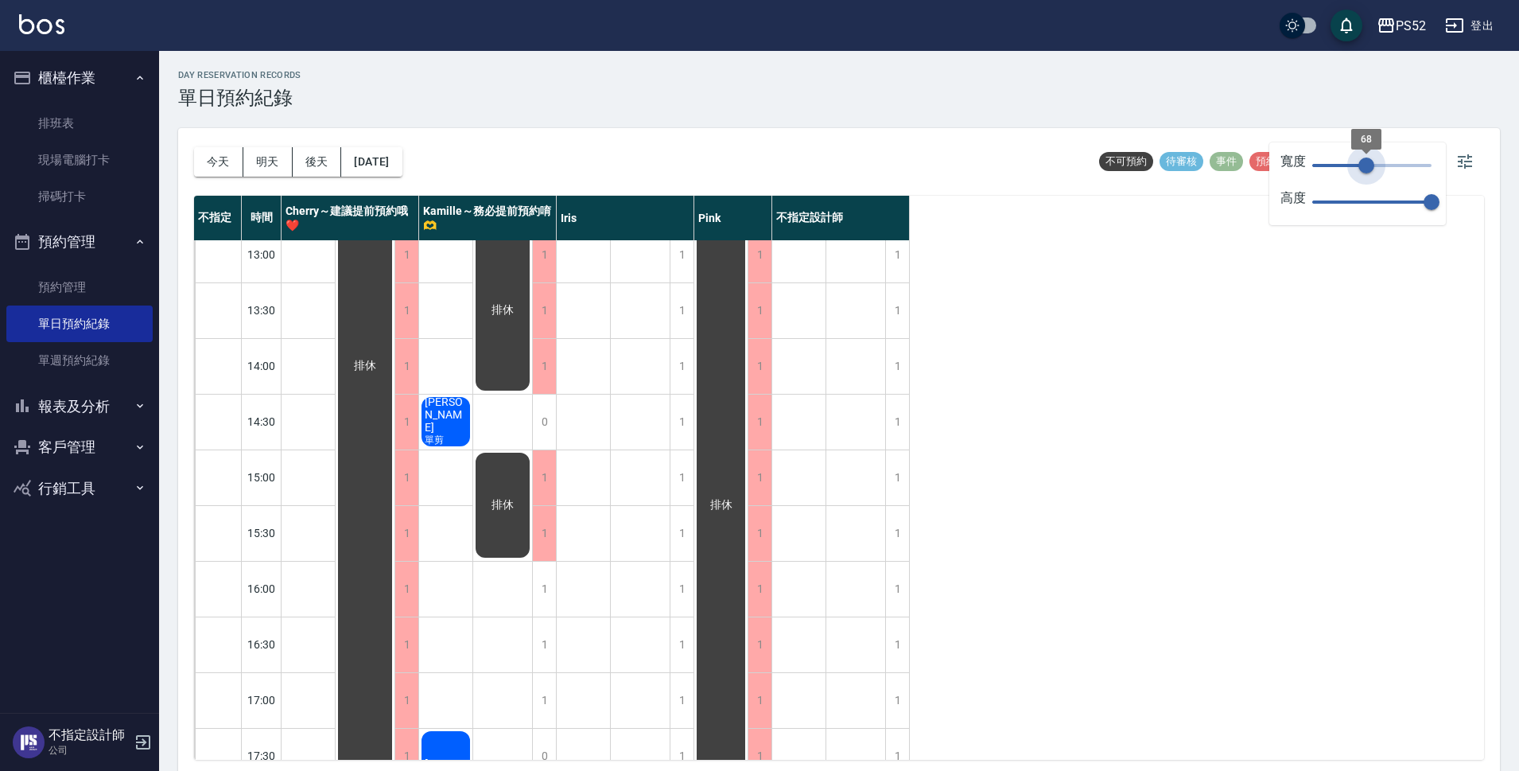
type input "150"
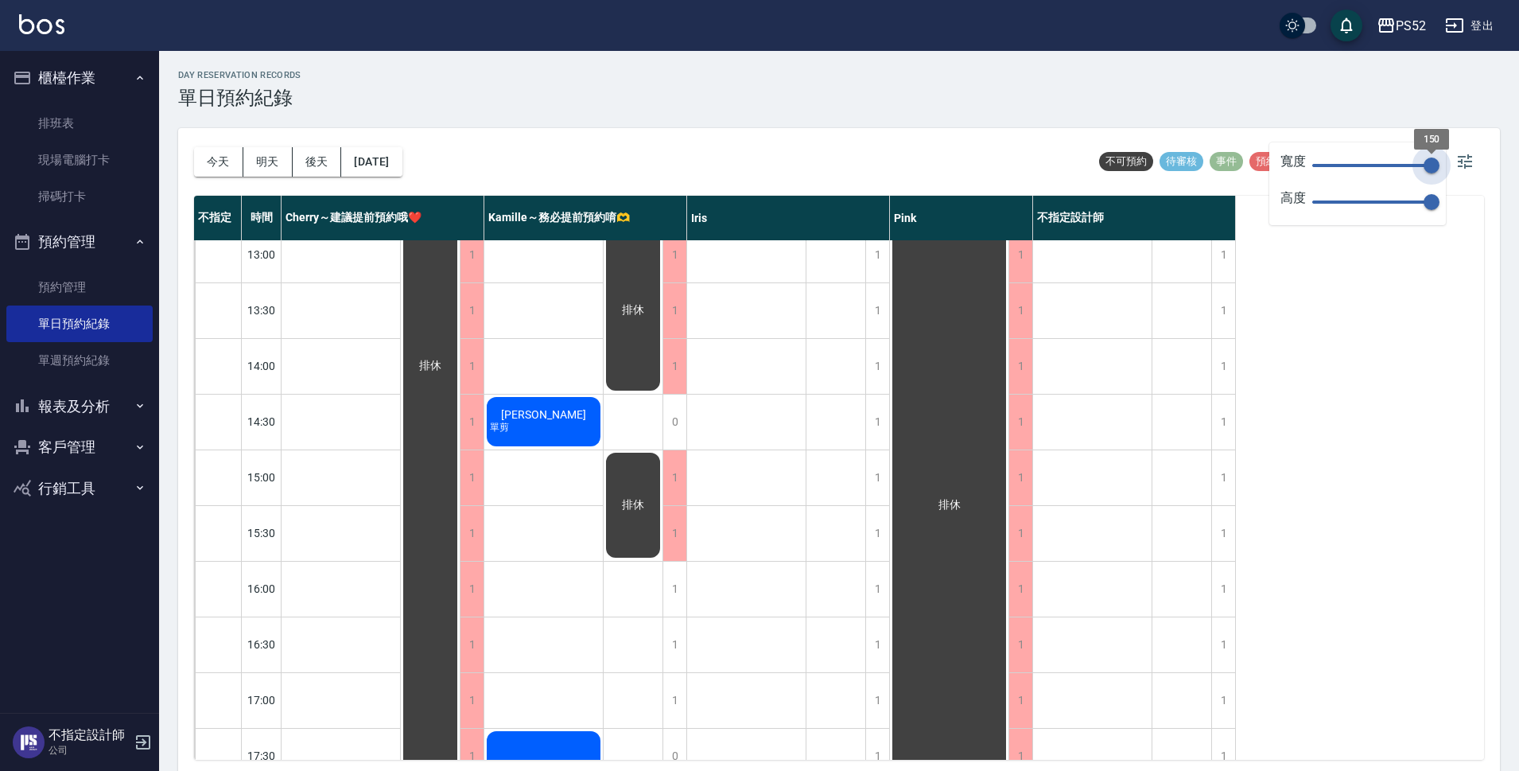
drag, startPoint x: 1431, startPoint y: 171, endPoint x: 1457, endPoint y: 209, distance: 46.3
click at [1457, 209] on body "PS52 登出 櫃檯作業 排班表 現場電腦打卡 掃碼打卡 預約管理 預約管理 單日預約紀錄 單週預約紀錄 報表及分析 報表目錄 互助日報表 互助點數明細 設計…" at bounding box center [759, 388] width 1519 height 776
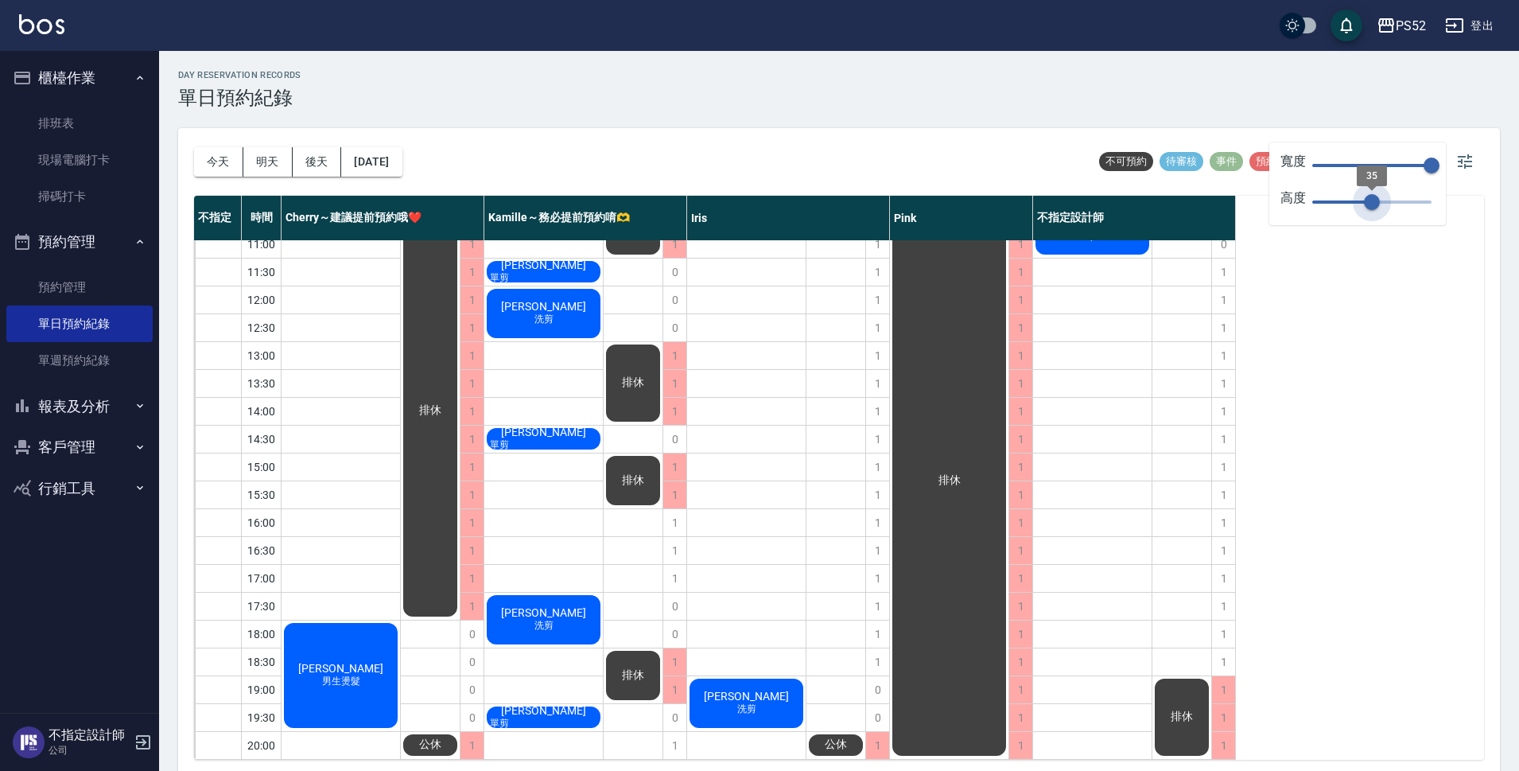
scroll to position [20, 0]
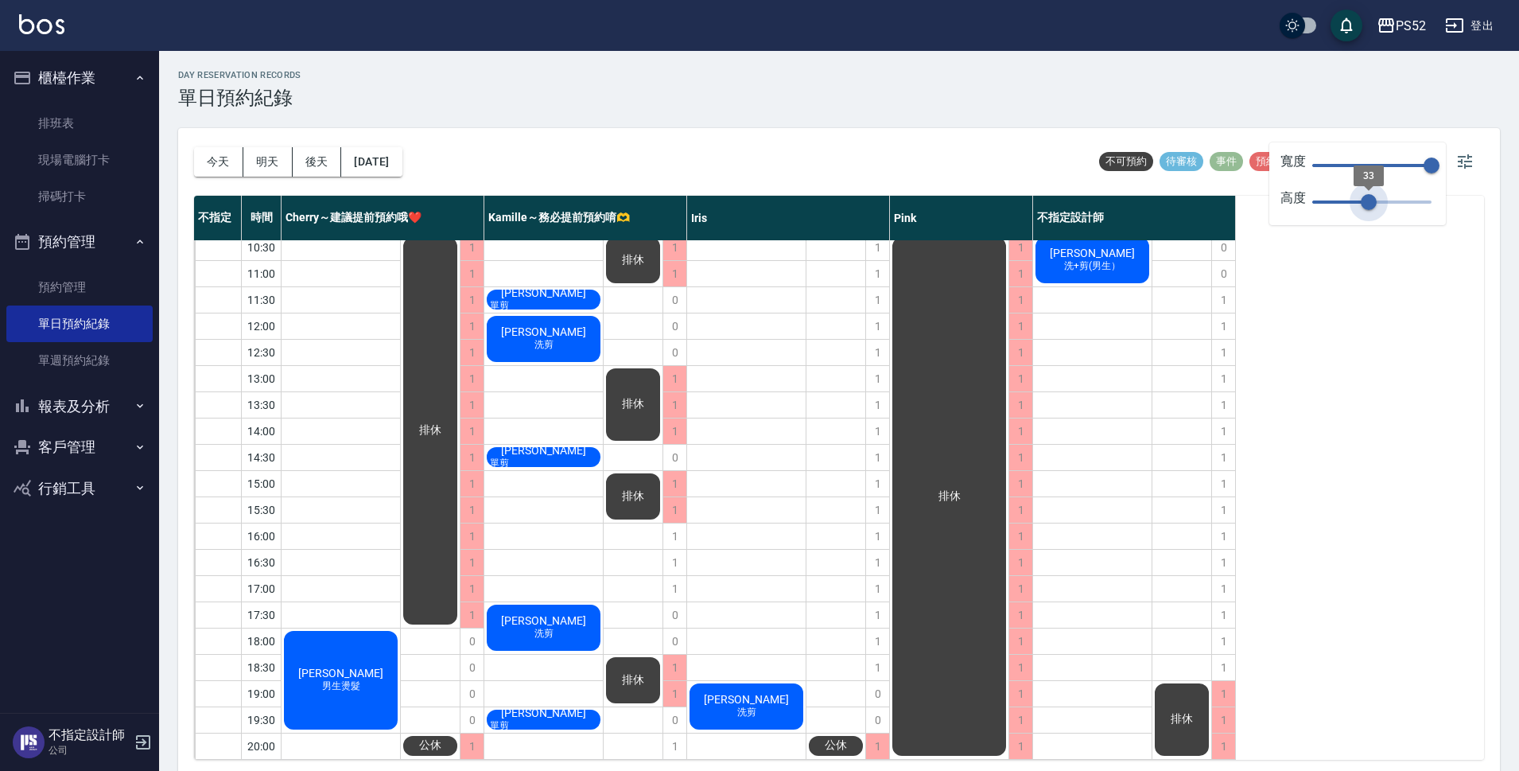
drag, startPoint x: 1427, startPoint y: 204, endPoint x: 1368, endPoint y: 214, distance: 59.6
click at [1368, 210] on span "33" at bounding box center [1369, 202] width 16 height 16
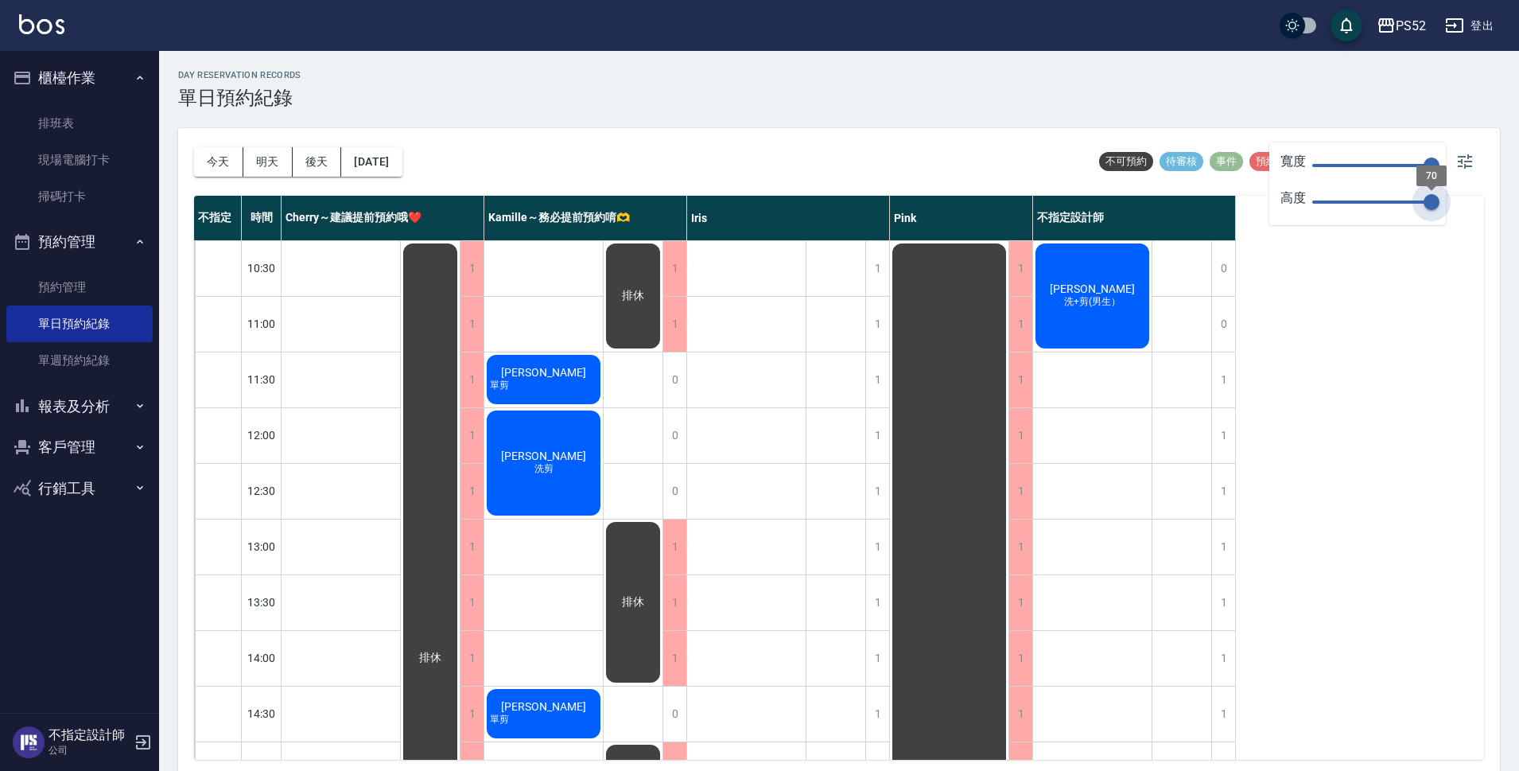
drag, startPoint x: 1364, startPoint y: 206, endPoint x: 1492, endPoint y: 182, distance: 129.5
click at [1492, 182] on body "PS52 登出 櫃檯作業 排班表 現場電腦打卡 掃碼打卡 預約管理 預約管理 單日預約紀錄 單週預約紀錄 報表及分析 報表目錄 互助日報表 互助點數明細 設計…" at bounding box center [759, 388] width 1519 height 776
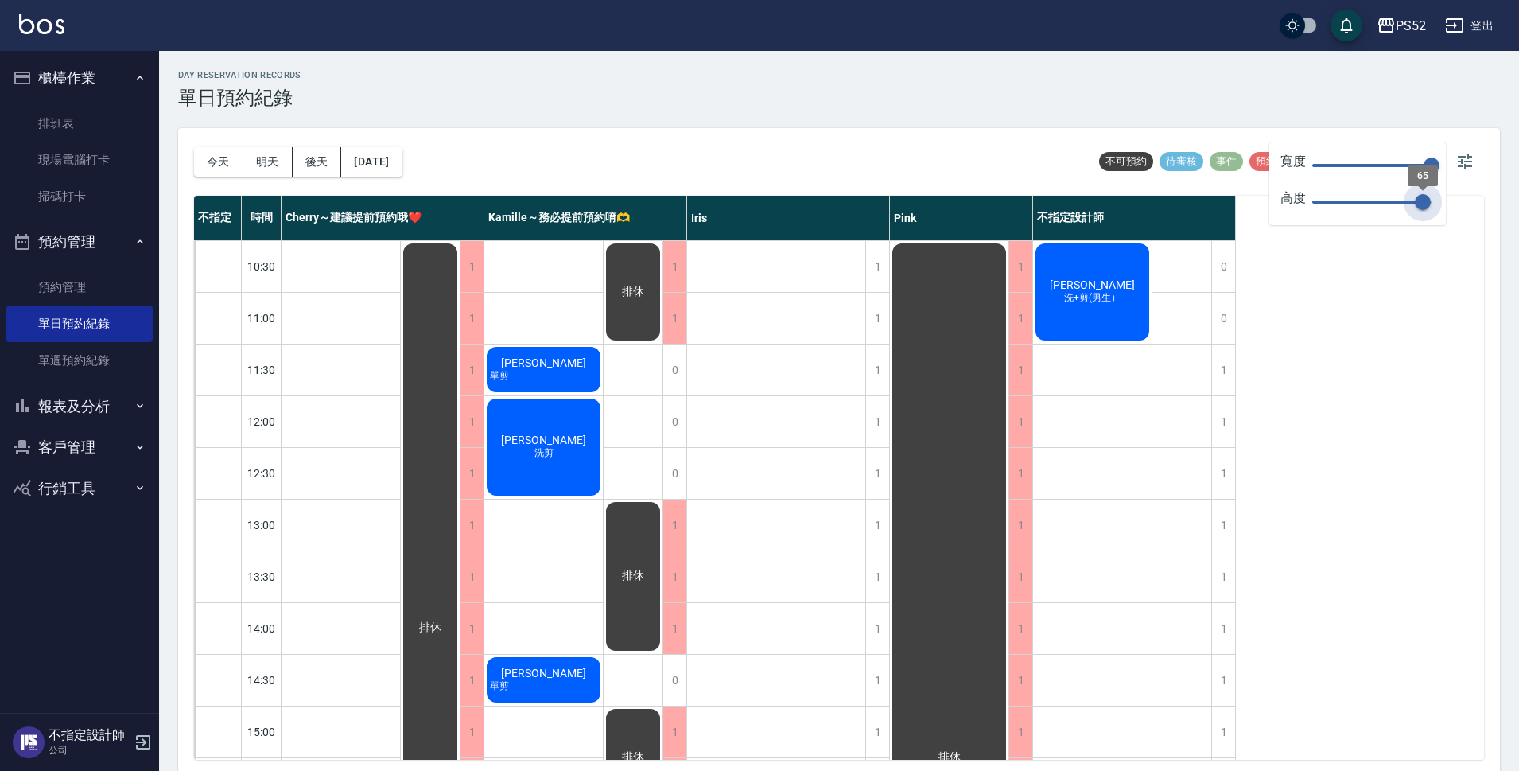
type input "70"
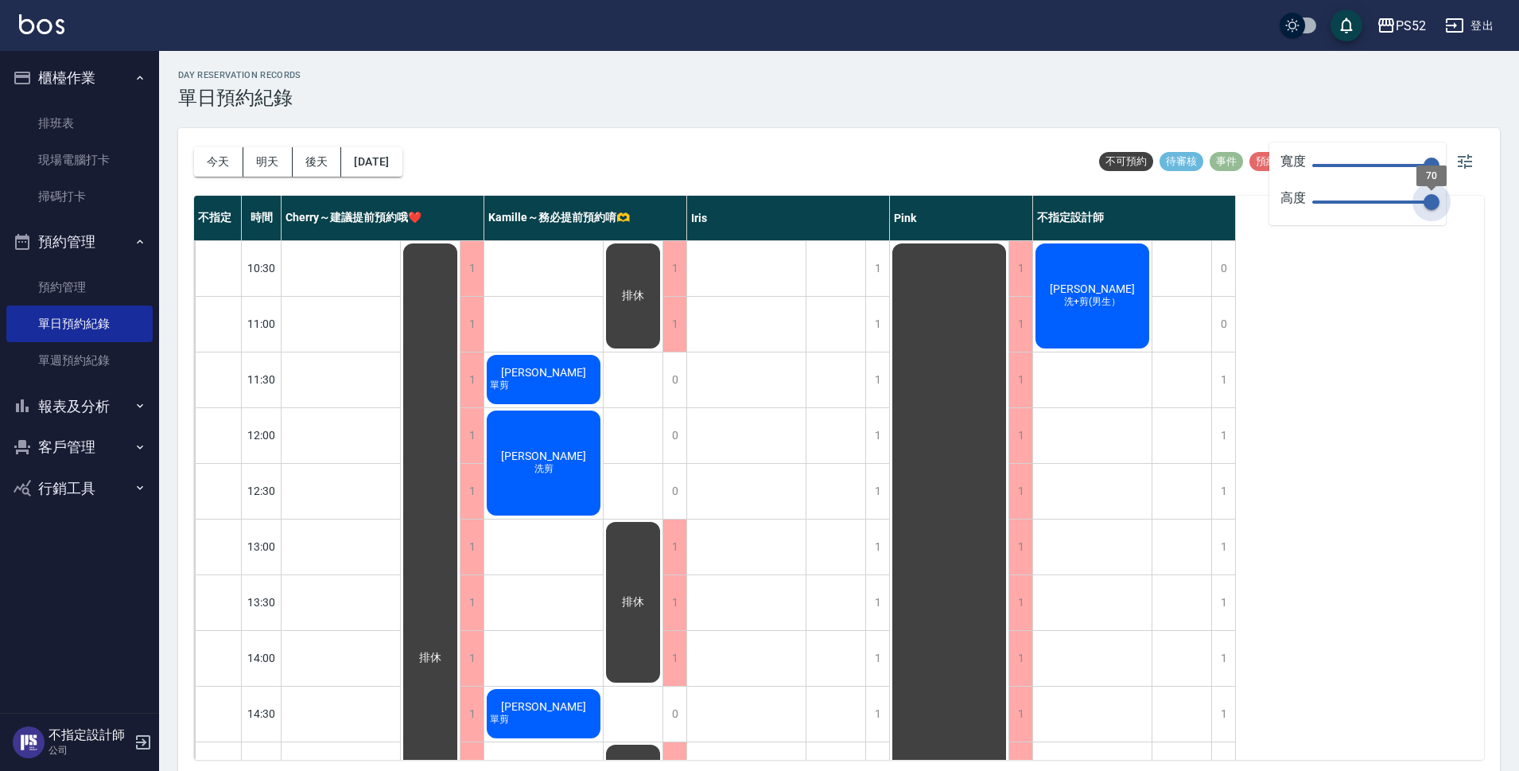
drag, startPoint x: 1427, startPoint y: 200, endPoint x: 1439, endPoint y: 206, distance: 13.2
click at [1439, 206] on span "70" at bounding box center [1432, 202] width 16 height 16
click at [1418, 285] on div "不指定 時間 Cherry～建議提前預約哦❤️ [PERSON_NAME]～務必提前預約唷🫶 [PERSON_NAME] 不指定設計師 10:30 11:00…" at bounding box center [839, 478] width 1290 height 564
click at [1260, 164] on span "預約成功 (不指定)" at bounding box center [1297, 161] width 95 height 14
click at [1263, 162] on span "預約成功 (不指定)" at bounding box center [1297, 161] width 95 height 14
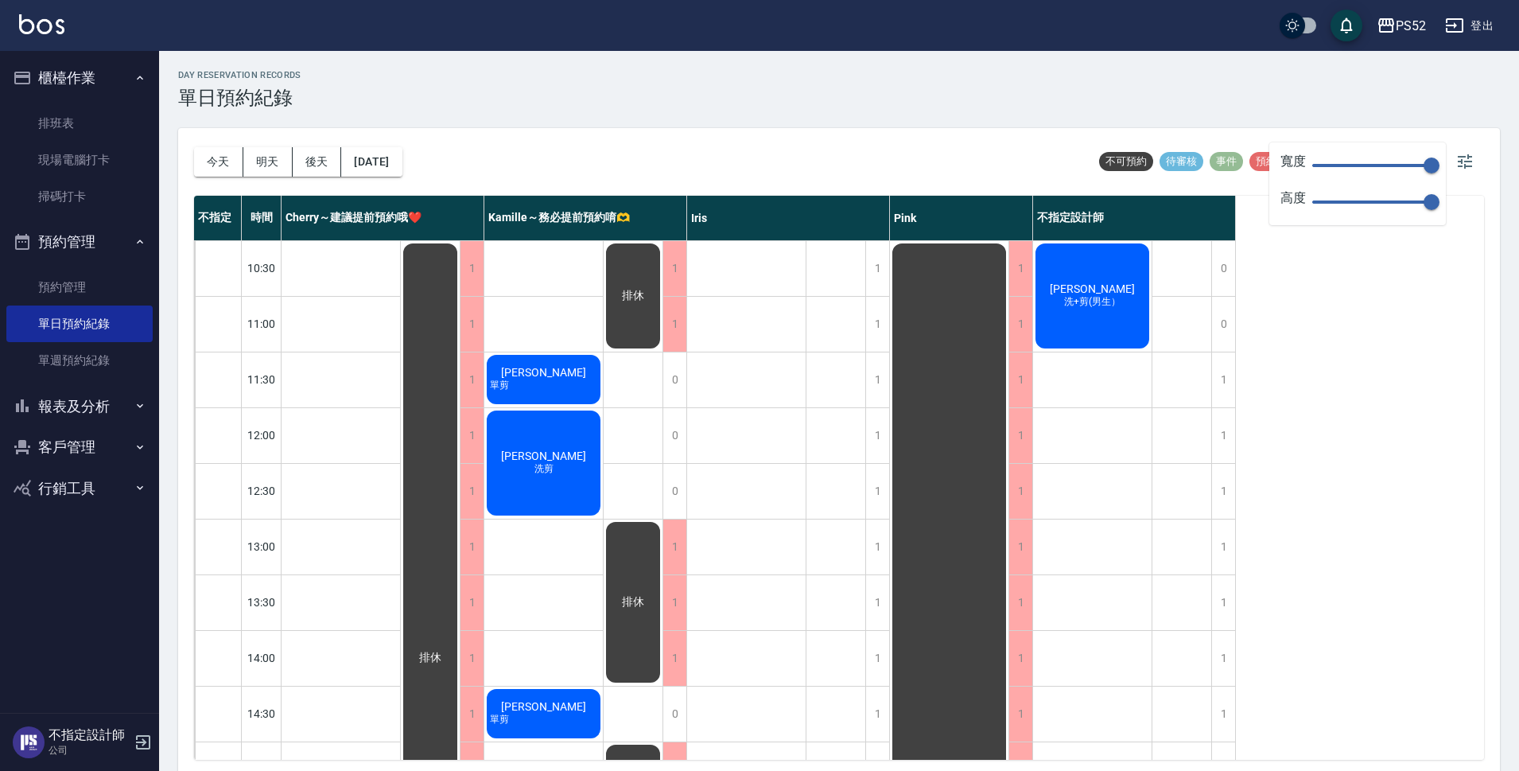
click at [1448, 325] on div "不指定 時間 Cherry～建議提前預約哦❤️ [PERSON_NAME]～務必提前預約唷🫶 [PERSON_NAME] 不指定設計師 10:30 11:00…" at bounding box center [839, 478] width 1290 height 564
drag, startPoint x: 1495, startPoint y: 300, endPoint x: 1492, endPoint y: 268, distance: 32.0
click at [1494, 287] on div "[DATE] [DATE] [DATE] [DATE] 不可預約 待審核 事件 預約成功 (不指定) 預約成功 (指定) 不指定 時間 Cherry～建議提前…" at bounding box center [839, 452] width 1322 height 648
click at [1051, 304] on div "[PERSON_NAME] 洗+剪(男生）" at bounding box center [1092, 296] width 119 height 110
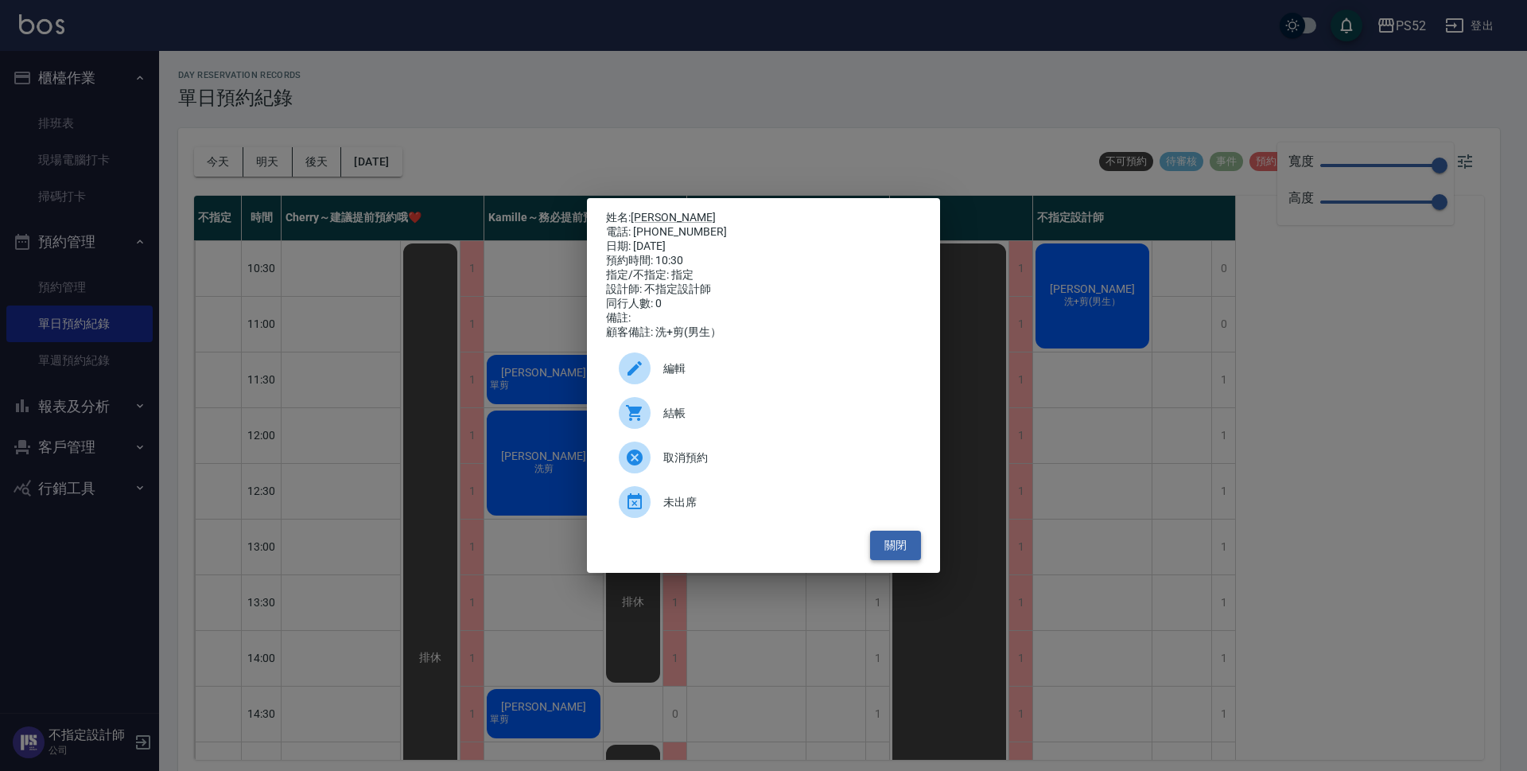
click at [905, 547] on button "關閉" at bounding box center [895, 545] width 51 height 29
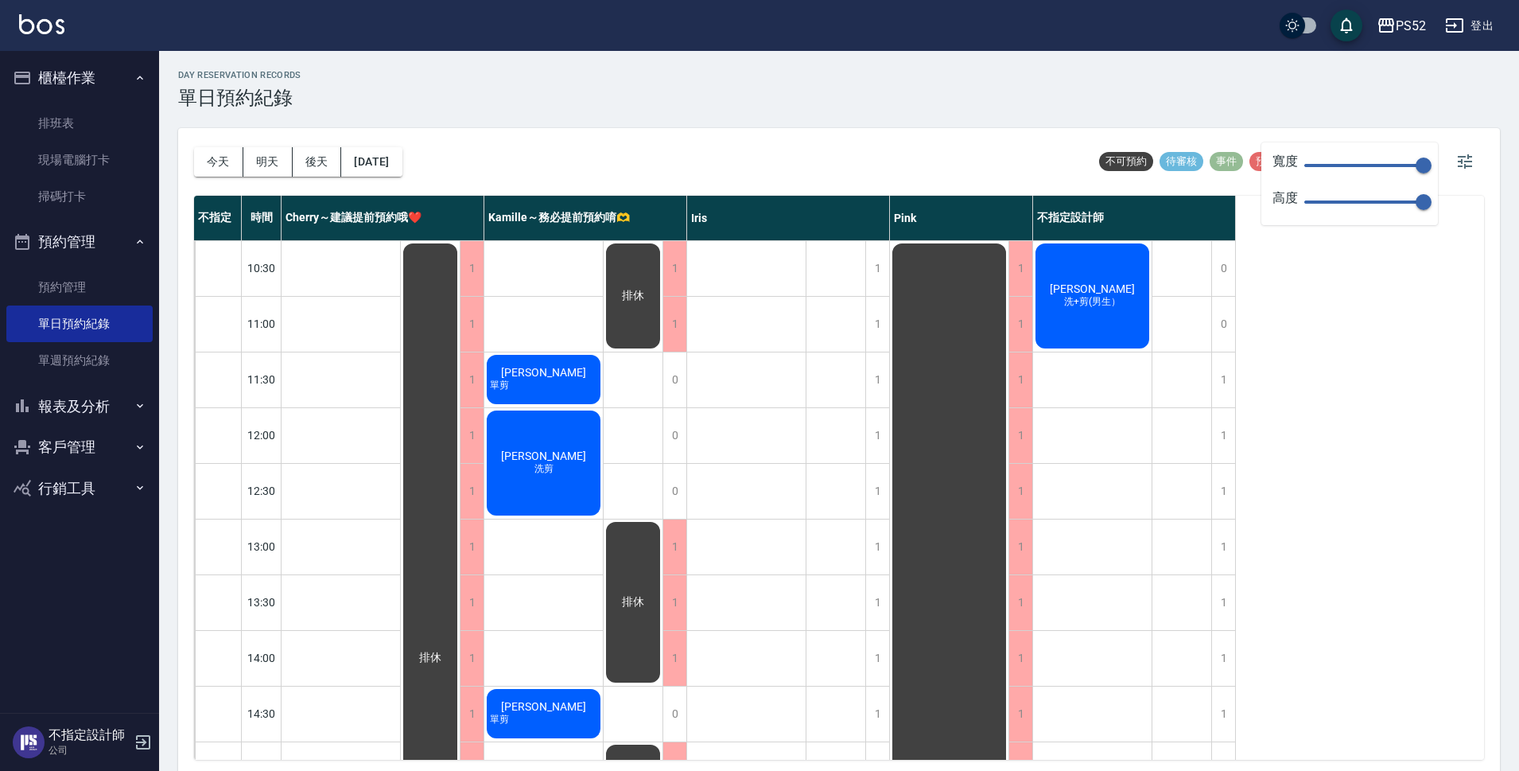
click at [1429, 360] on div "不指定 時間 Cherry～建議提前預約哦❤️ [PERSON_NAME]～務必提前預約唷🫶 [PERSON_NAME] 不指定設計師 10:30 11:00…" at bounding box center [839, 478] width 1290 height 564
click at [1125, 168] on span "不可預約" at bounding box center [1126, 161] width 54 height 14
type input "150"
click at [1451, 166] on body "PS52 登出 櫃檯作業 排班表 現場電腦打卡 掃碼打卡 預約管理 預約管理 單日預約紀錄 單週預約紀錄 報表及分析 報表目錄 互助日報表 互助點數明細 設計…" at bounding box center [759, 388] width 1519 height 776
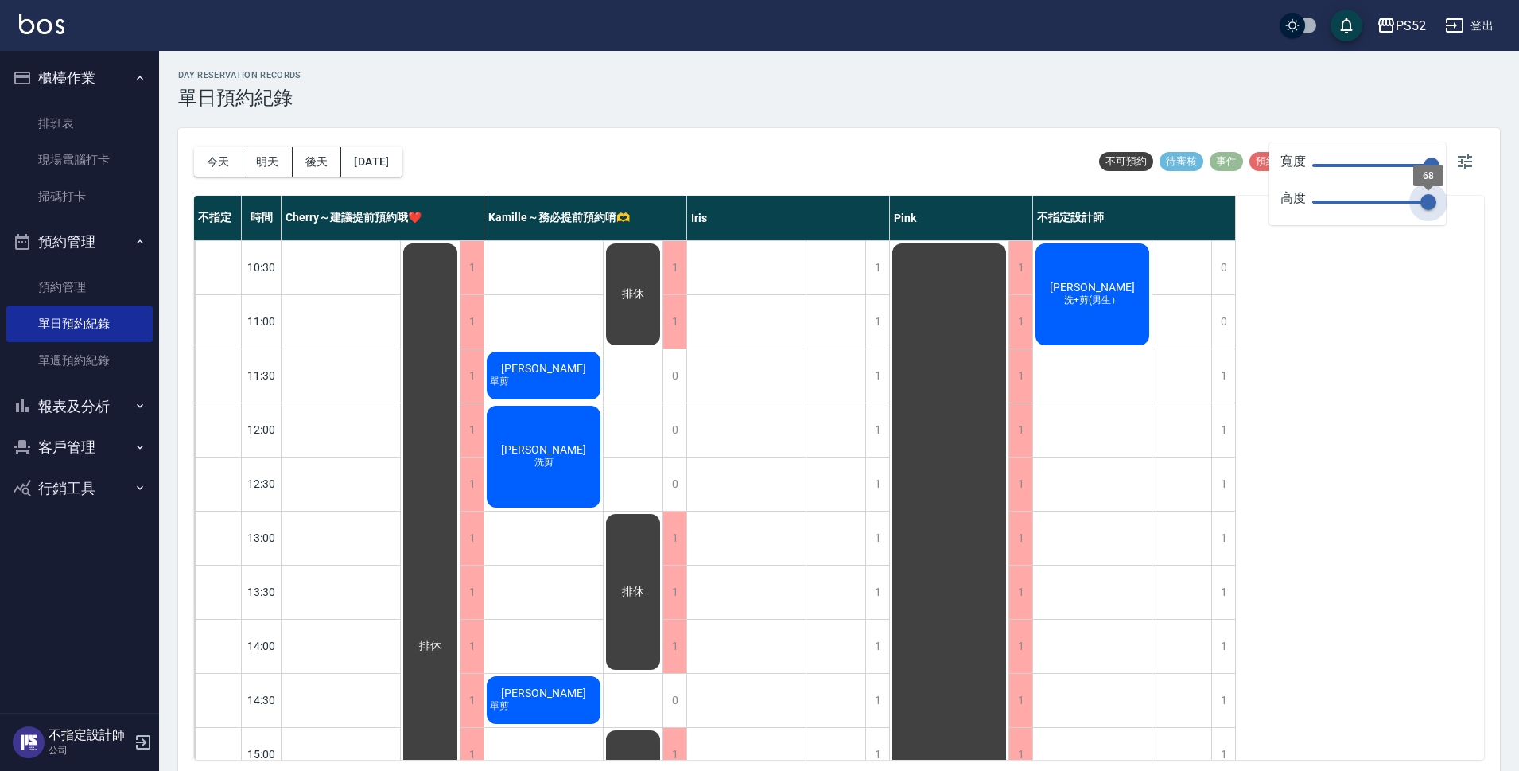
type input "70"
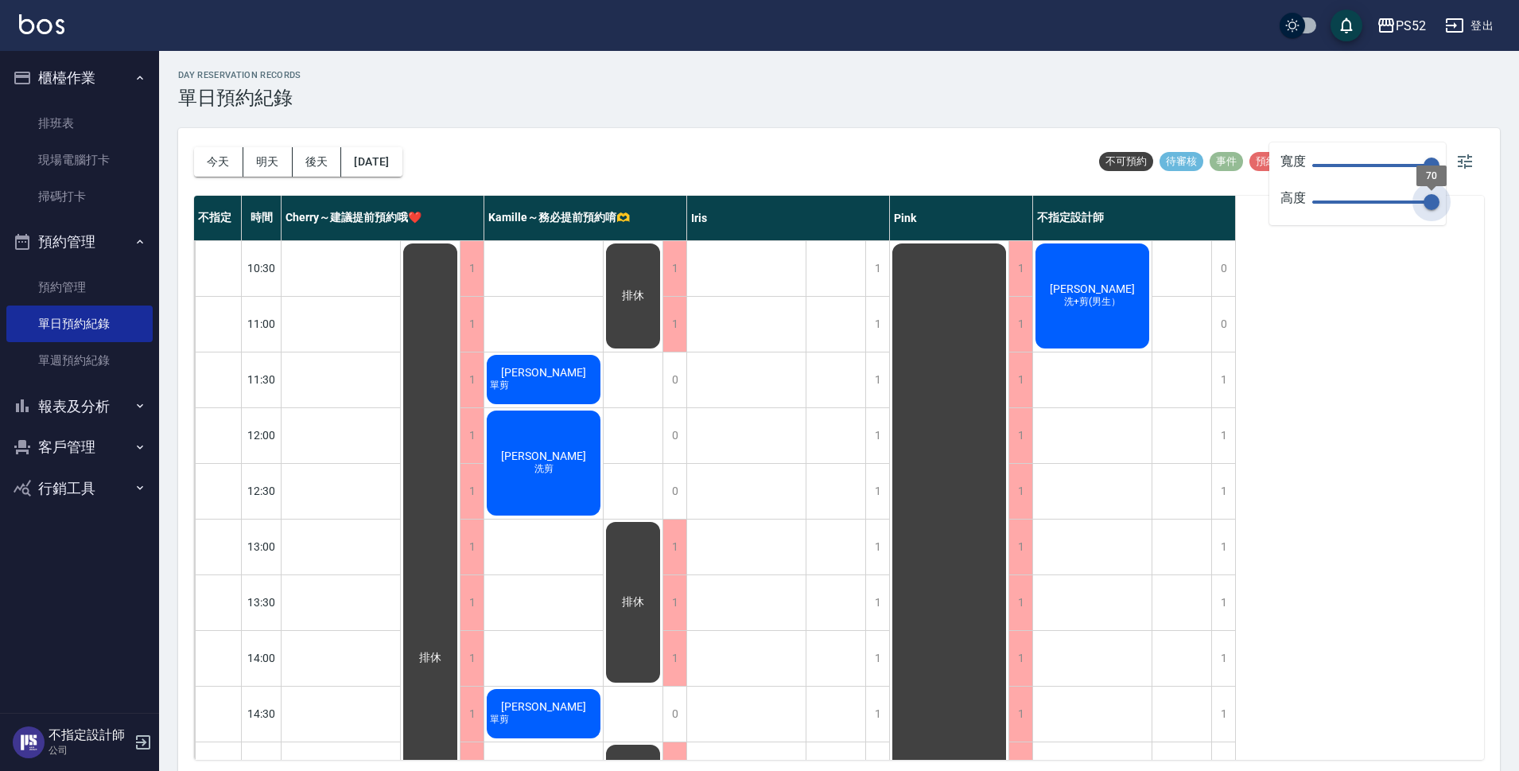
drag, startPoint x: 1429, startPoint y: 197, endPoint x: 1482, endPoint y: 198, distance: 53.3
click at [1482, 198] on body "PS52 登出 櫃檯作業 排班表 現場電腦打卡 掃碼打卡 預約管理 預約管理 單日預約紀錄 單週預約紀錄 報表及分析 報表目錄 互助日報表 互助點數明細 設計…" at bounding box center [759, 388] width 1519 height 776
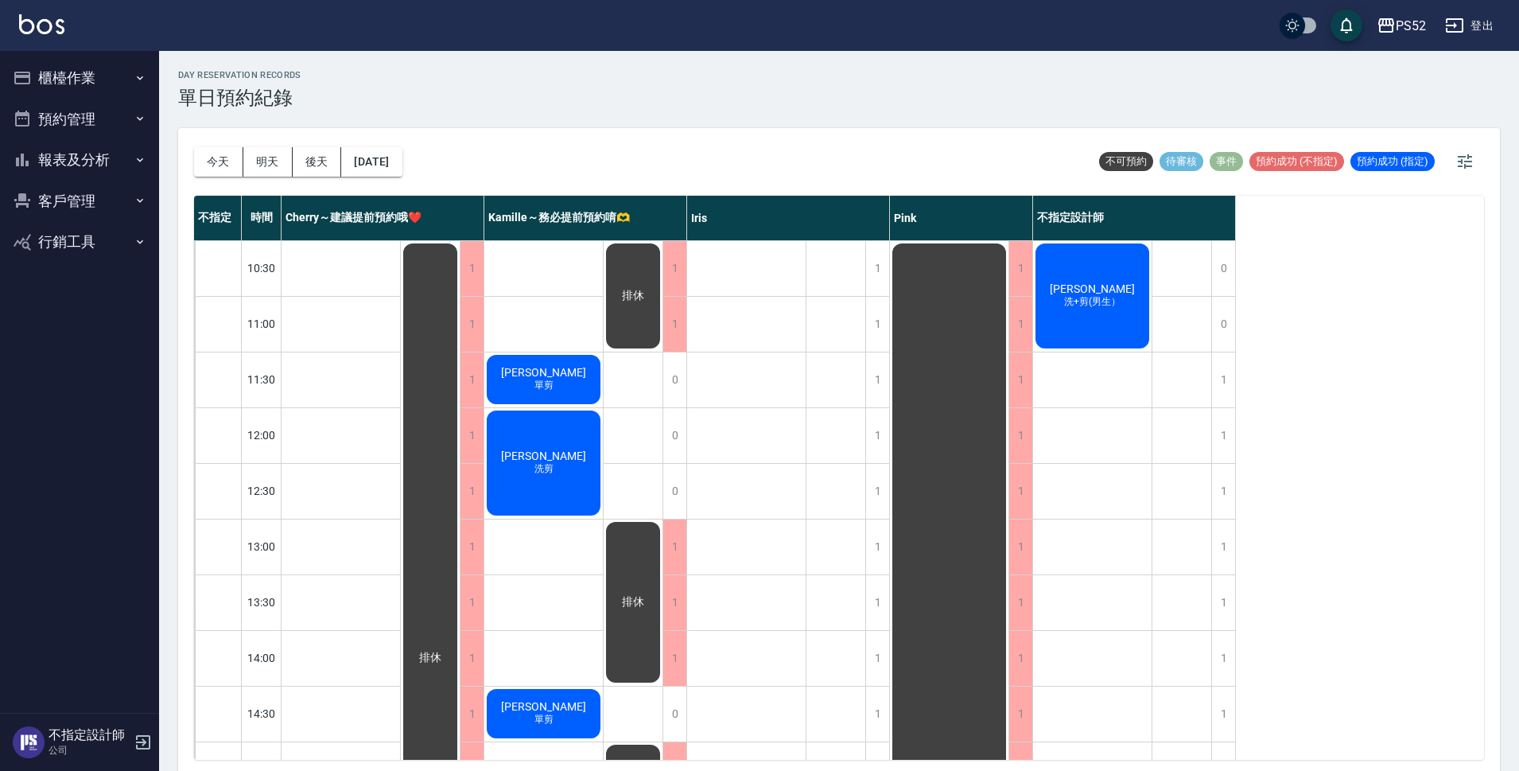
click at [1302, 163] on span "預約成功 (不指定)" at bounding box center [1297, 161] width 95 height 14
click at [88, 122] on button "預約管理" at bounding box center [79, 119] width 146 height 41
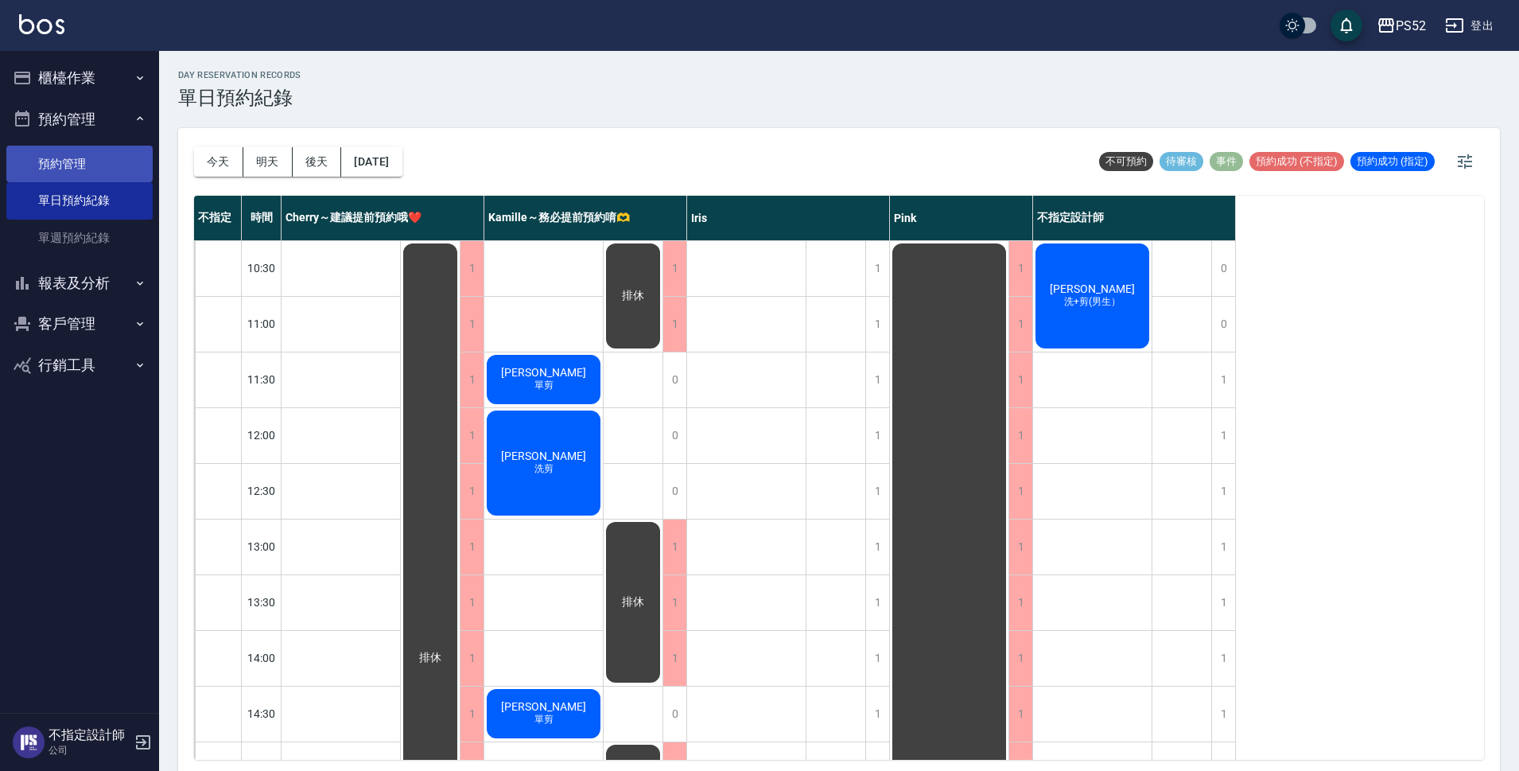
click at [89, 174] on link "預約管理" at bounding box center [79, 164] width 146 height 37
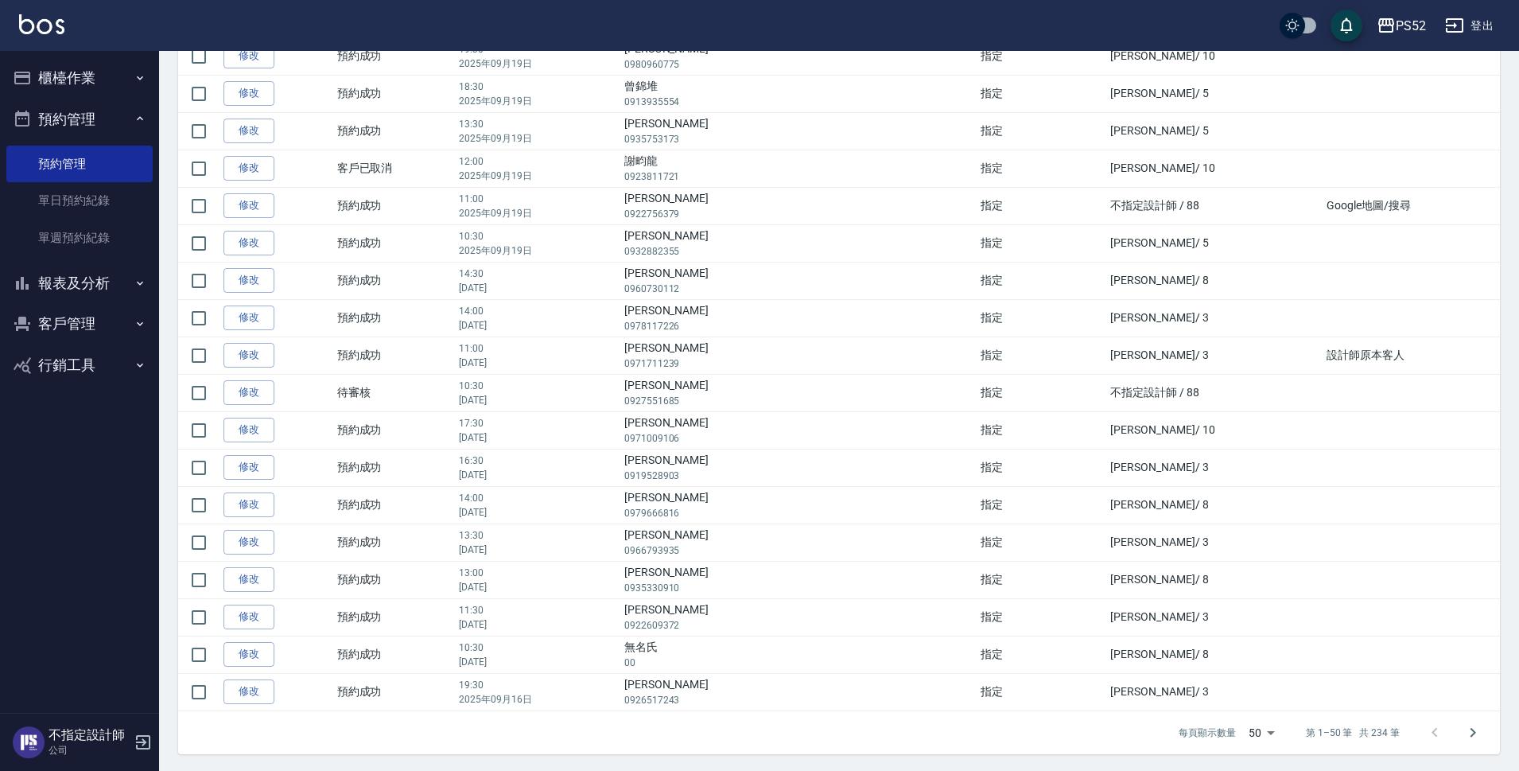
scroll to position [1425, 0]
click at [92, 211] on link "單日預約紀錄" at bounding box center [79, 200] width 146 height 37
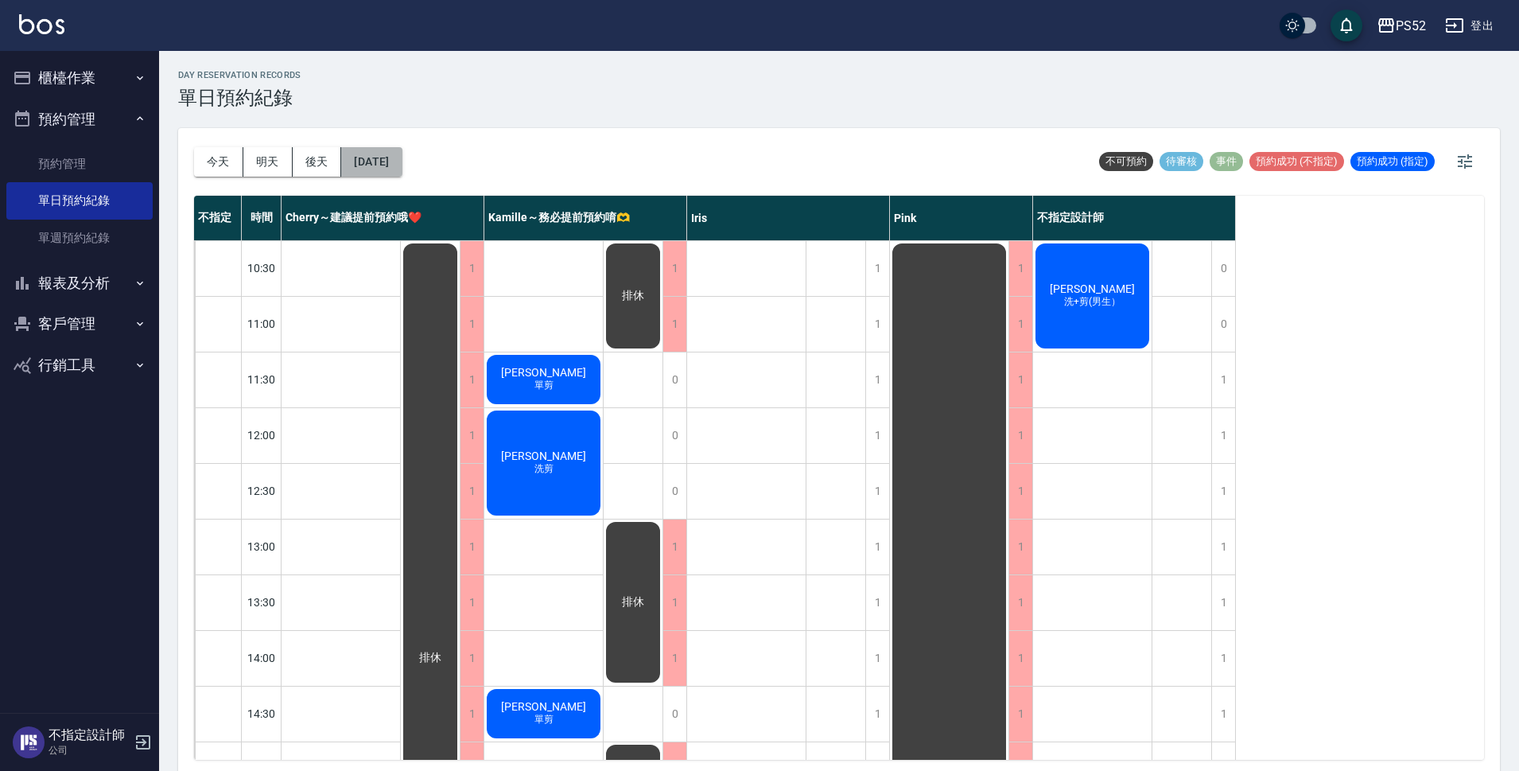
click at [380, 148] on button "[DATE]" at bounding box center [371, 161] width 60 height 29
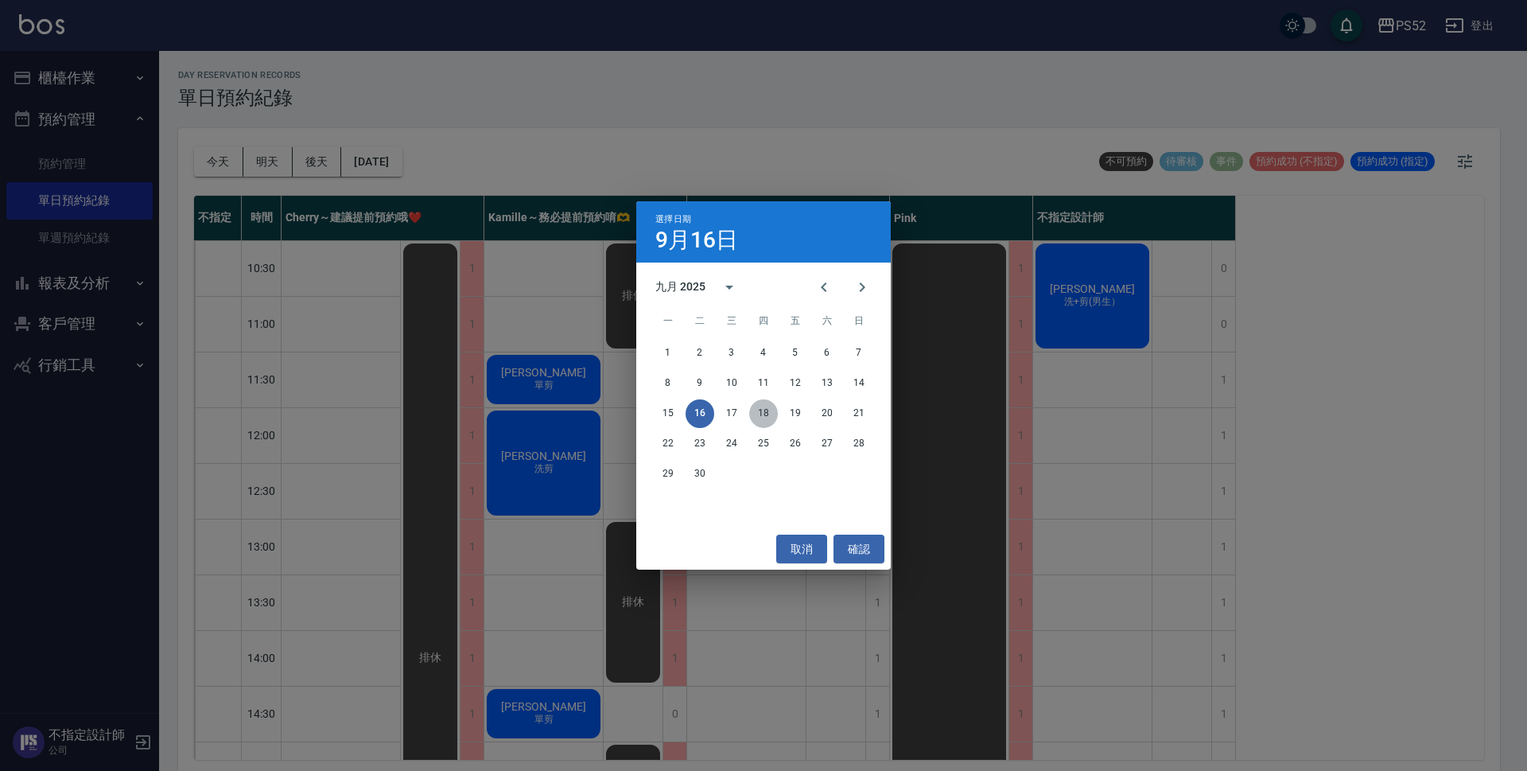
click at [769, 410] on button "18" at bounding box center [763, 413] width 29 height 29
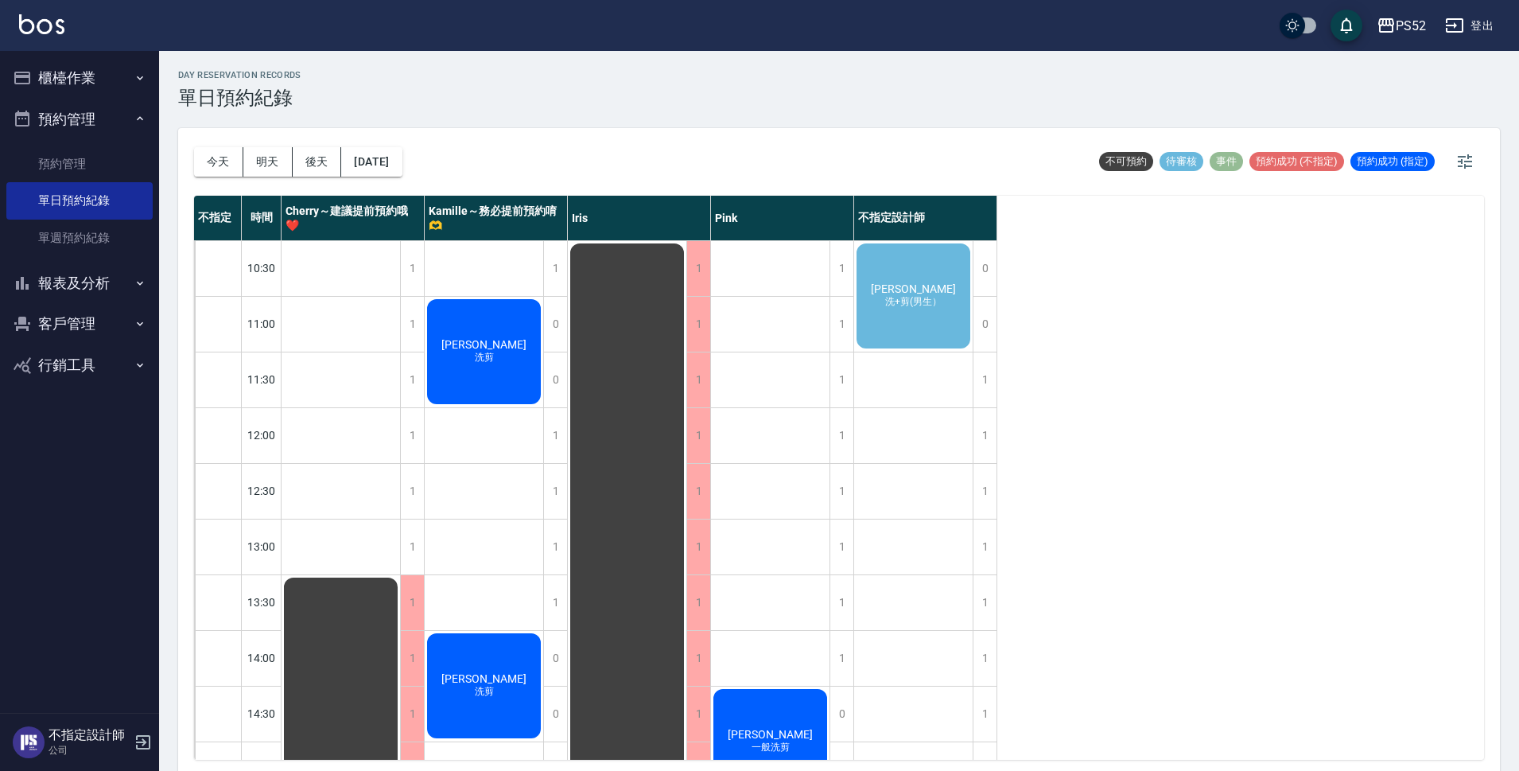
click at [895, 321] on div "王文林 洗+剪(男生）" at bounding box center [913, 296] width 119 height 110
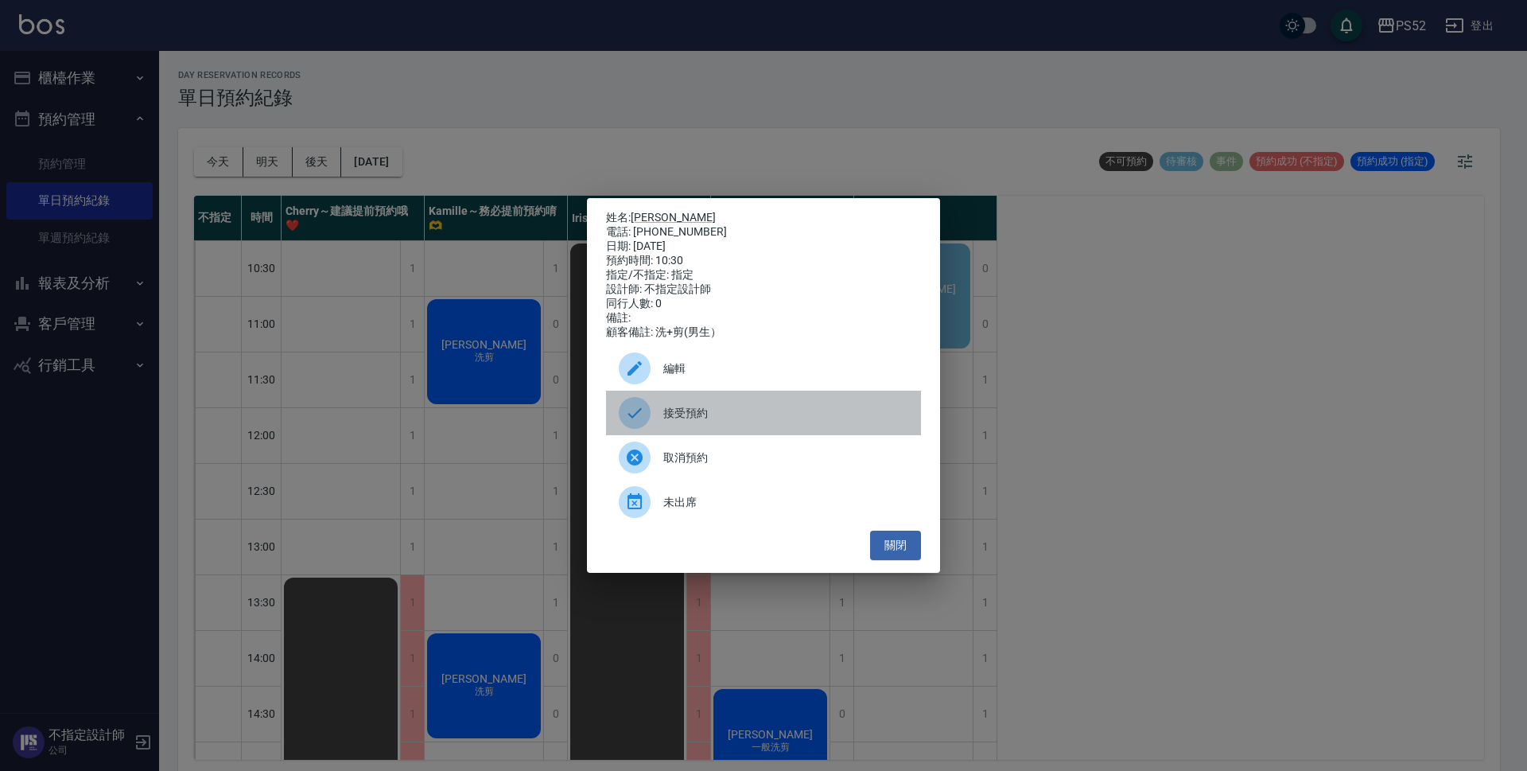
click at [735, 422] on span "接受預約" at bounding box center [785, 413] width 245 height 17
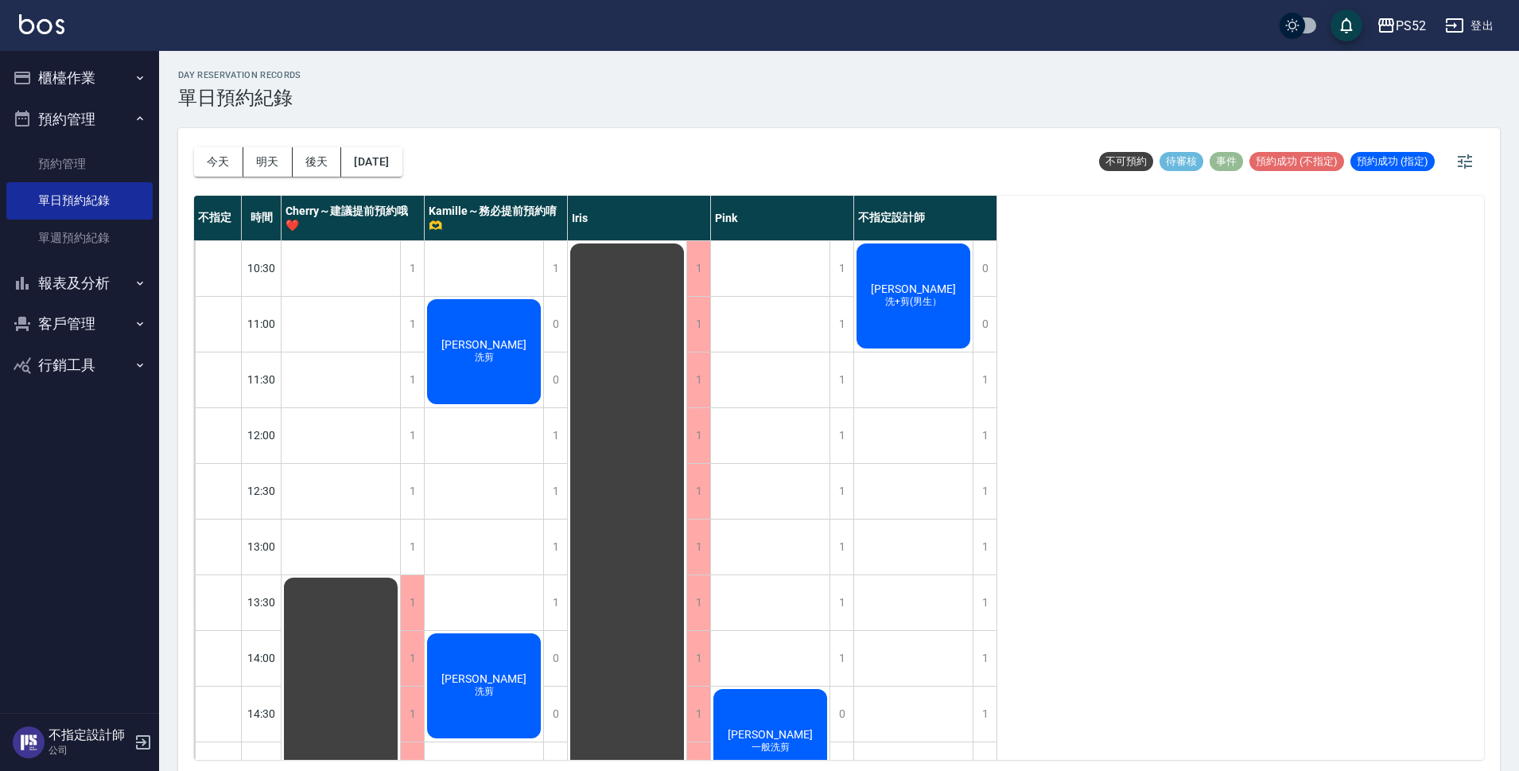
click at [920, 305] on span "洗+剪(男生）" at bounding box center [913, 302] width 63 height 14
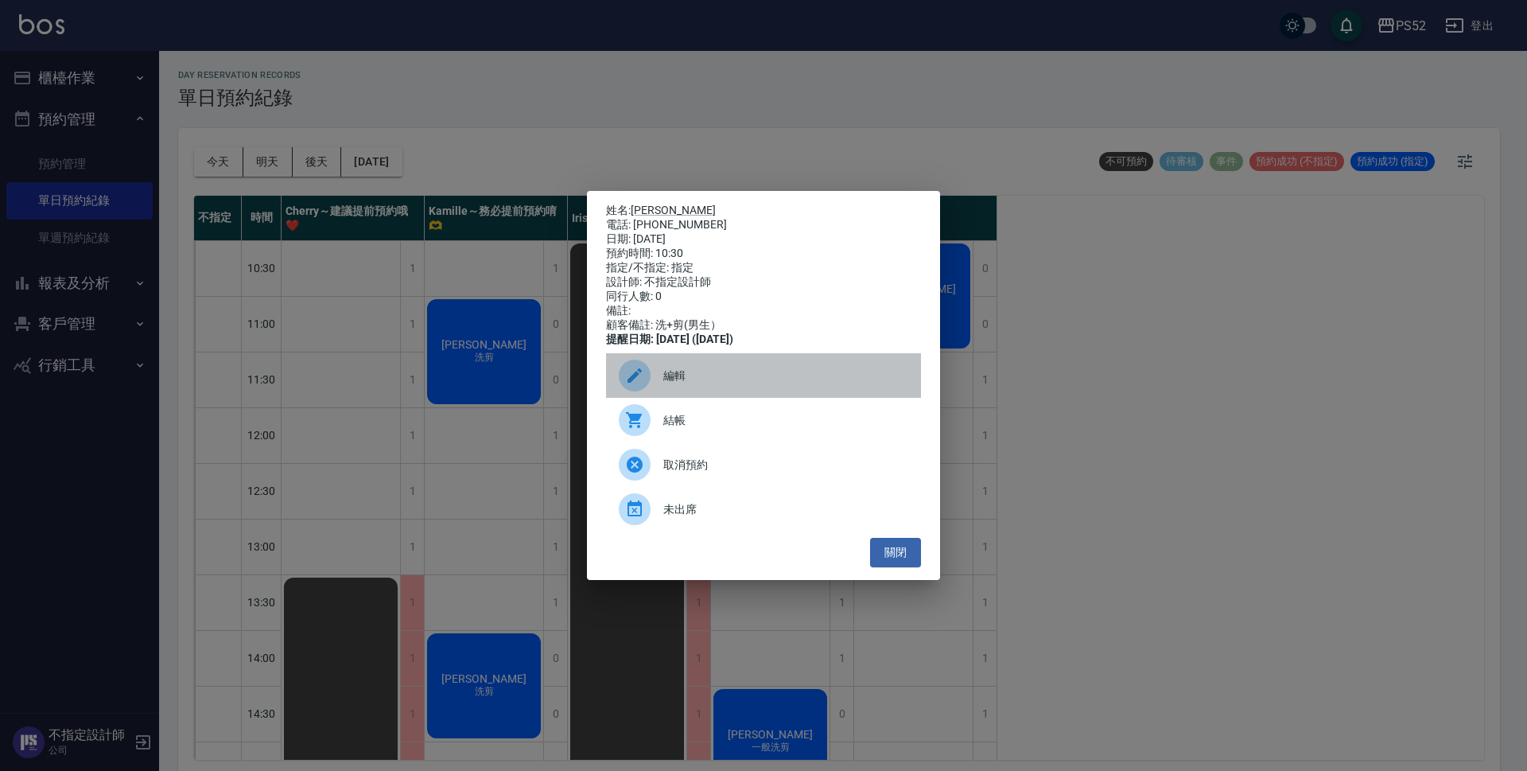
click at [811, 398] on div "編輯" at bounding box center [763, 375] width 315 height 45
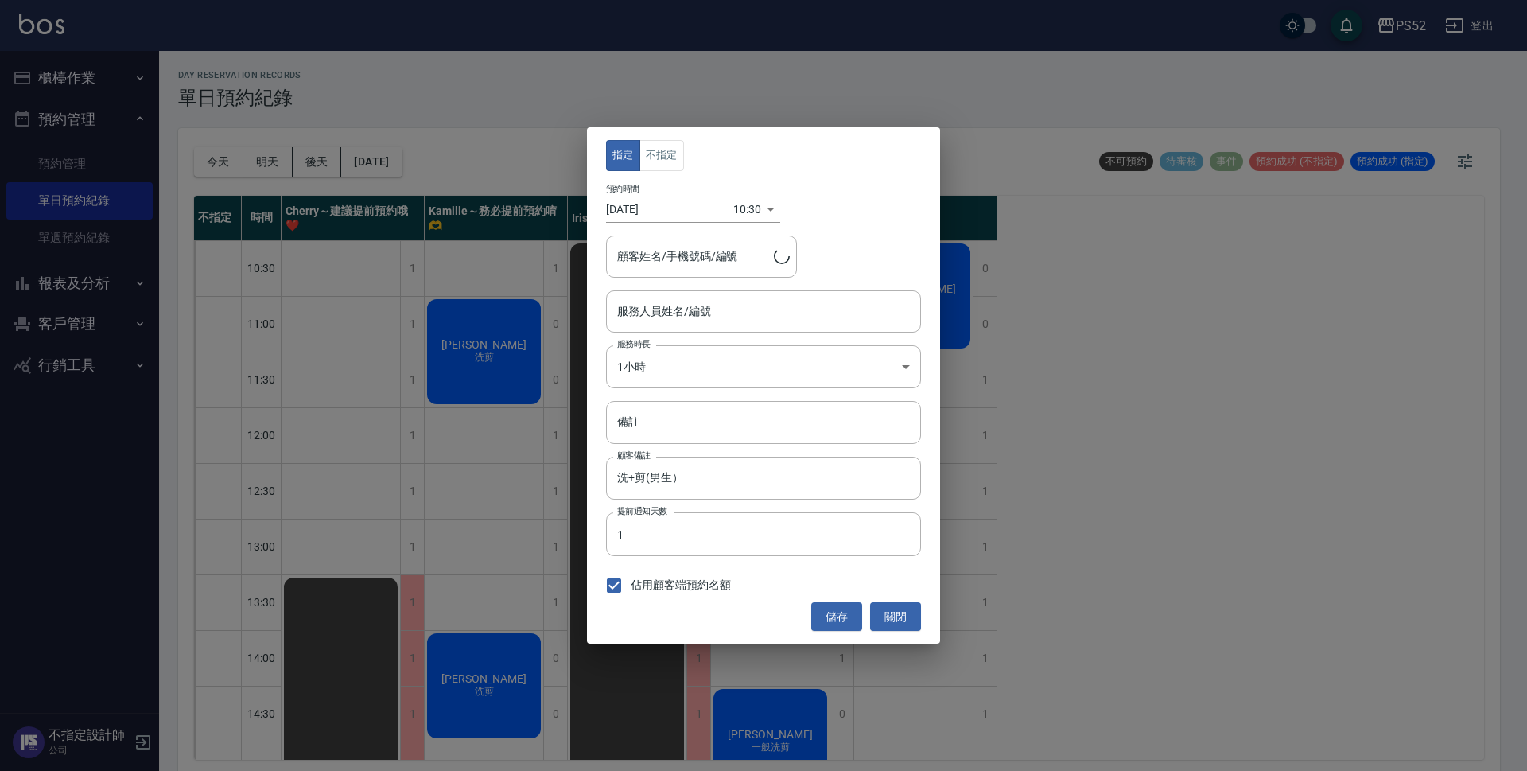
type input "不指定設計師-88"
type input "王文林/0927551685/B0927551685"
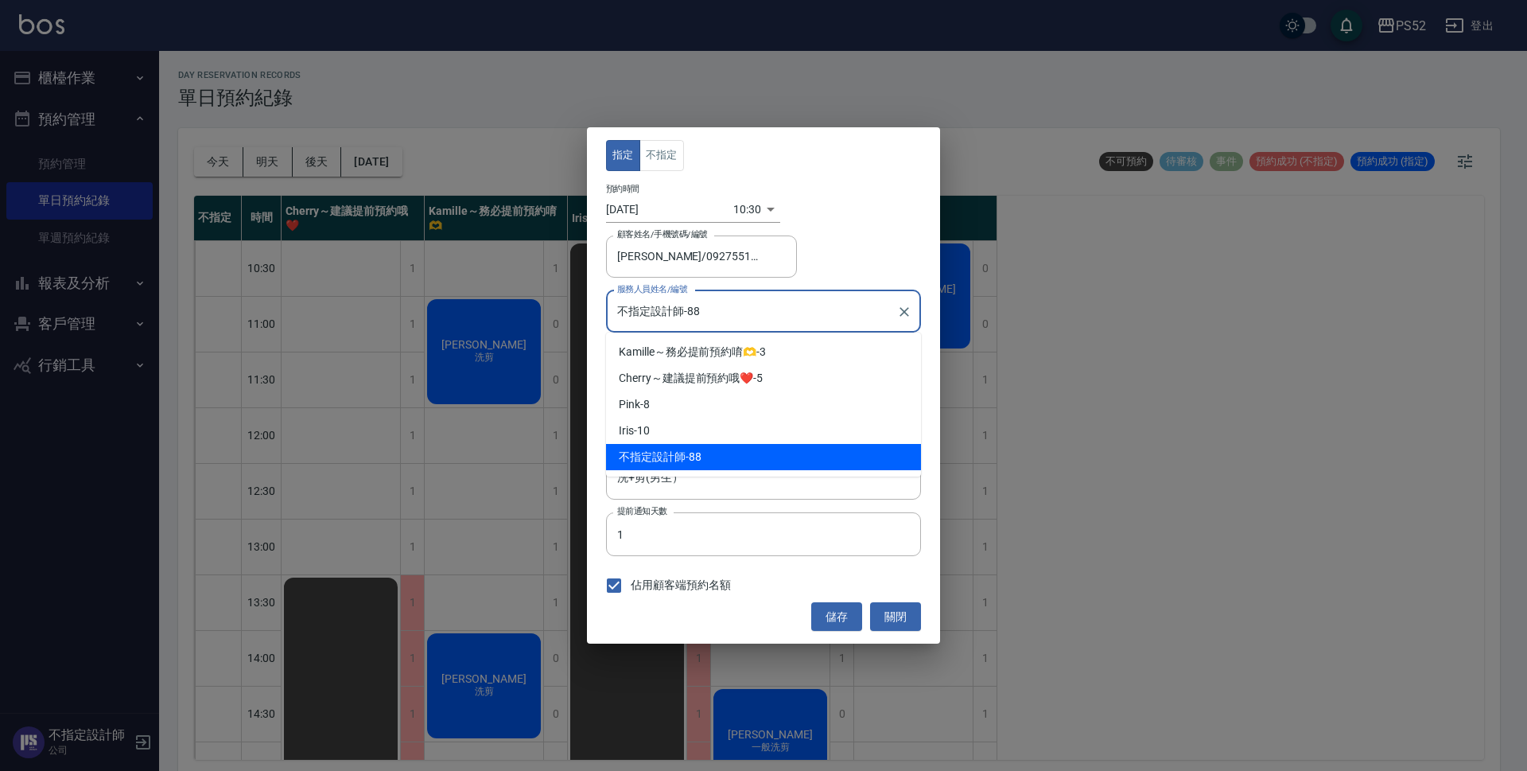
click at [706, 306] on input "不指定設計師-88" at bounding box center [751, 312] width 277 height 28
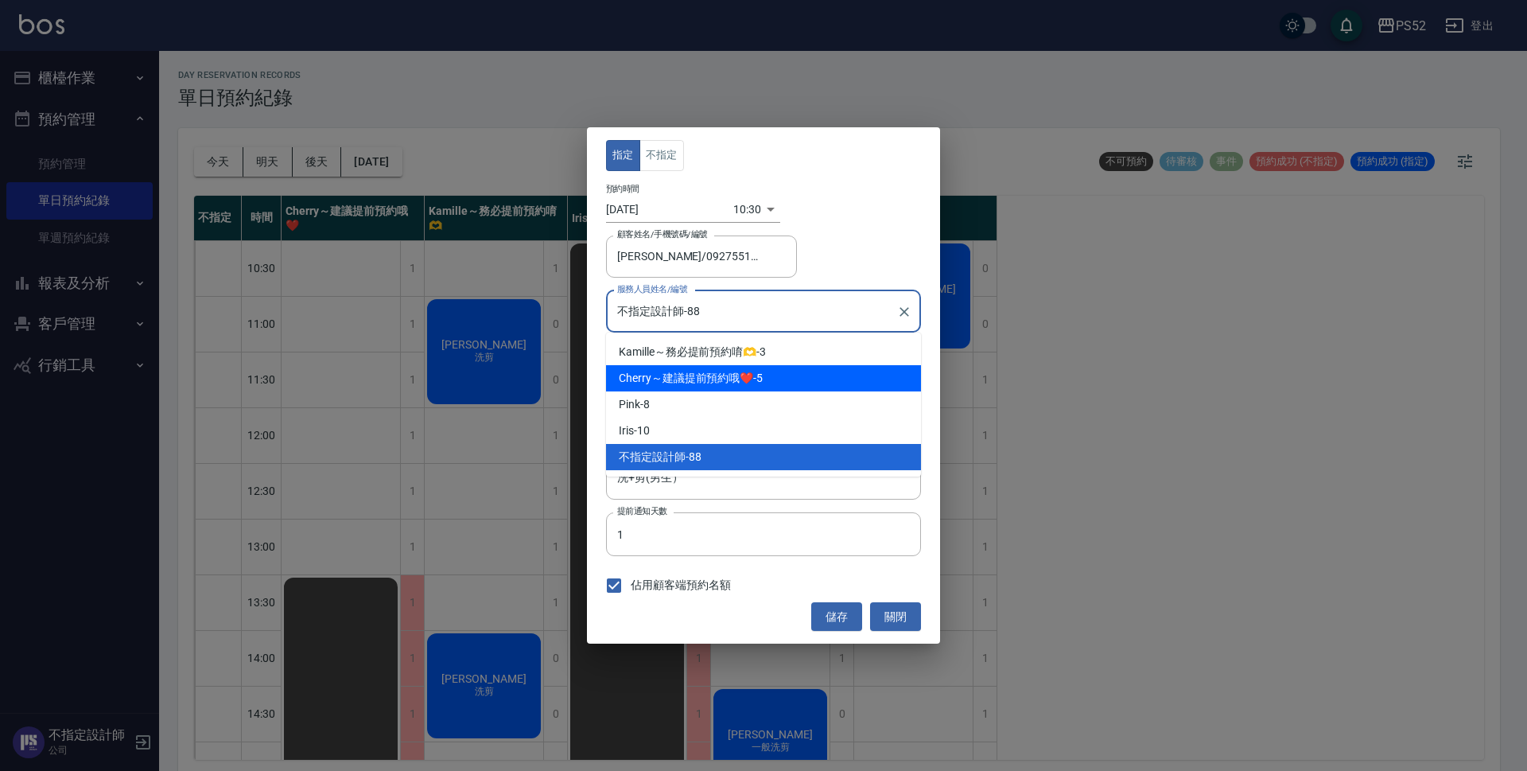
click at [723, 388] on div "Cherry～建議提前預約哦❤️ -5" at bounding box center [763, 378] width 315 height 26
type input "Cherry～建議提前預約哦❤️-5"
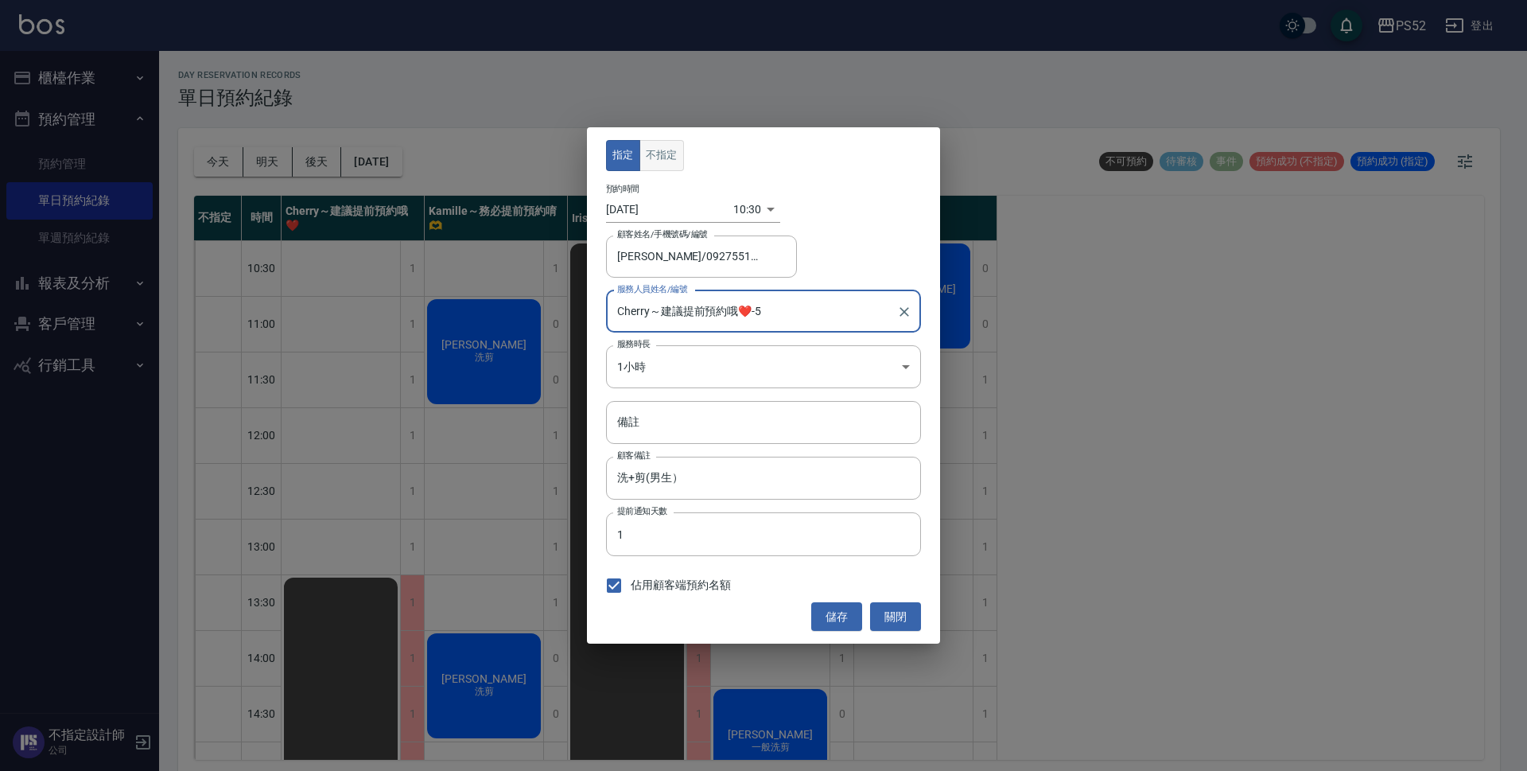
click at [667, 161] on button "不指定" at bounding box center [662, 155] width 45 height 31
click at [841, 631] on button "儲存" at bounding box center [836, 616] width 51 height 29
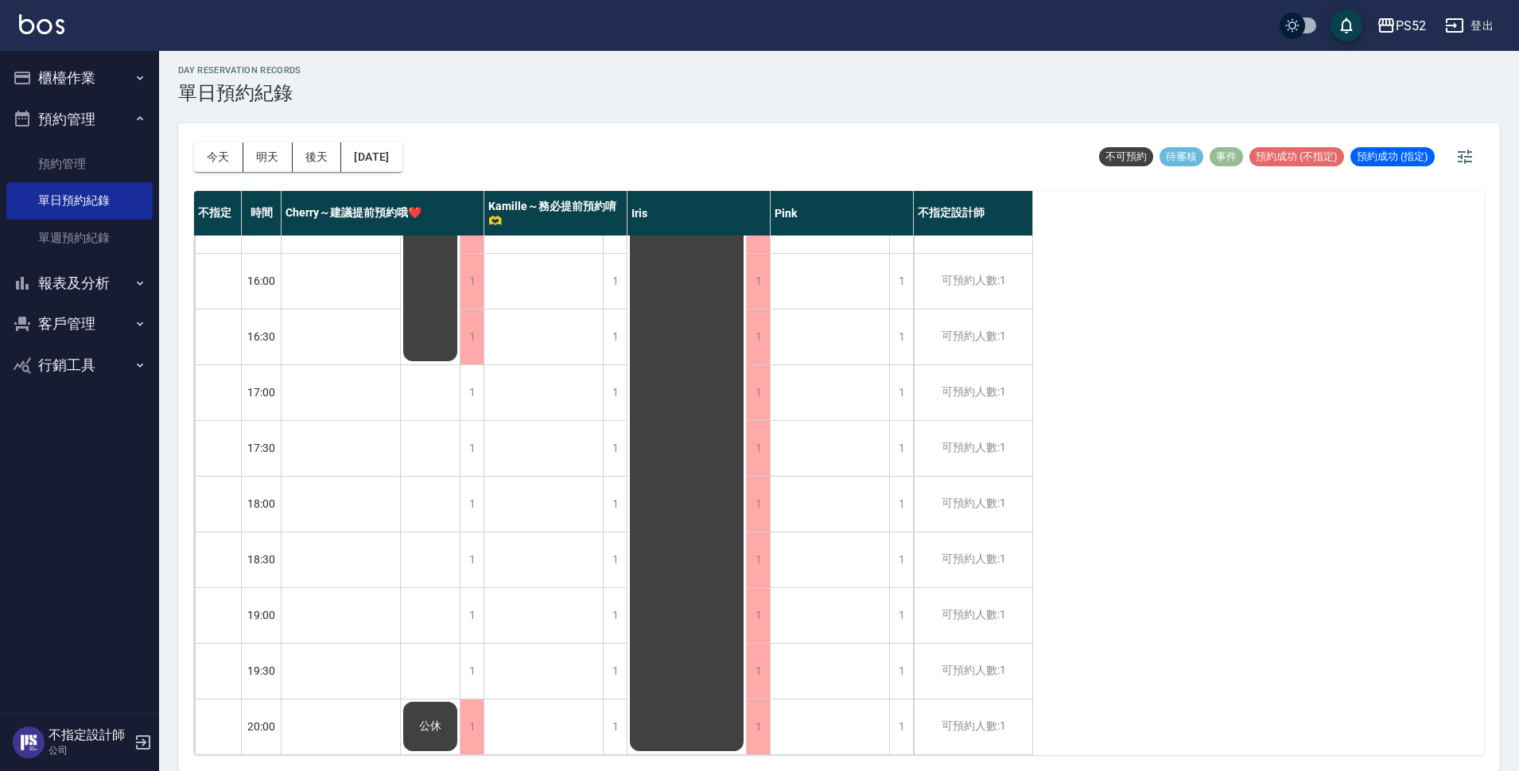
scroll to position [609, 0]
click at [222, 160] on button "今天" at bounding box center [218, 156] width 49 height 29
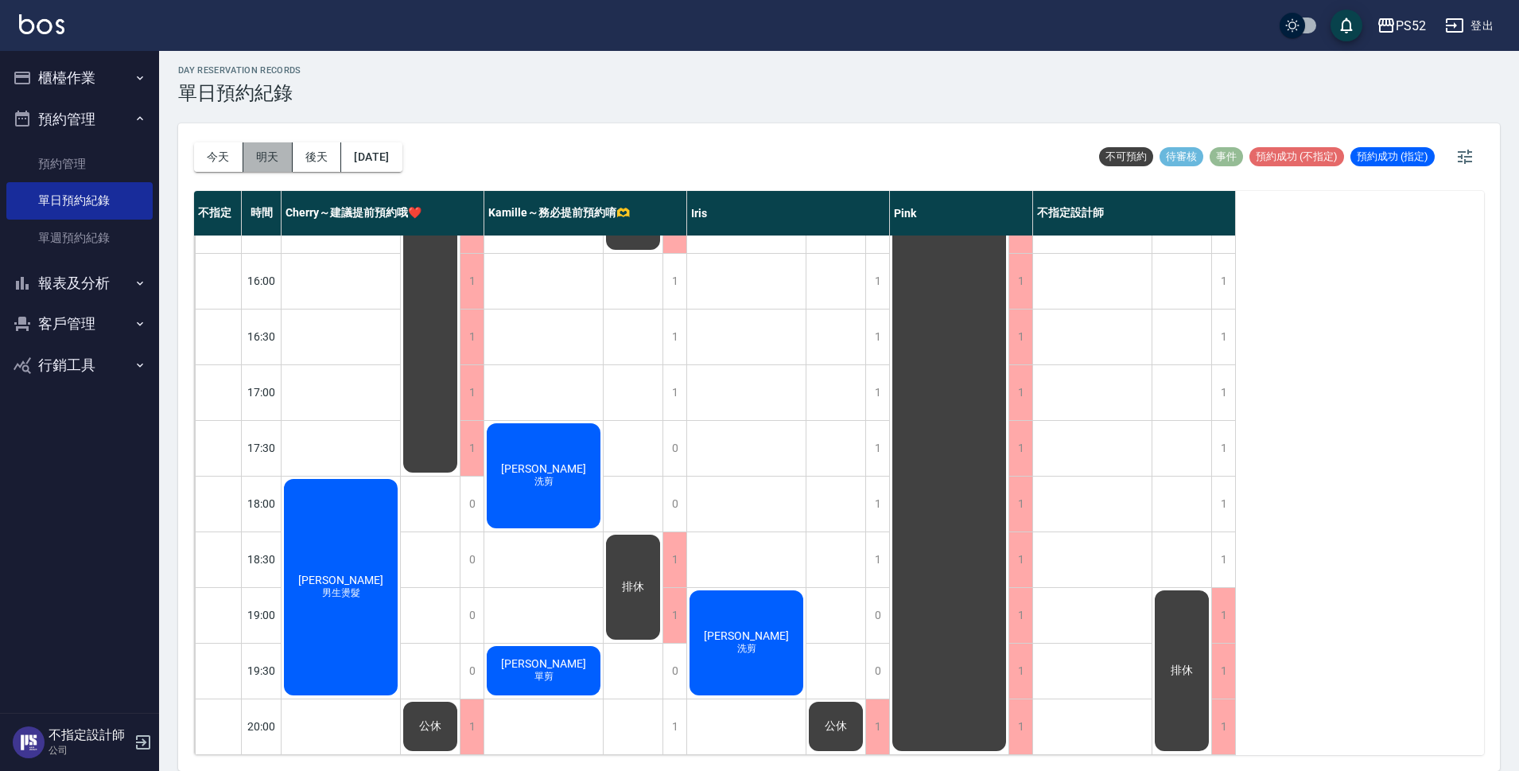
click at [249, 158] on button "明天" at bounding box center [267, 156] width 49 height 29
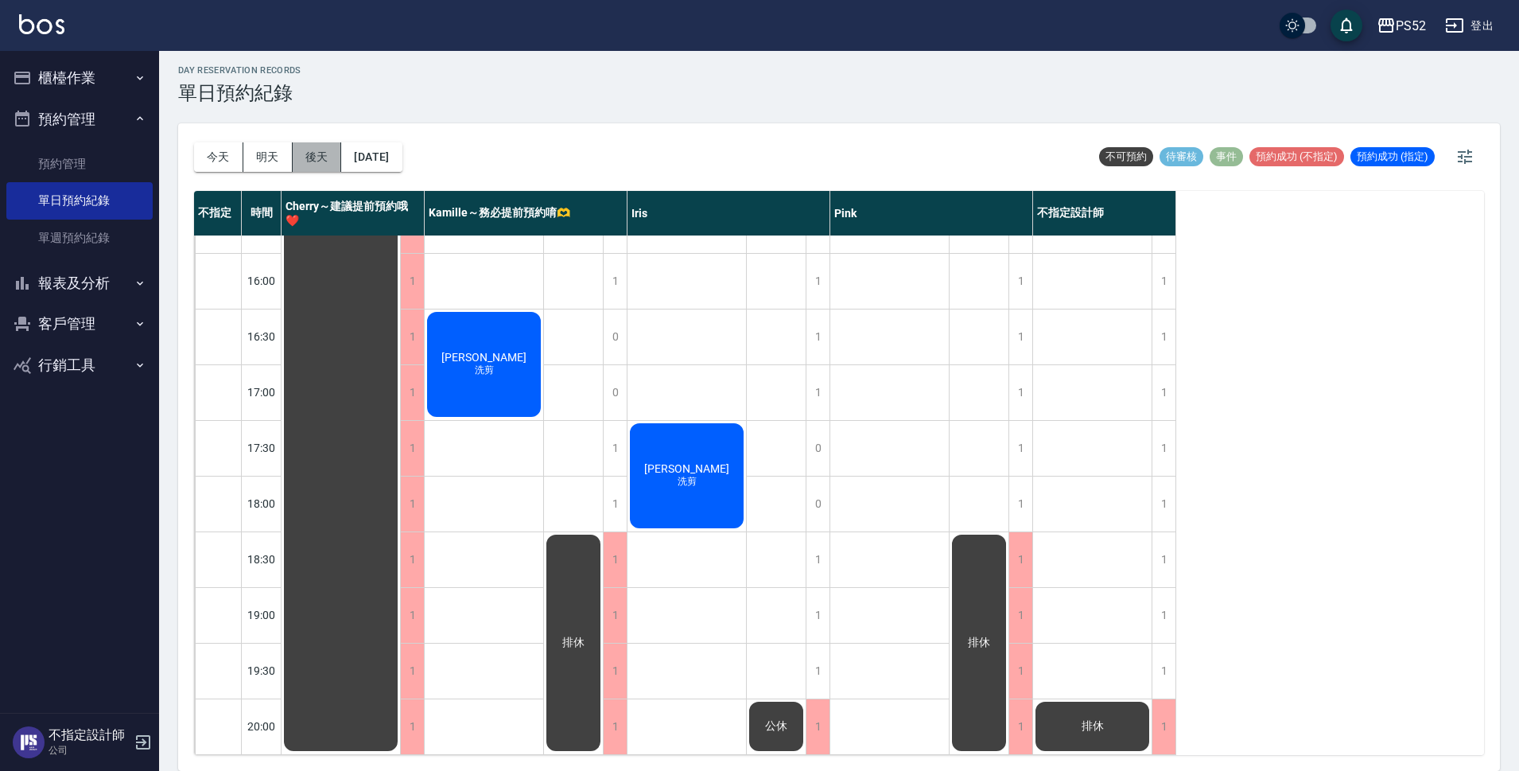
click at [327, 164] on button "後天" at bounding box center [317, 156] width 49 height 29
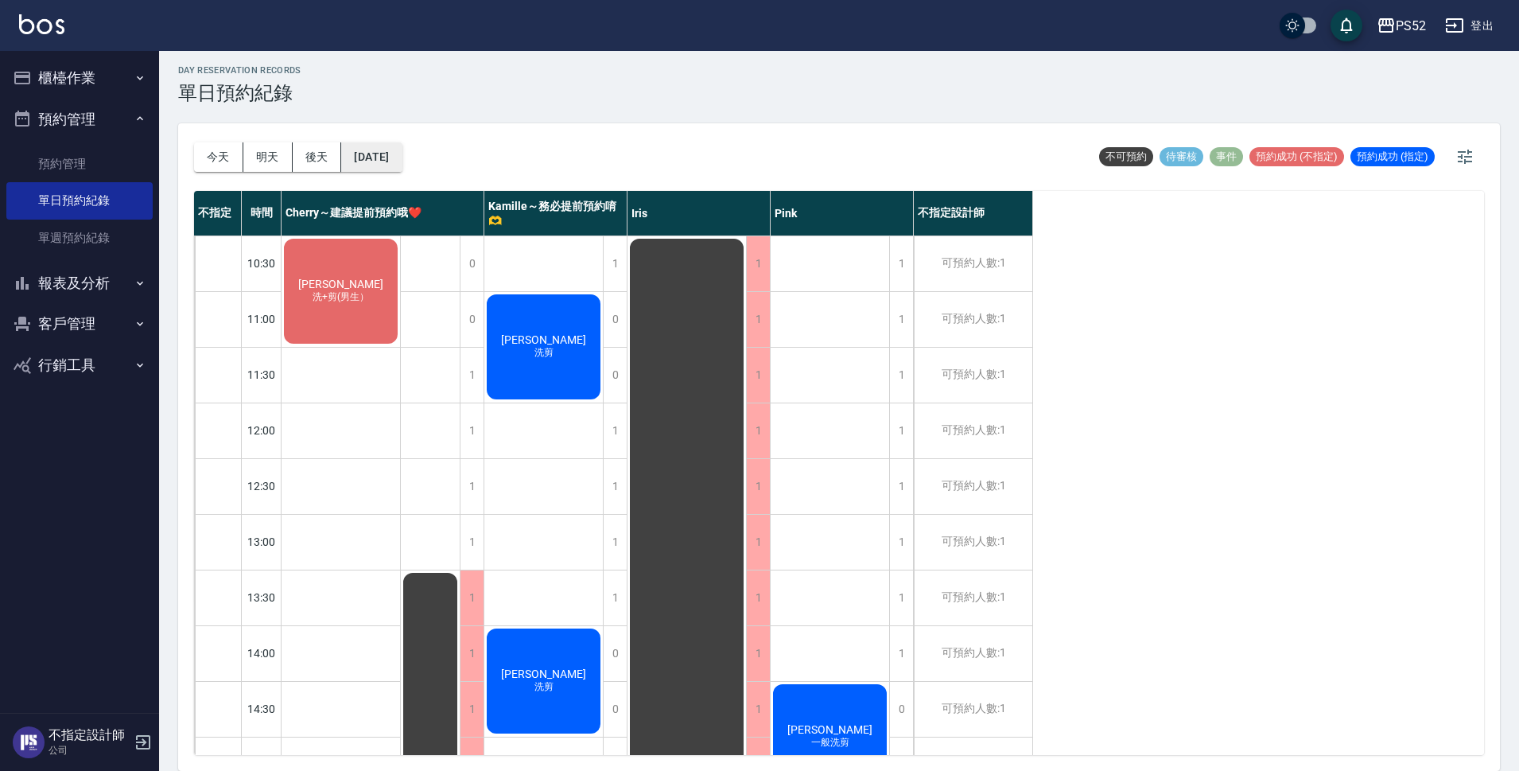
click at [394, 161] on button "[DATE]" at bounding box center [371, 156] width 60 height 29
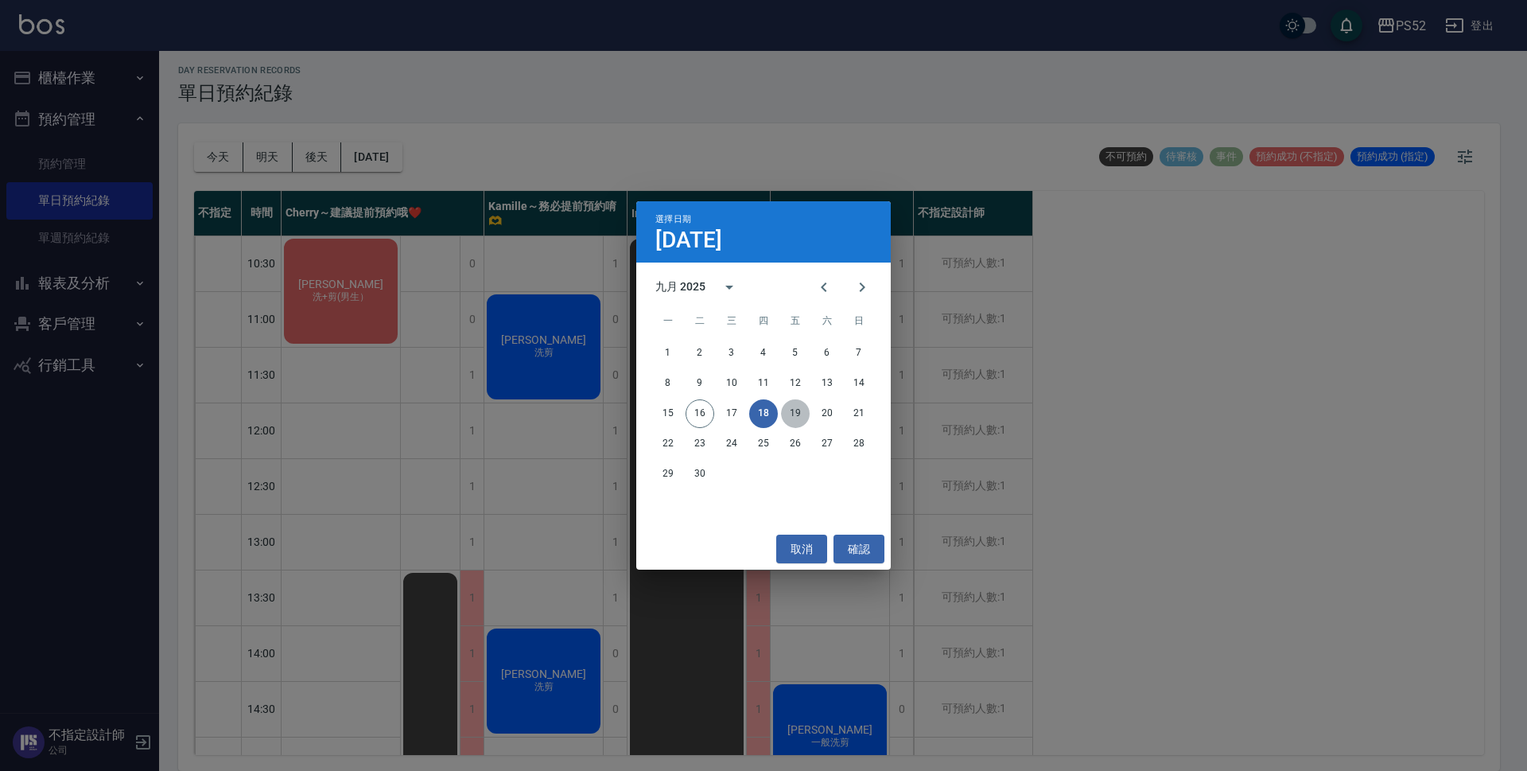
click at [800, 413] on button "19" at bounding box center [795, 413] width 29 height 29
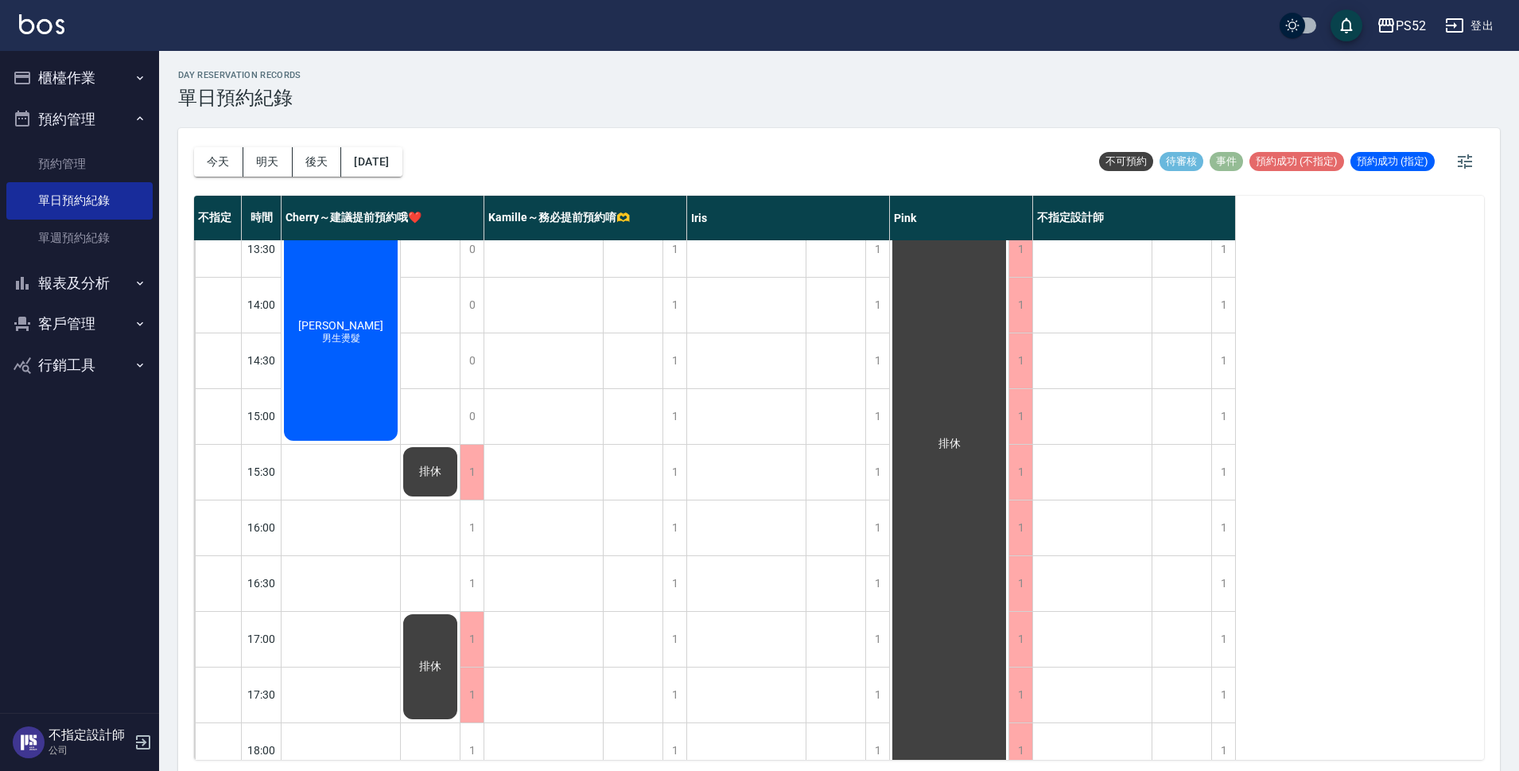
scroll to position [371, 0]
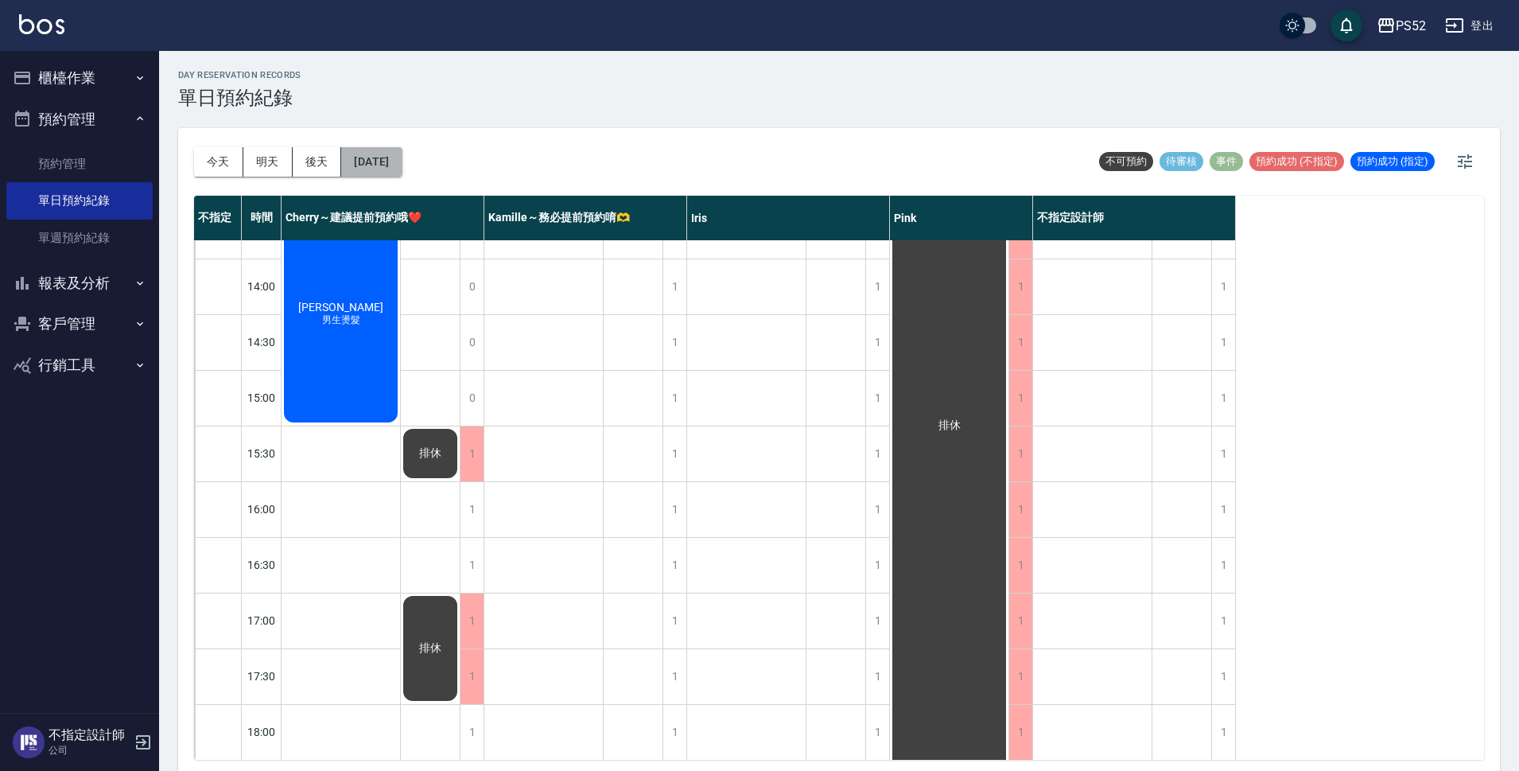
click at [379, 161] on button "[DATE]" at bounding box center [371, 161] width 60 height 29
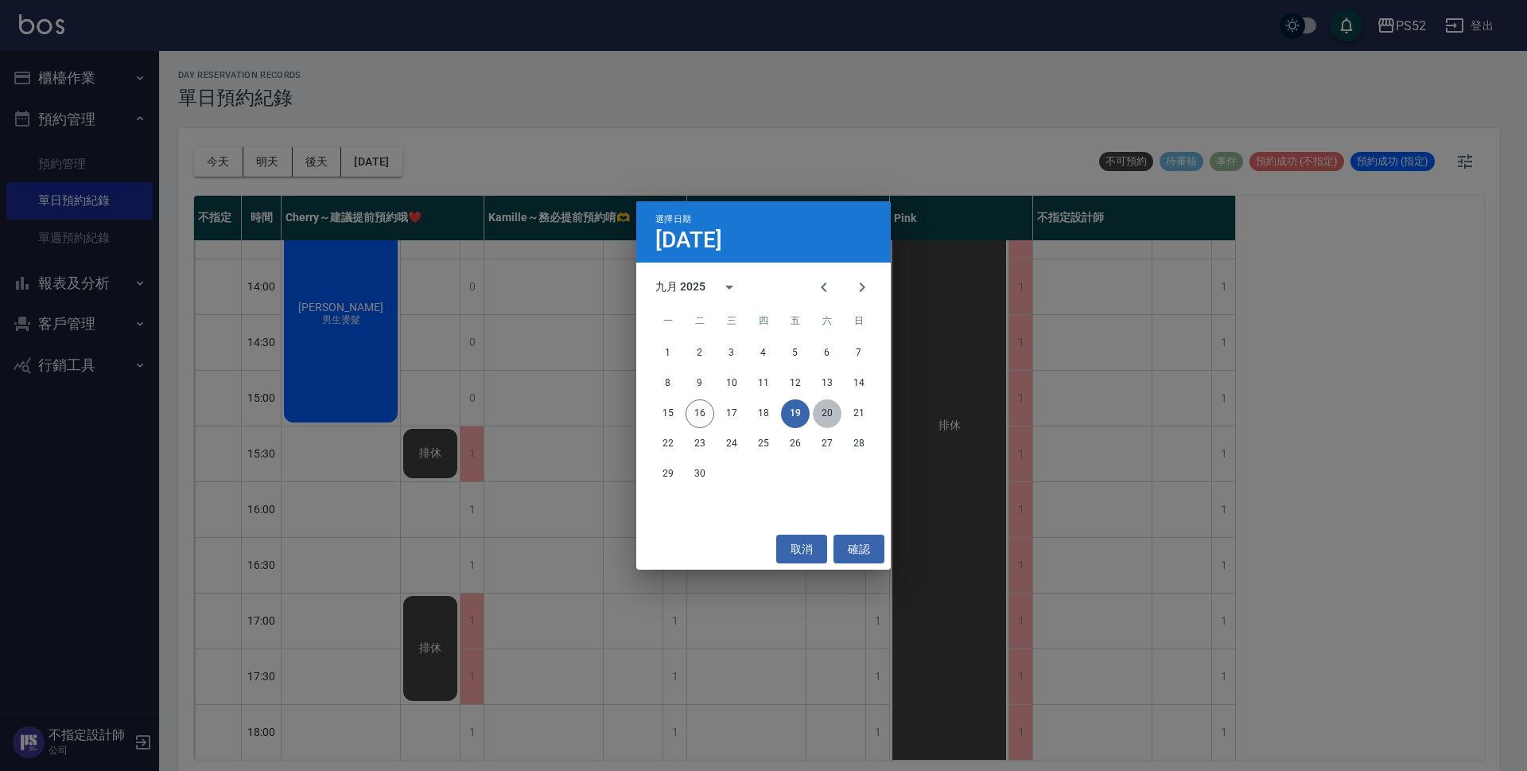
click at [832, 416] on button "20" at bounding box center [827, 413] width 29 height 29
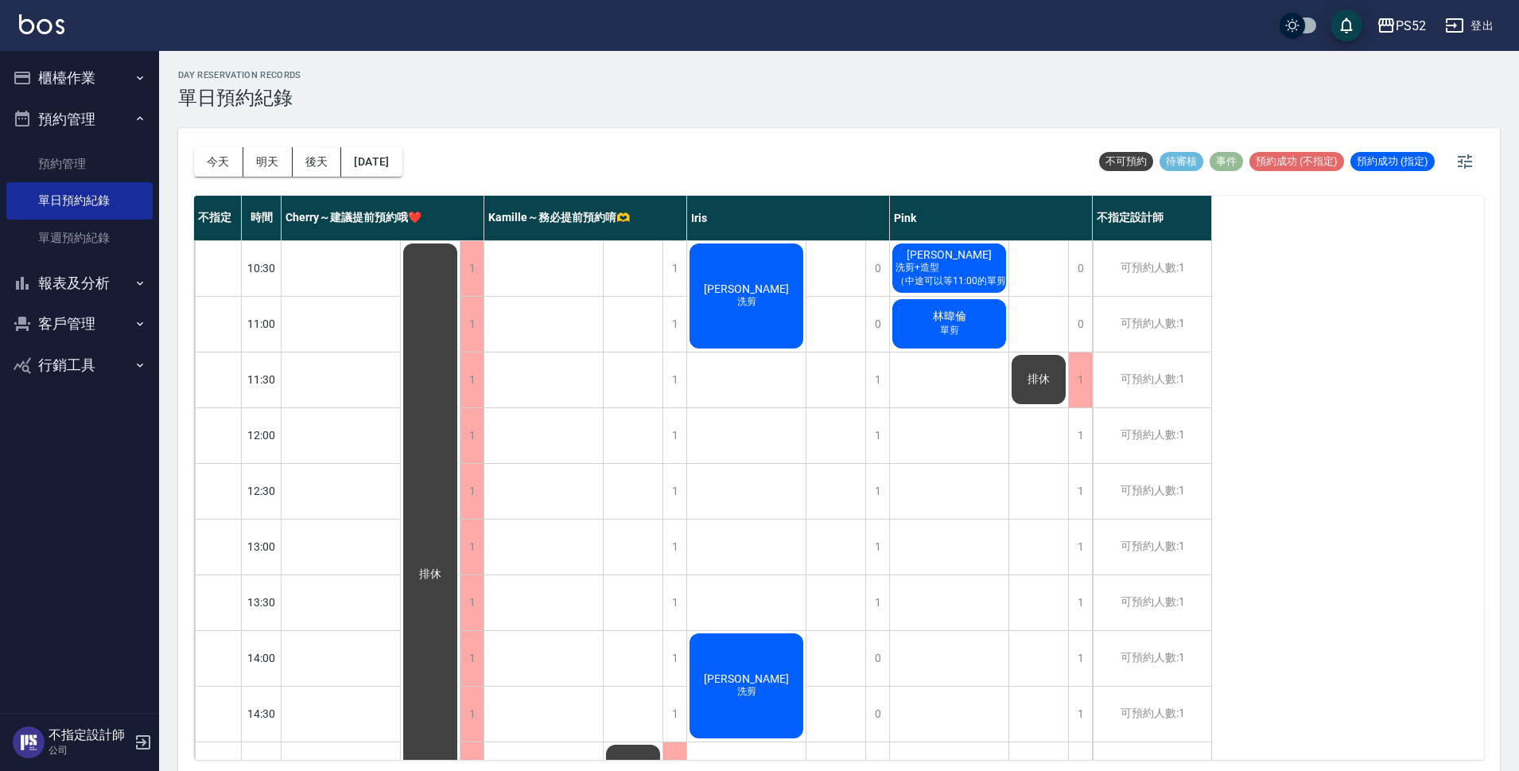
click at [66, 58] on button "櫃檯作業" at bounding box center [79, 77] width 146 height 41
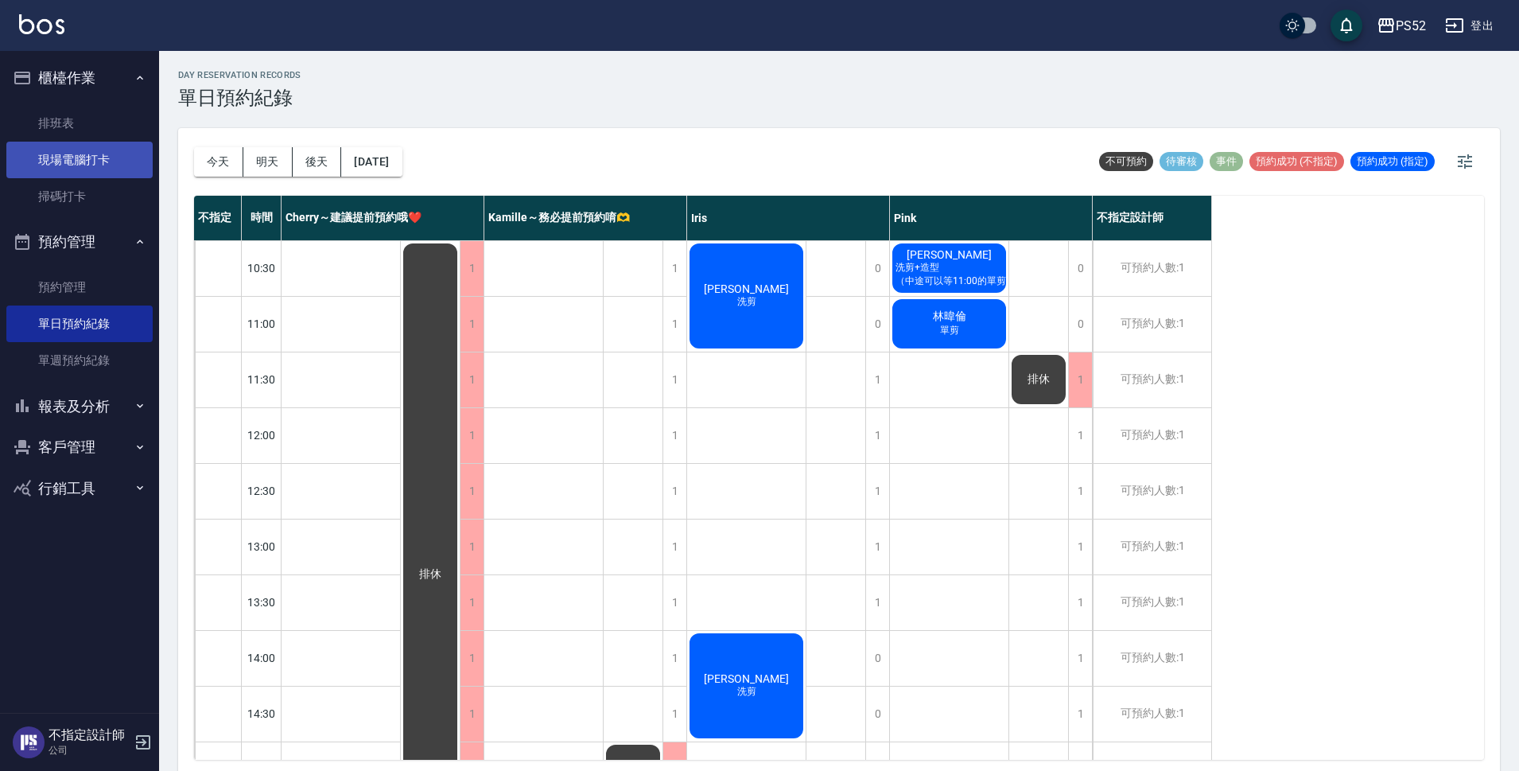
click at [99, 148] on link "現場電腦打卡" at bounding box center [79, 160] width 146 height 37
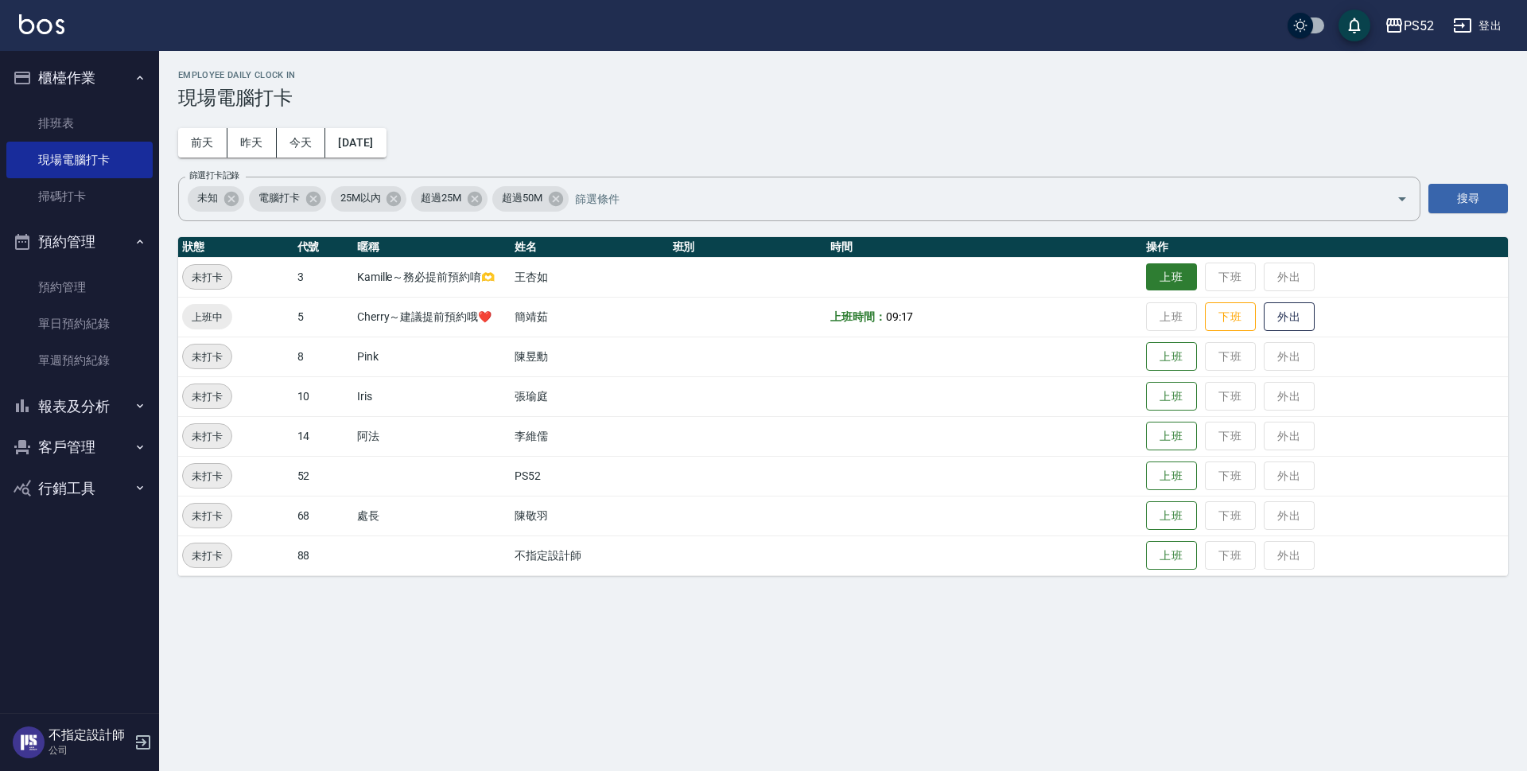
click at [1169, 284] on button "上班" at bounding box center [1171, 277] width 51 height 28
click at [1180, 402] on button "上班" at bounding box center [1171, 397] width 51 height 28
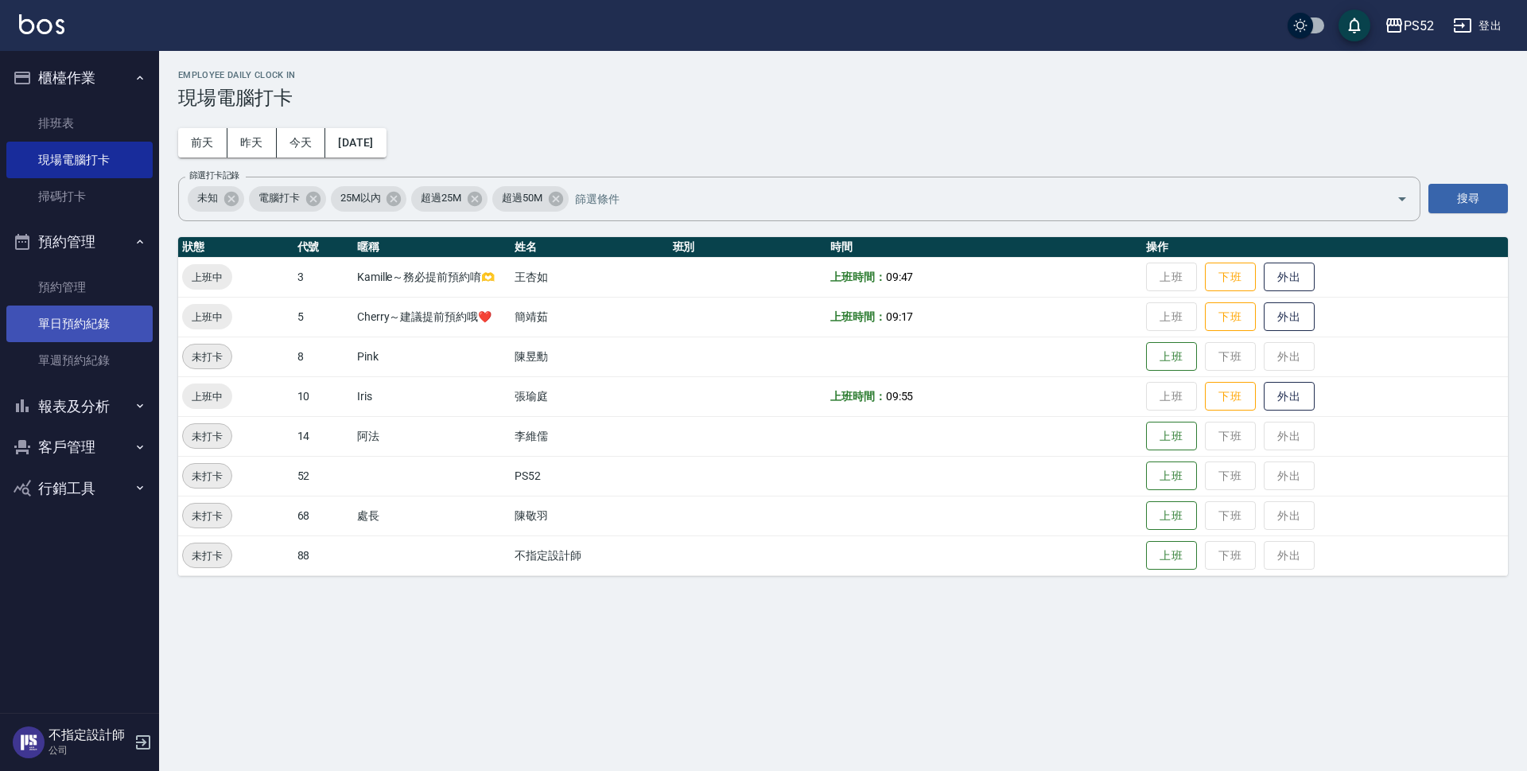
click at [73, 318] on link "單日預約紀錄" at bounding box center [79, 323] width 146 height 37
